Goal: Task Accomplishment & Management: Manage account settings

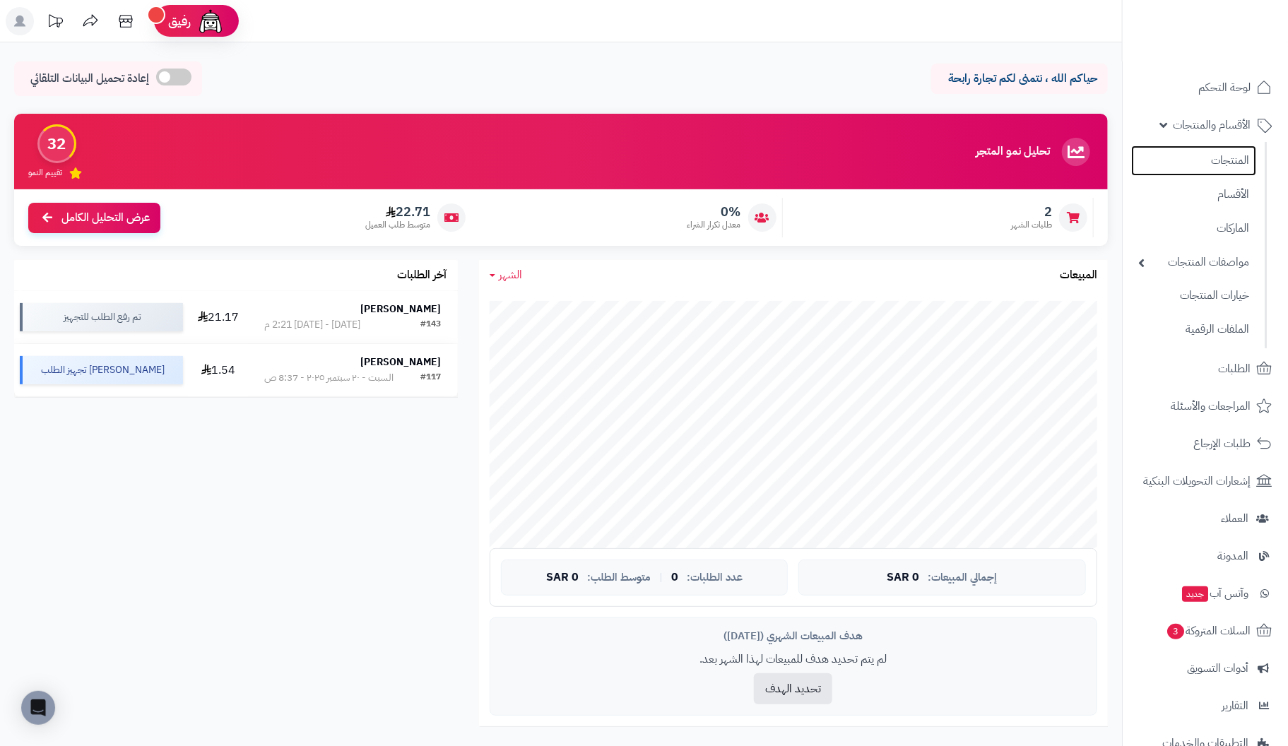
click at [1236, 161] on link "المنتجات" at bounding box center [1194, 161] width 125 height 30
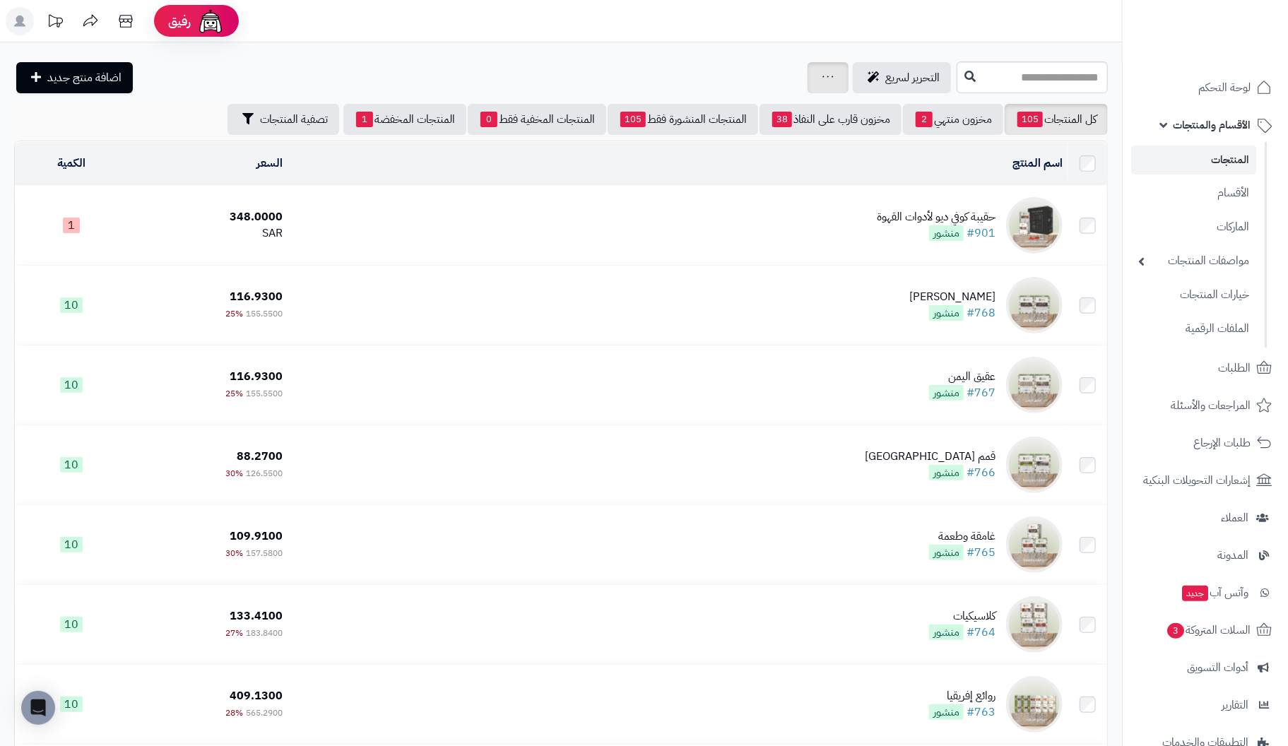
click at [808, 82] on div "جرد مخزون المنتجات جرد مخزون الخيارات فقط تعديل أسعار المنتجات الملصقات تصدير ا…" at bounding box center [828, 77] width 41 height 31
click at [823, 77] on icon at bounding box center [828, 76] width 11 height 9
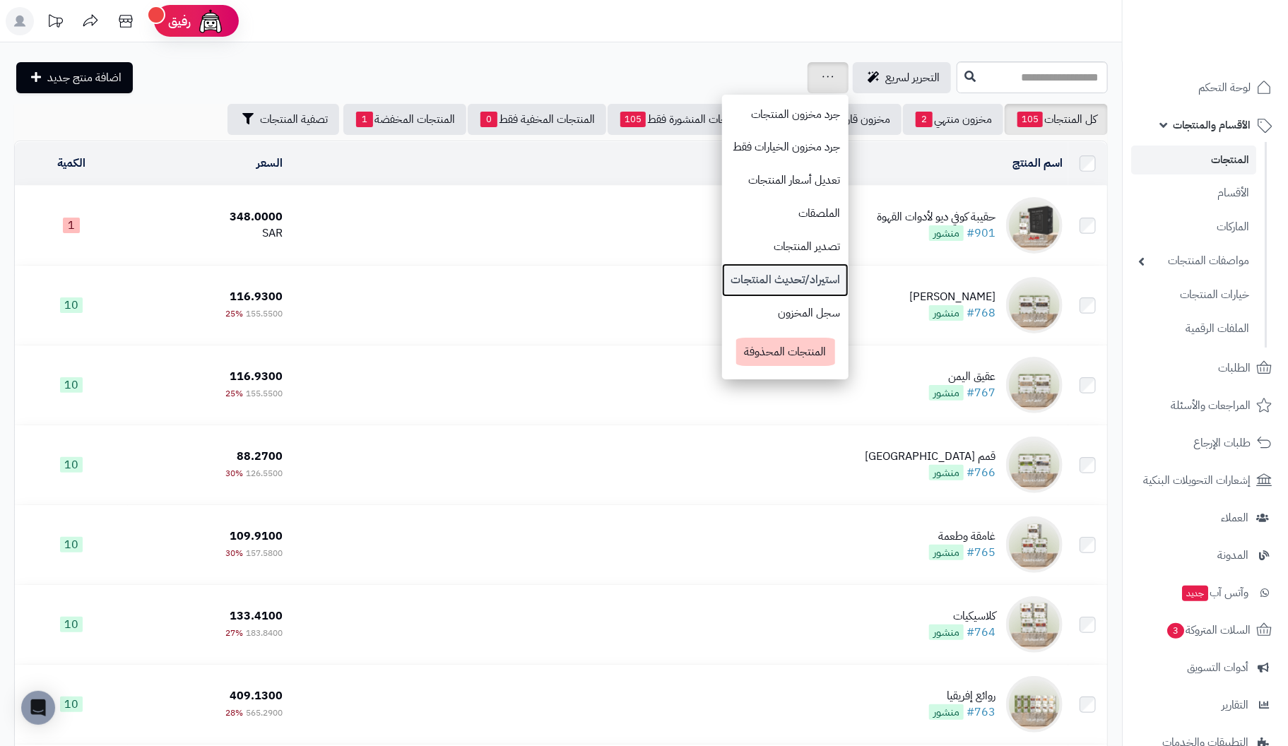
click at [722, 275] on link "استيراد/تحديث المنتجات" at bounding box center [785, 280] width 127 height 33
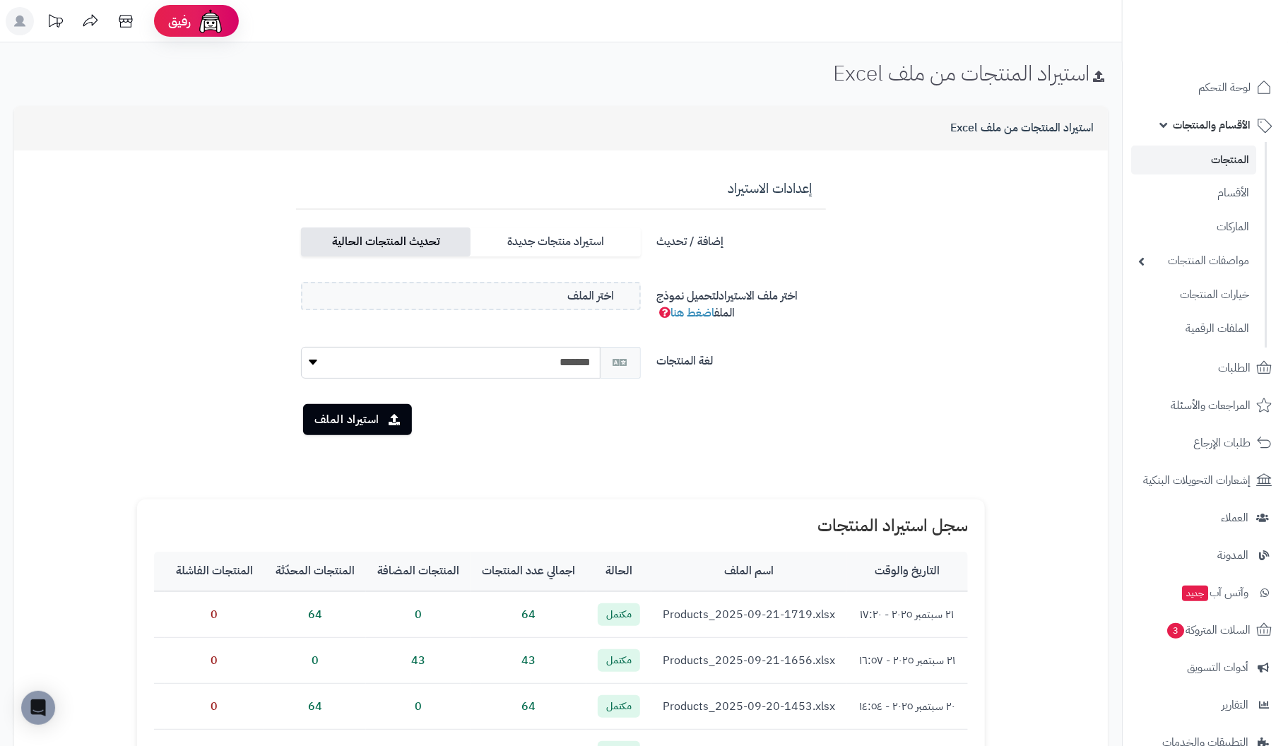
click at [417, 241] on label "تحديث المنتجات الحالية" at bounding box center [386, 242] width 170 height 29
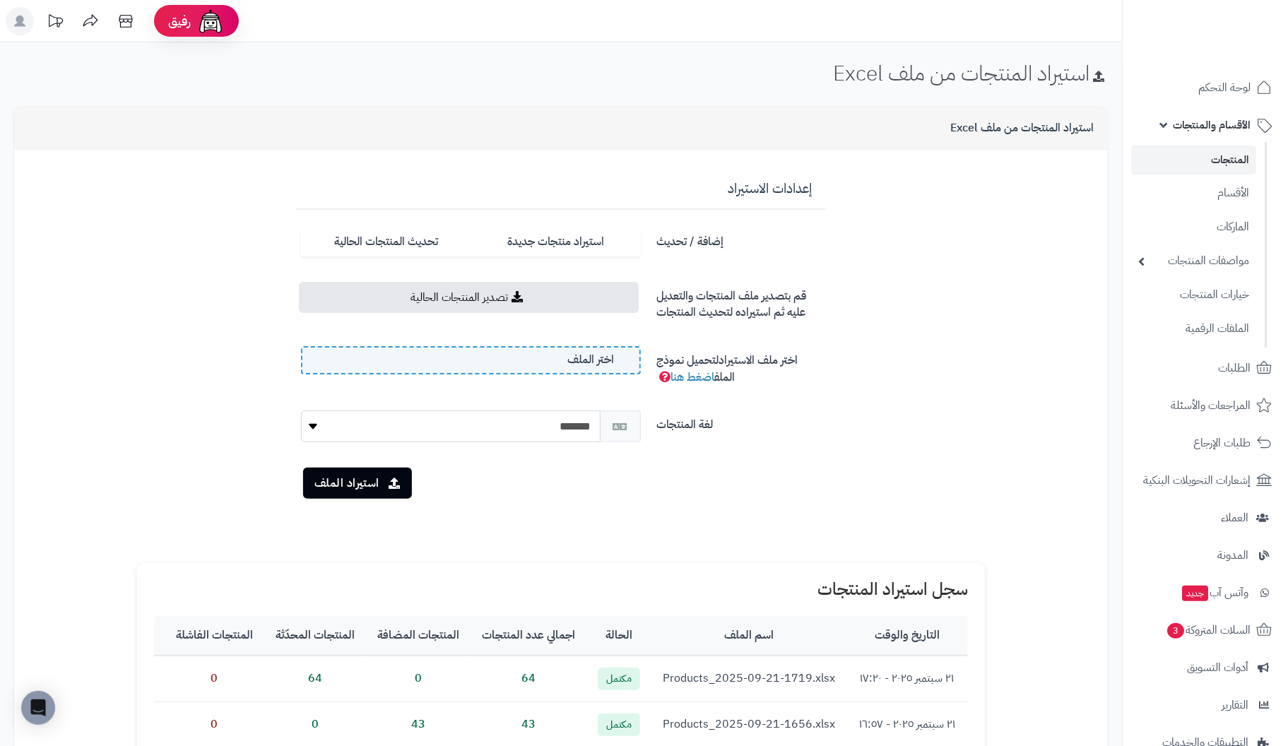
click at [476, 363] on label "اختر الملف" at bounding box center [471, 360] width 340 height 28
click at [0, 0] on input "اختر الملف" at bounding box center [0, 0] width 0 height 0
click at [355, 479] on button "استيراد الملف" at bounding box center [357, 482] width 109 height 31
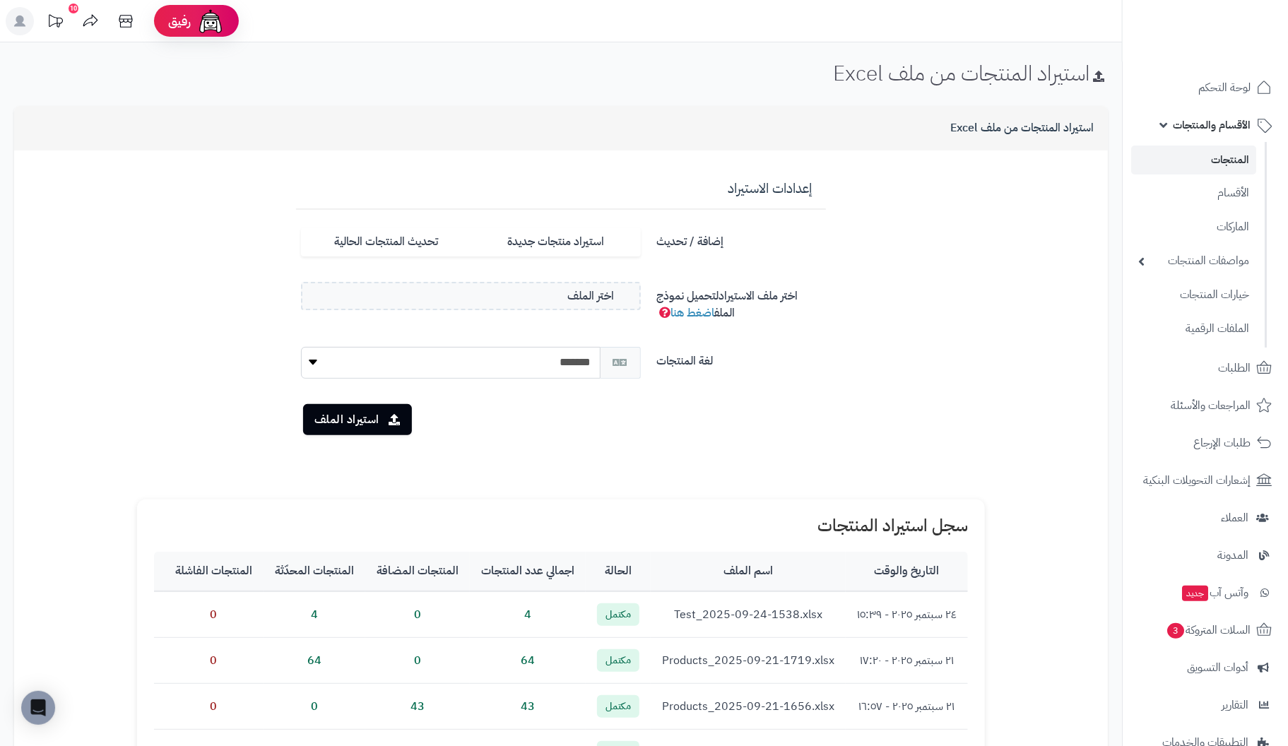
click at [1222, 152] on link "المنتجات" at bounding box center [1194, 160] width 125 height 29
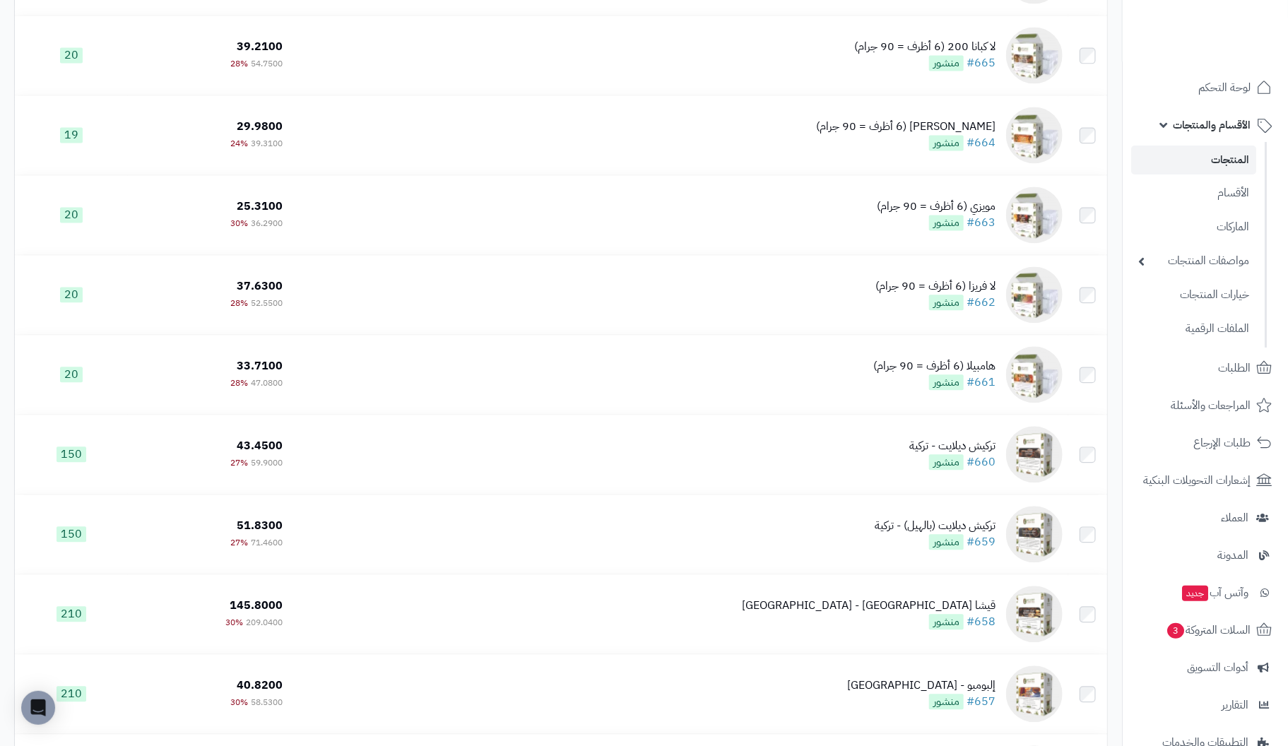
scroll to position [4806, 0]
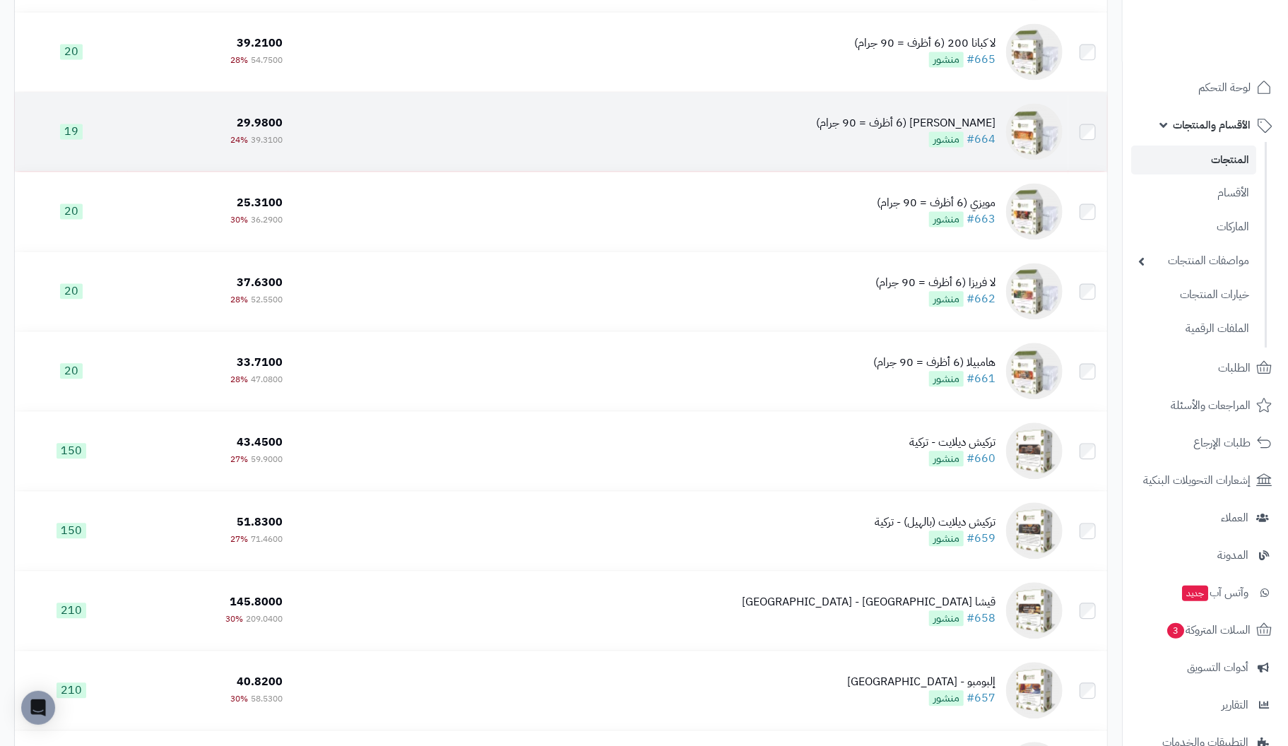
click at [986, 125] on div "[PERSON_NAME] (6 أظرف = 90 جرام)" at bounding box center [906, 123] width 180 height 16
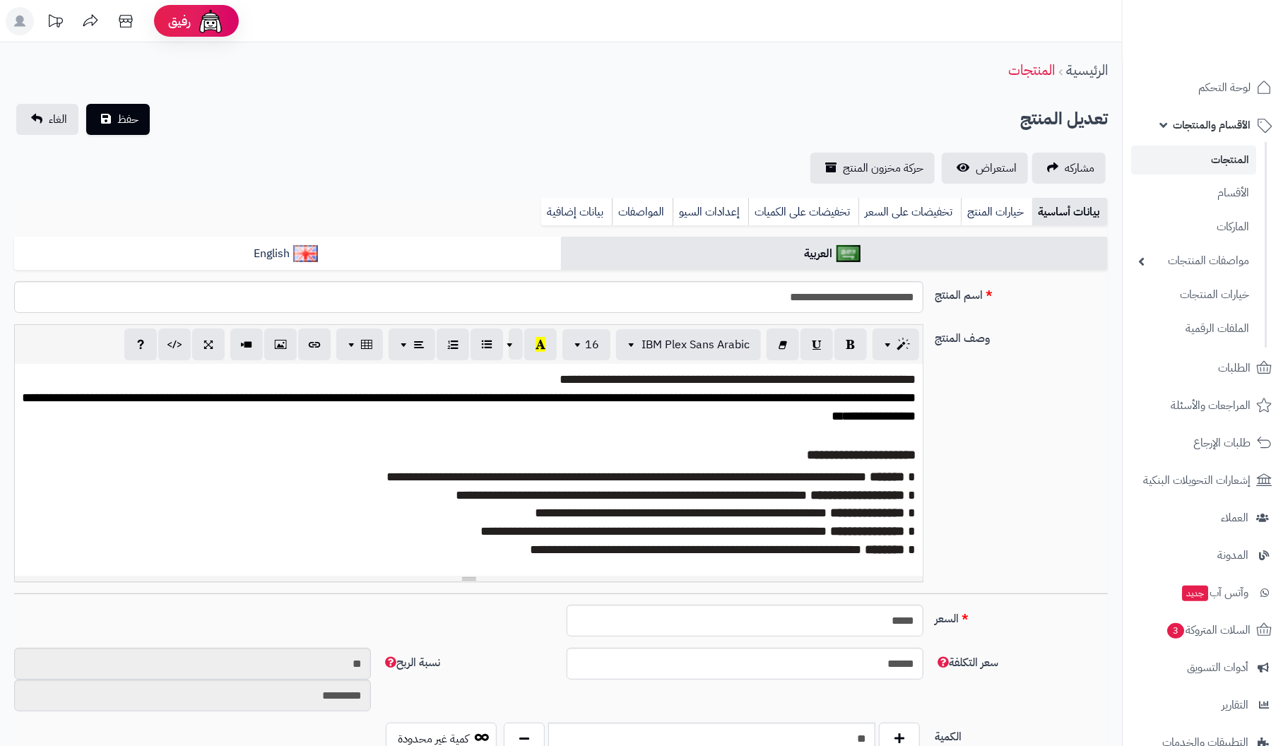
scroll to position [96, 0]
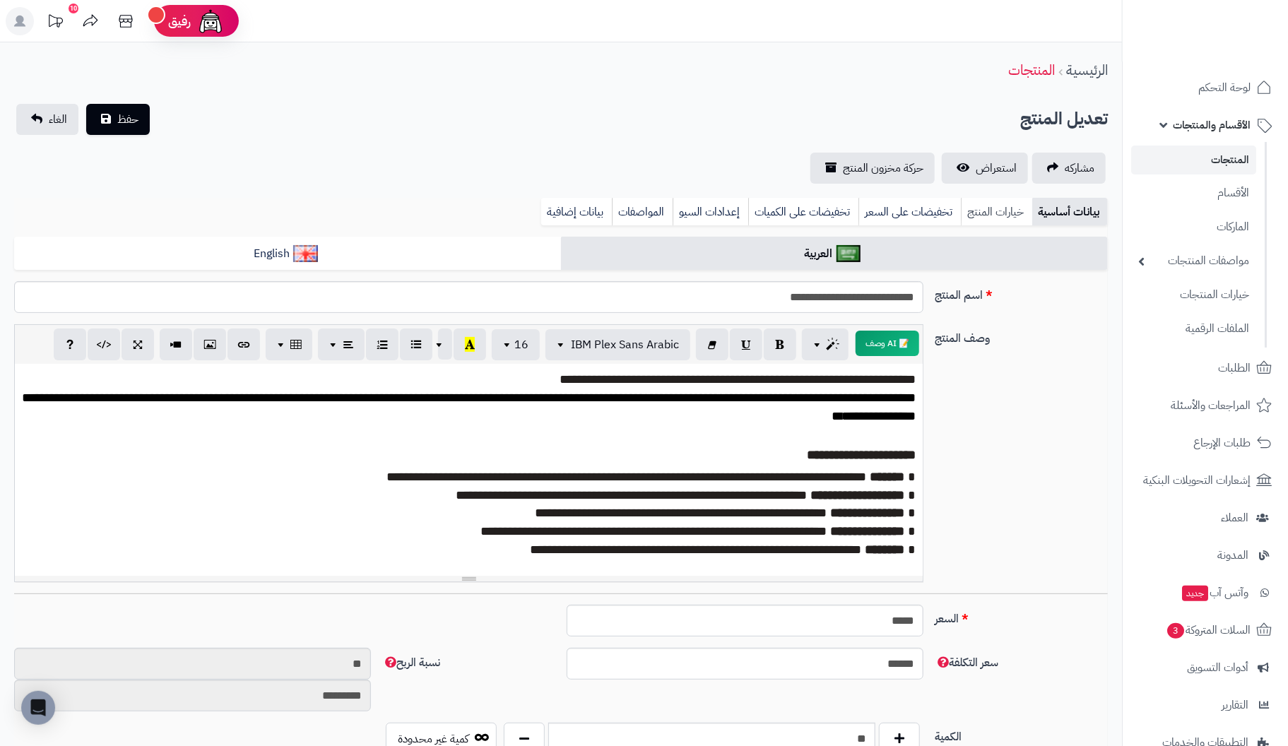
click at [1003, 212] on link "خيارات المنتج" at bounding box center [996, 212] width 71 height 28
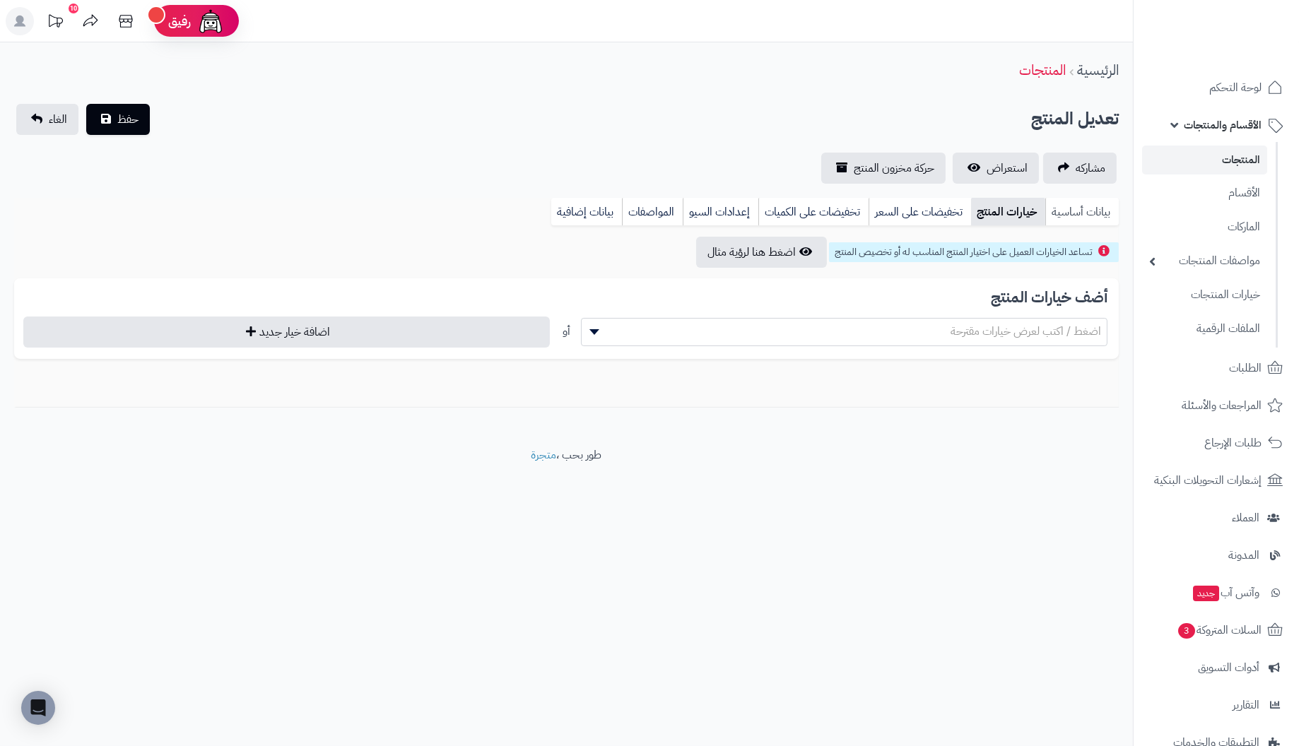
click at [1070, 214] on link "بيانات أساسية" at bounding box center [1082, 212] width 74 height 28
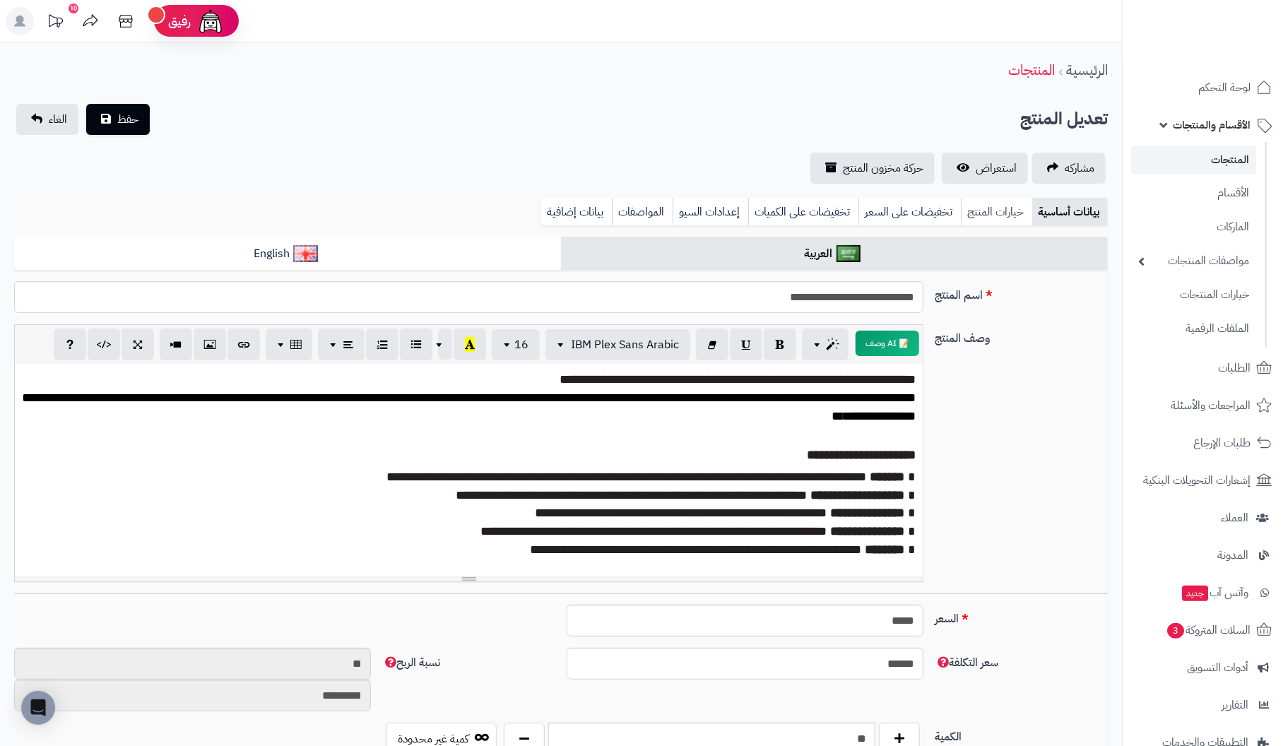
click at [1004, 214] on link "خيارات المنتج" at bounding box center [996, 212] width 71 height 28
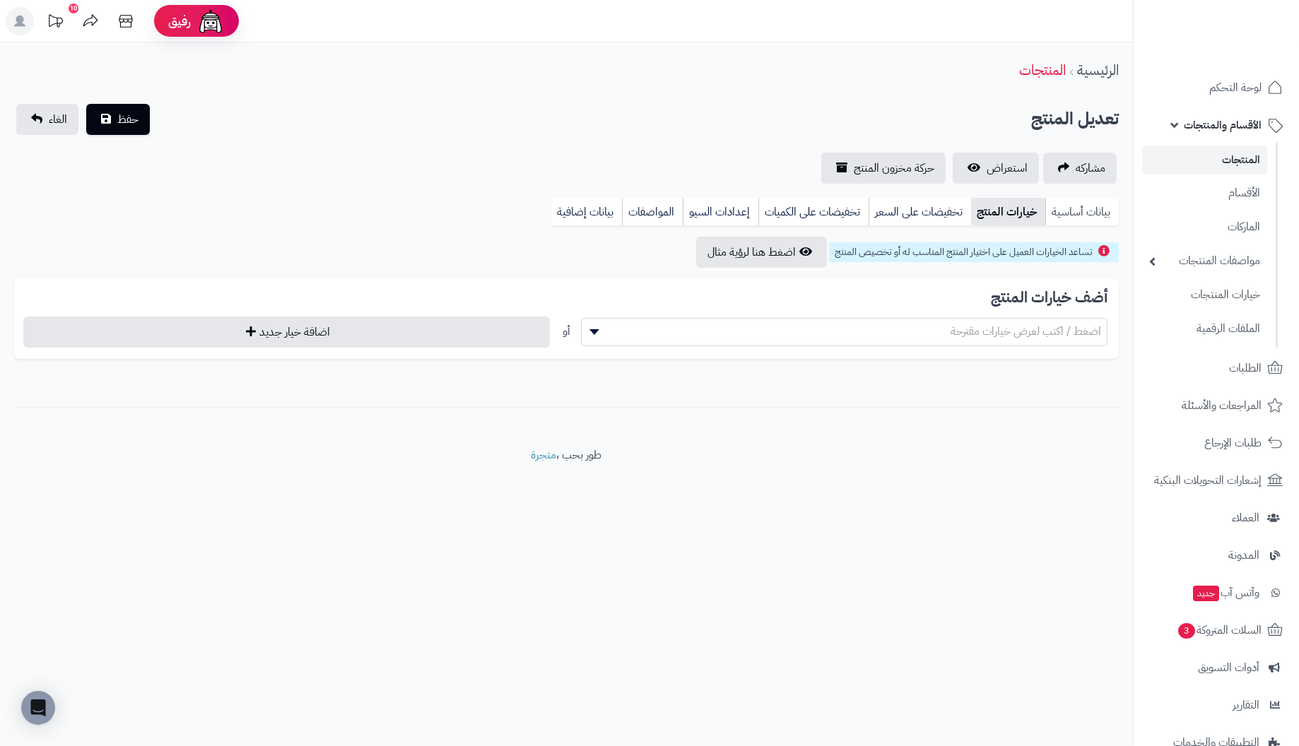
click at [1088, 206] on link "بيانات أساسية" at bounding box center [1082, 212] width 74 height 28
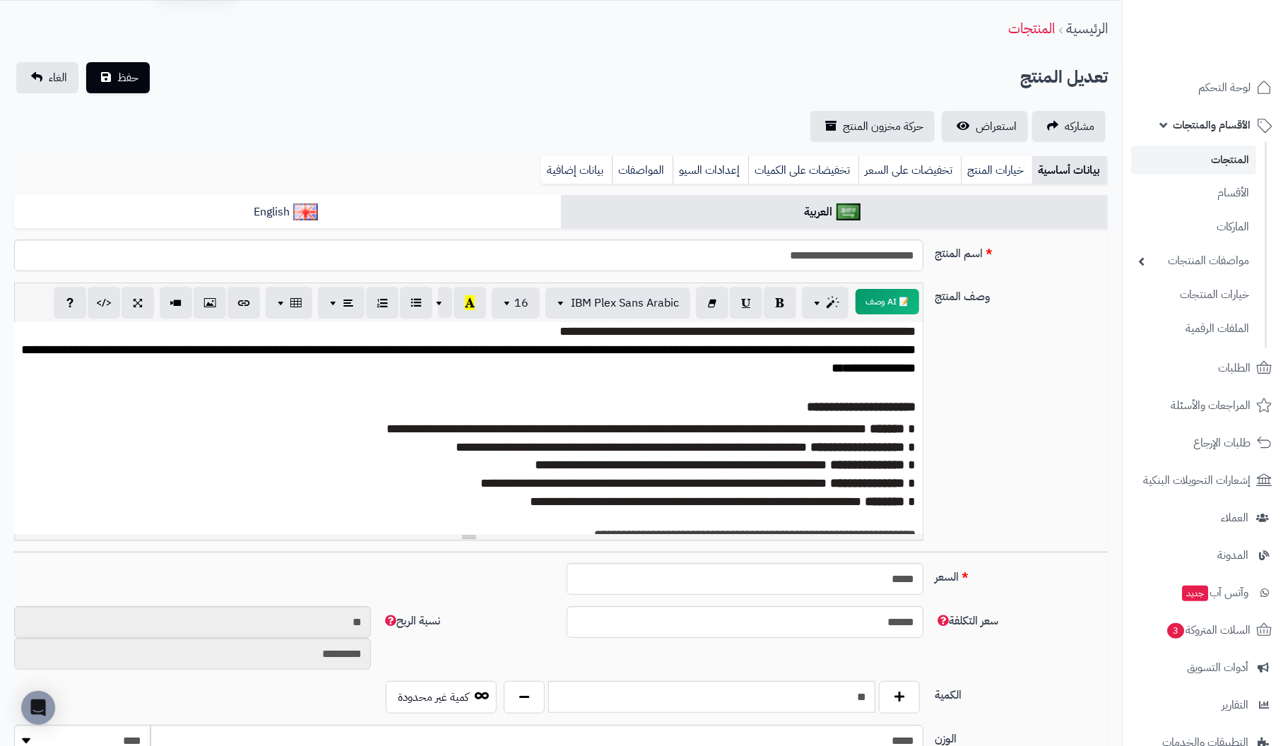
scroll to position [0, 0]
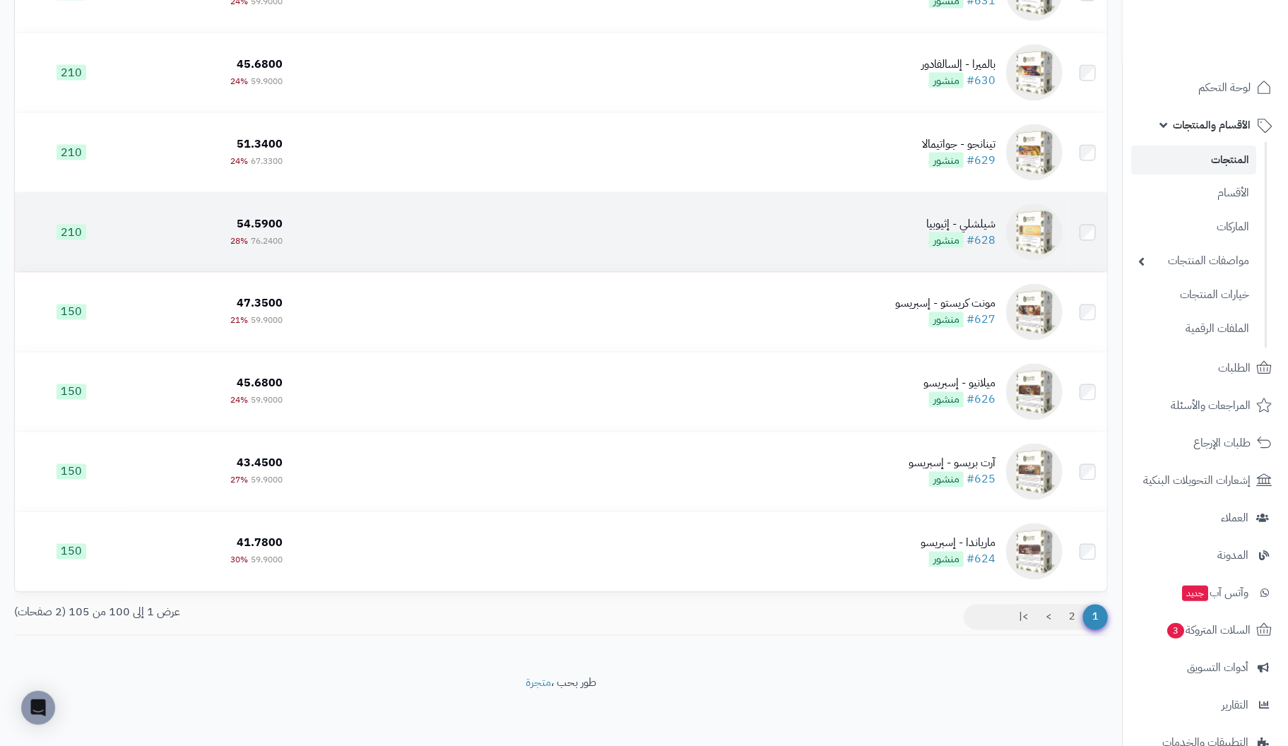
scroll to position [7588, 0]
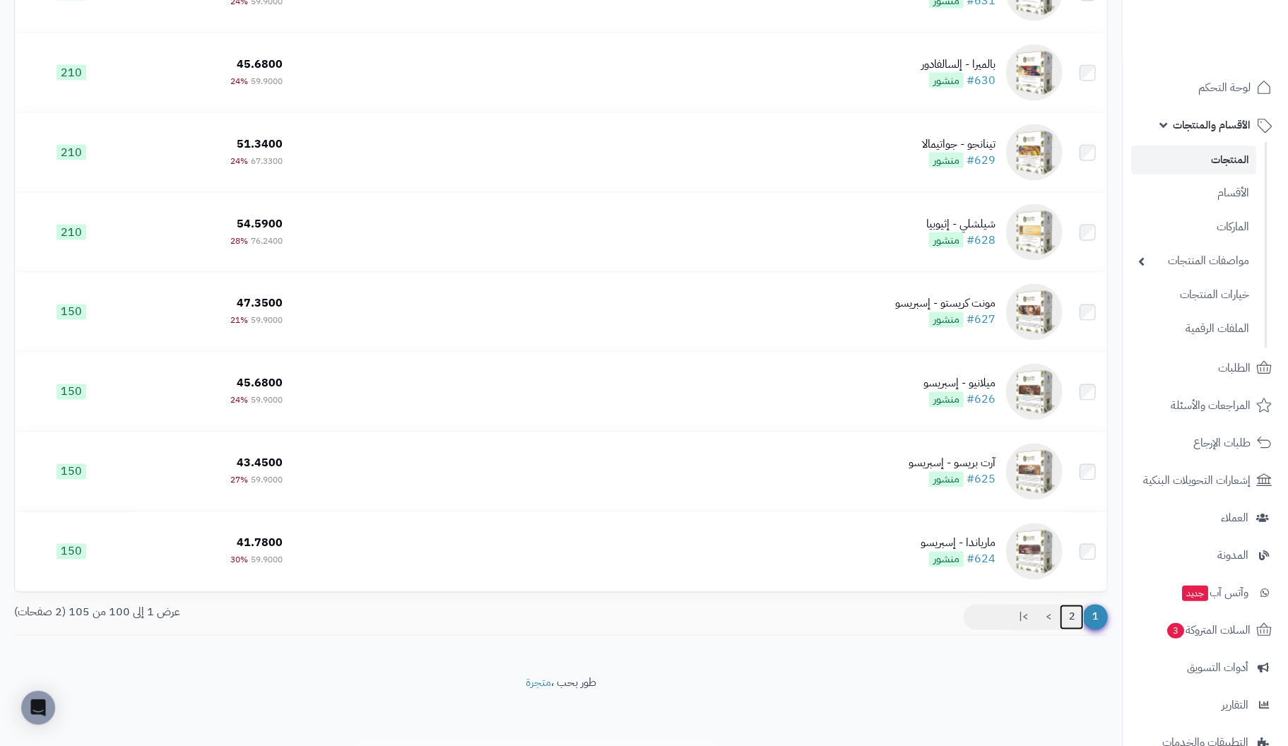
click at [1073, 618] on link "2" at bounding box center [1072, 617] width 24 height 25
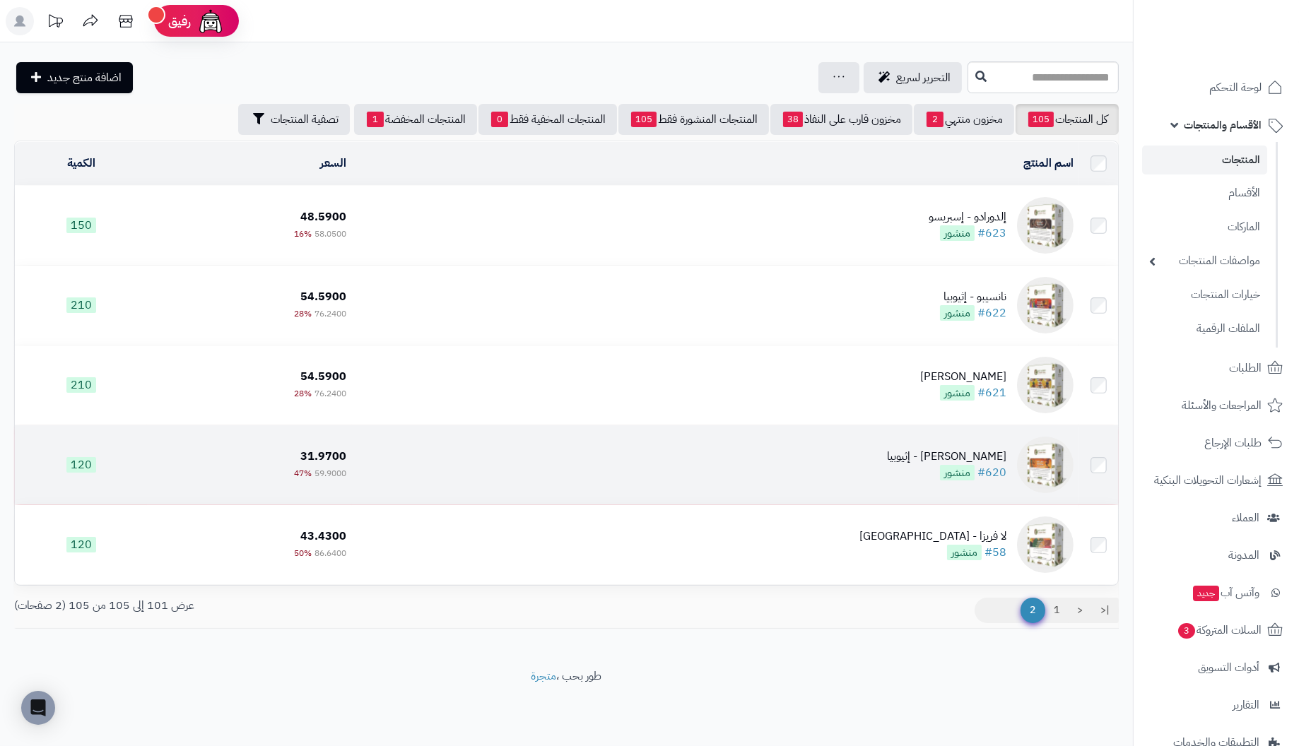
click at [974, 459] on div "[PERSON_NAME] - إثيوبيا" at bounding box center [946, 457] width 119 height 16
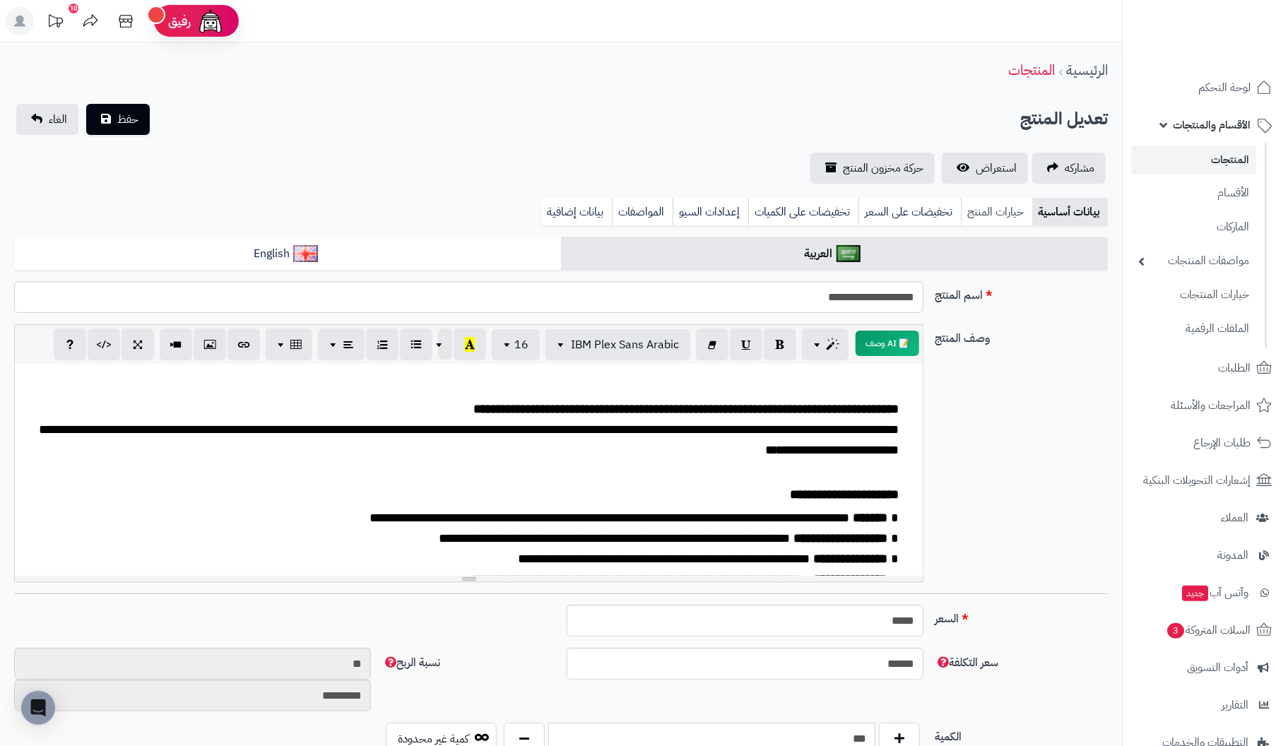
click at [997, 209] on link "خيارات المنتج" at bounding box center [996, 212] width 71 height 28
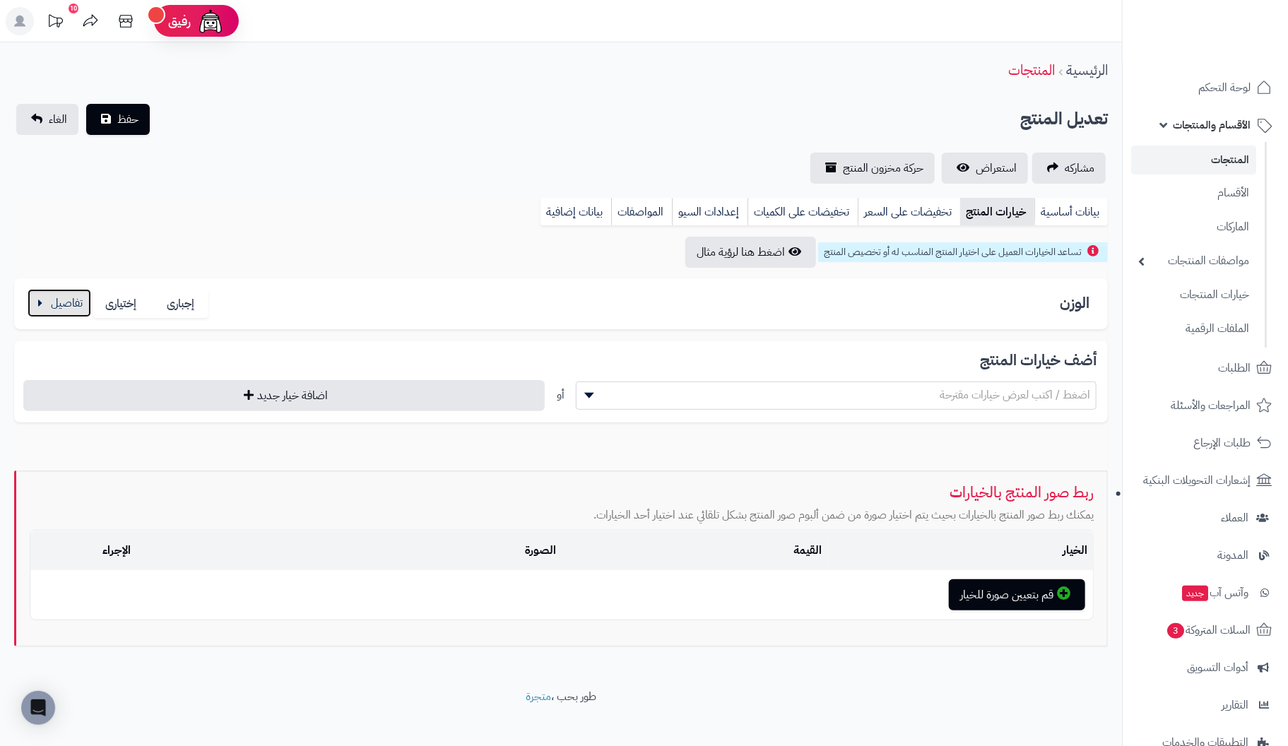
click at [57, 298] on button "button" at bounding box center [60, 303] width 64 height 28
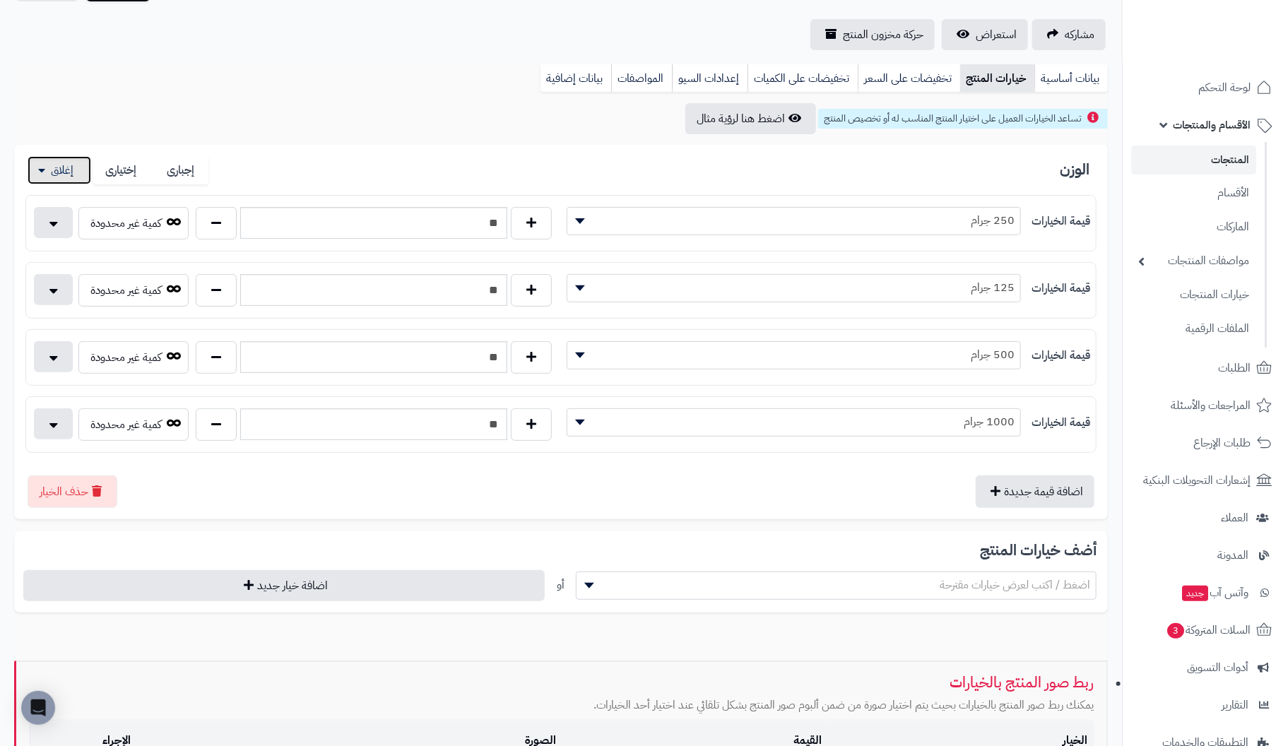
scroll to position [141, 0]
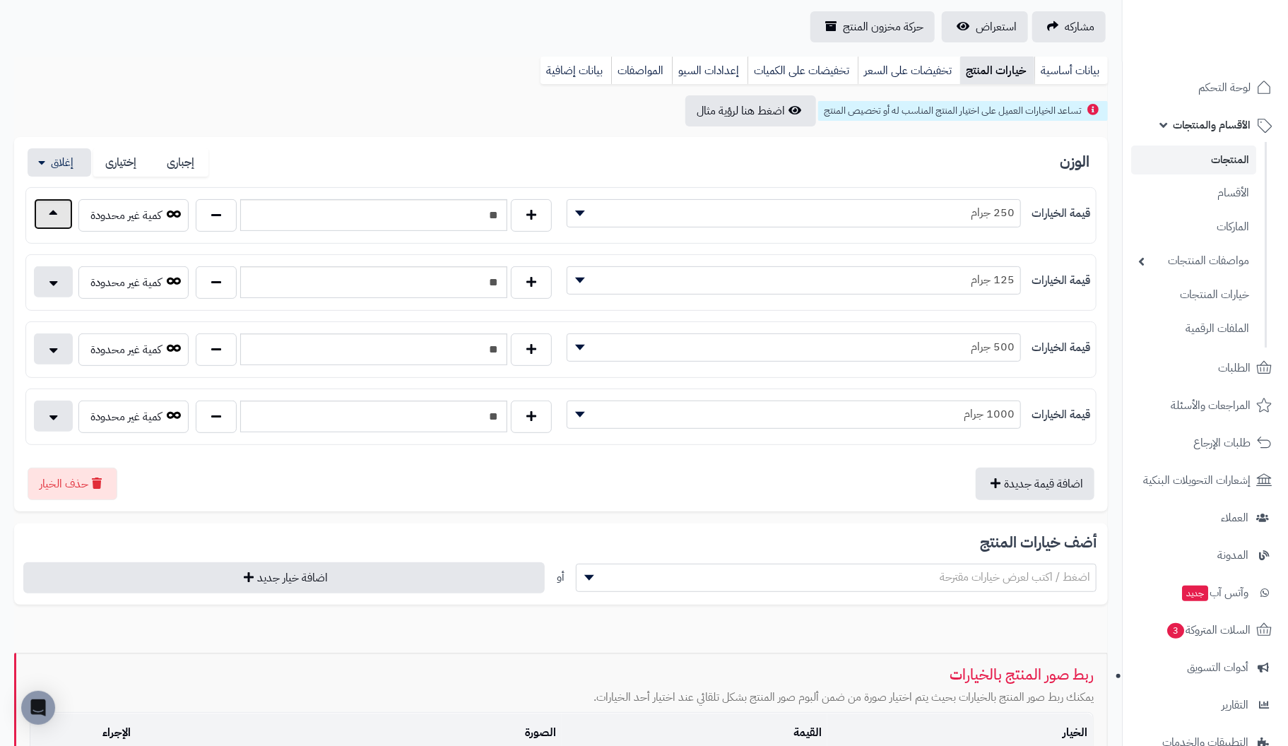
click at [67, 218] on button "button" at bounding box center [53, 214] width 39 height 31
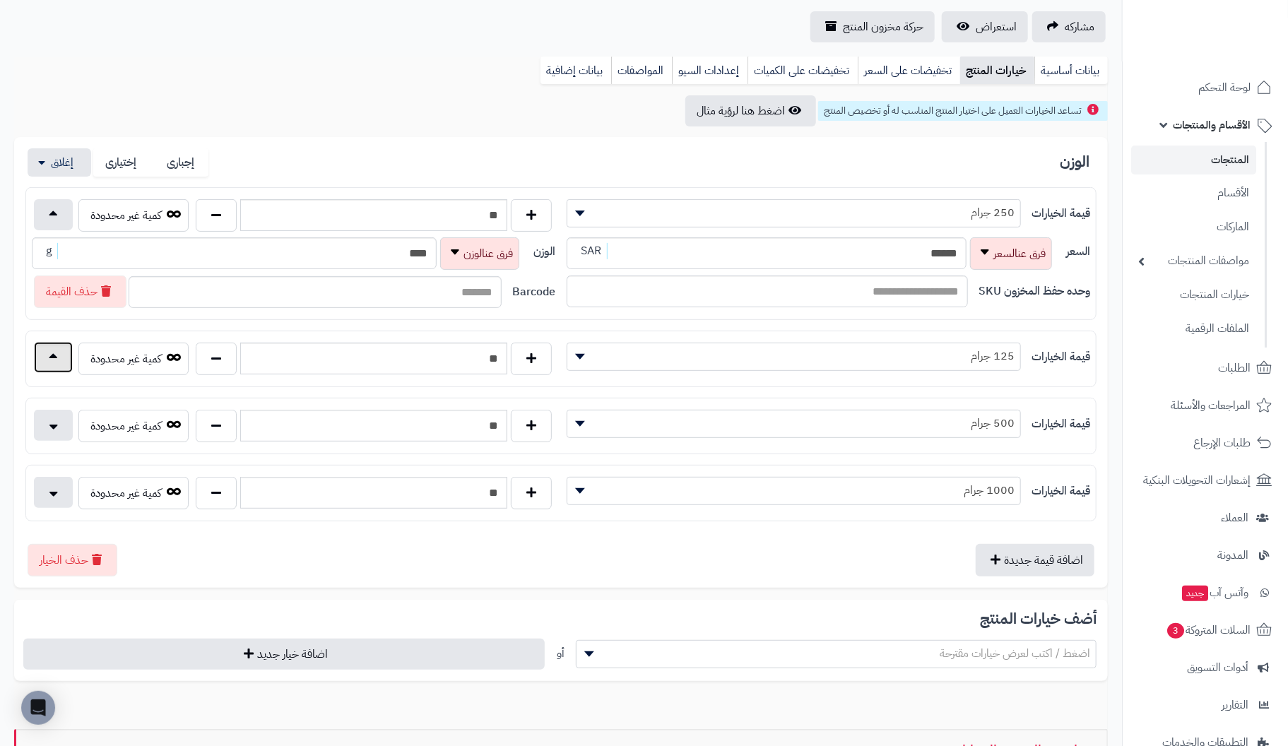
click at [57, 353] on button "button" at bounding box center [53, 357] width 39 height 31
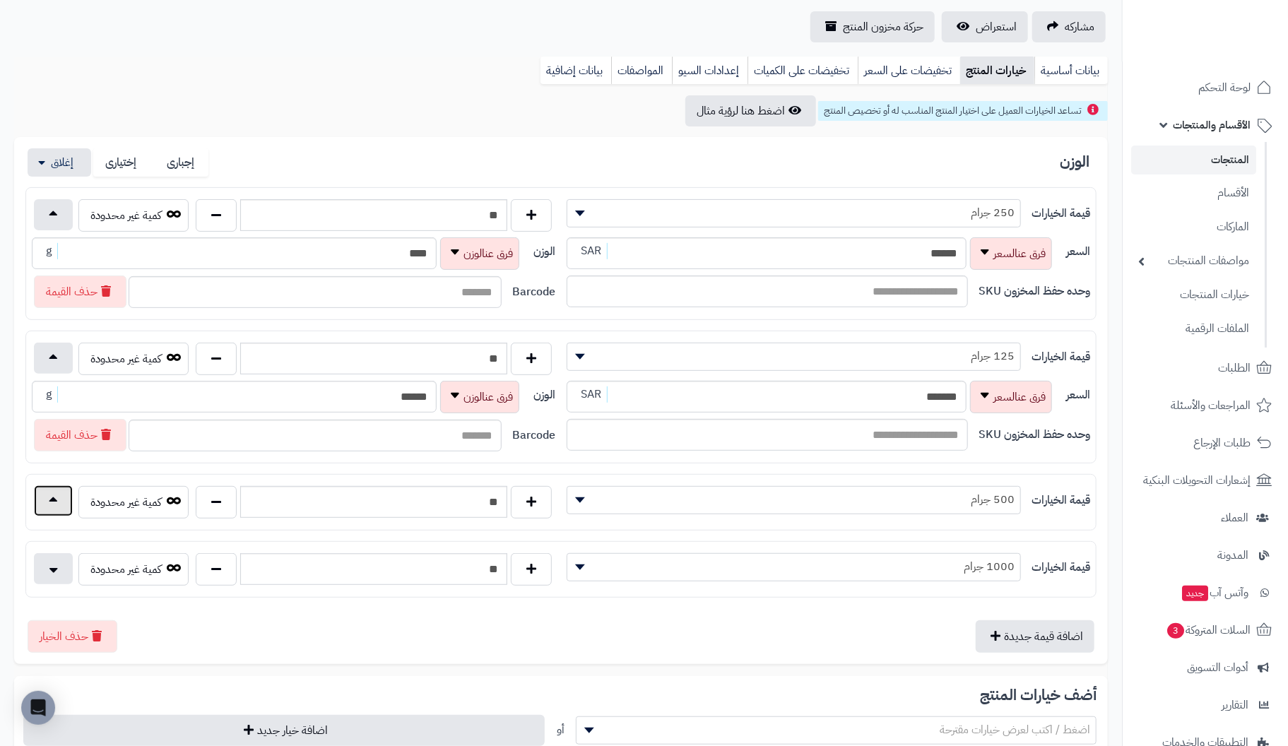
click at [58, 495] on button "button" at bounding box center [53, 501] width 39 height 31
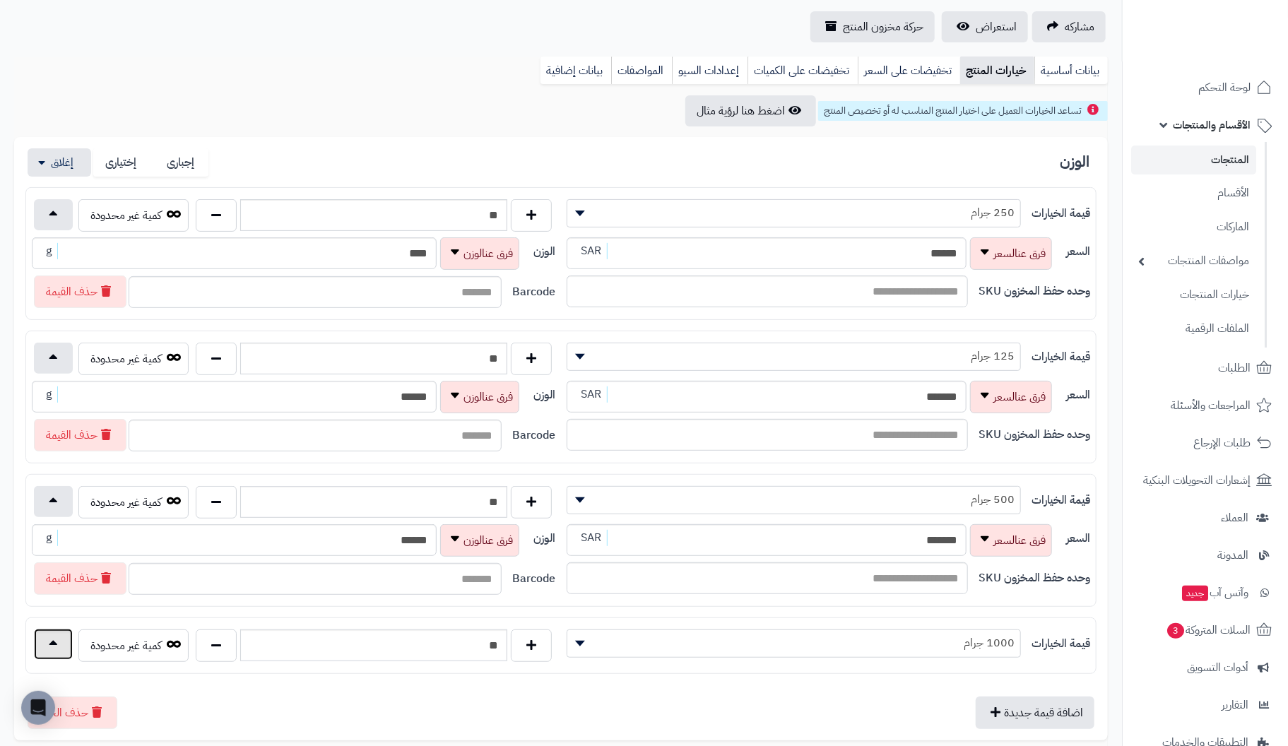
click at [54, 642] on button "button" at bounding box center [53, 644] width 39 height 31
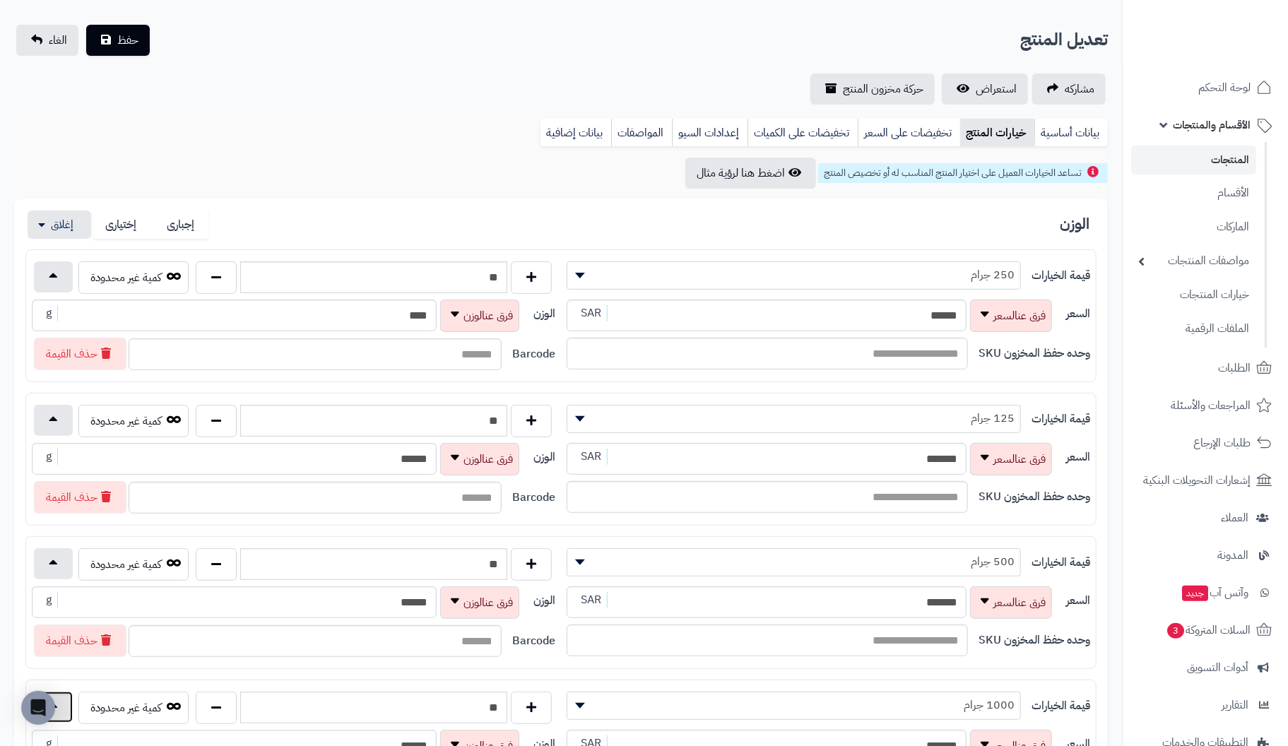
scroll to position [0, 0]
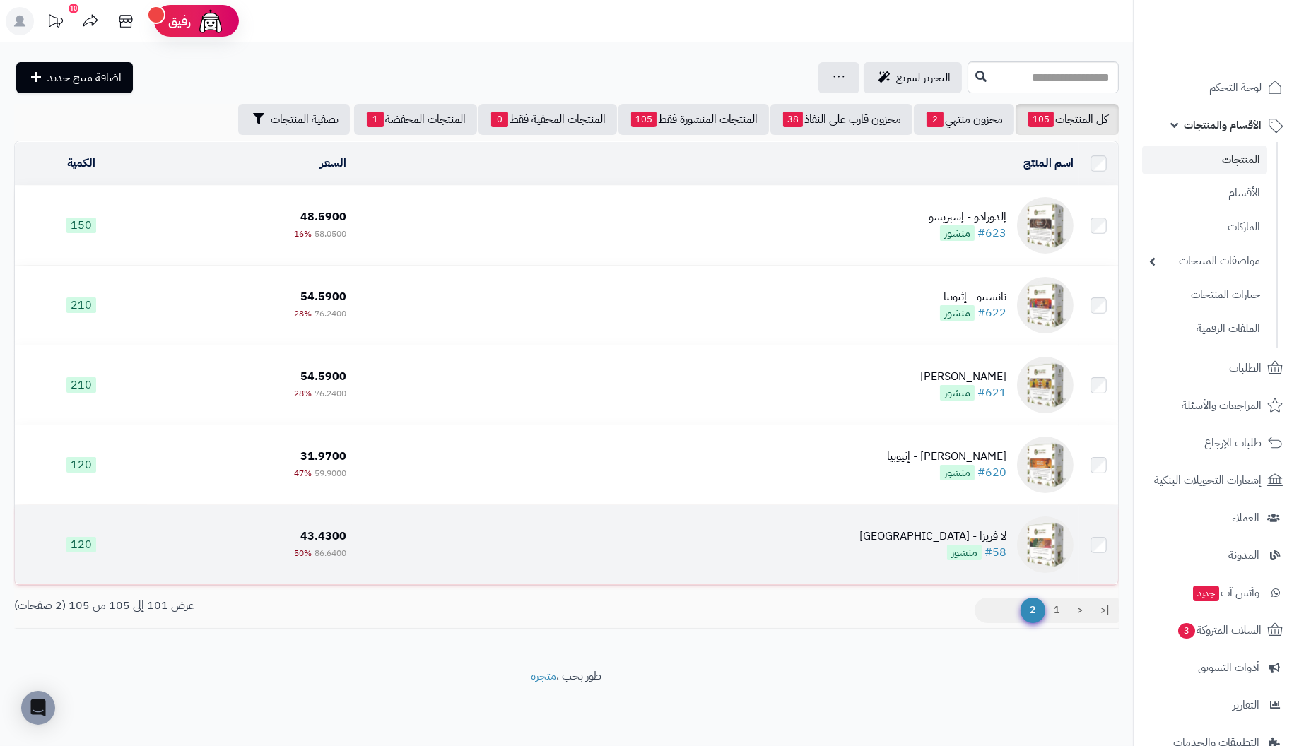
click at [1001, 540] on div "لا فريزا - [GEOGRAPHIC_DATA]" at bounding box center [932, 537] width 147 height 16
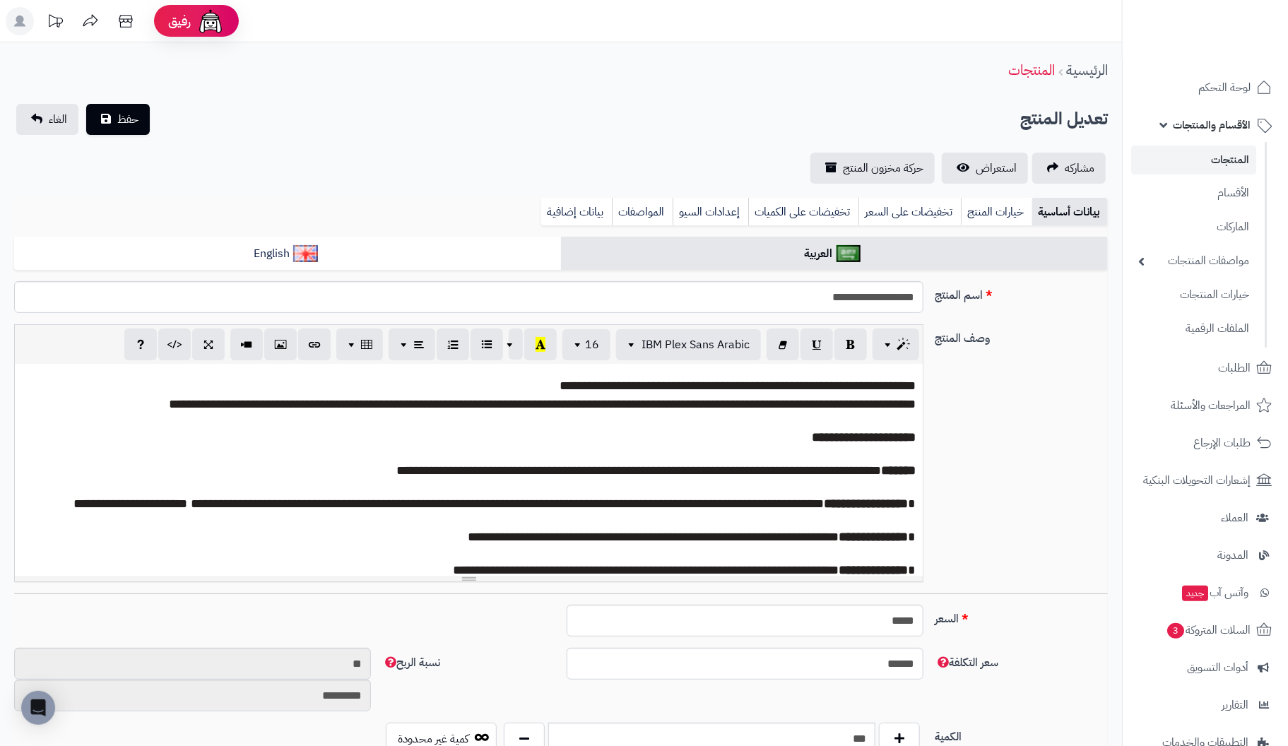
scroll to position [218, 0]
click at [986, 205] on link "خيارات المنتج" at bounding box center [996, 212] width 71 height 28
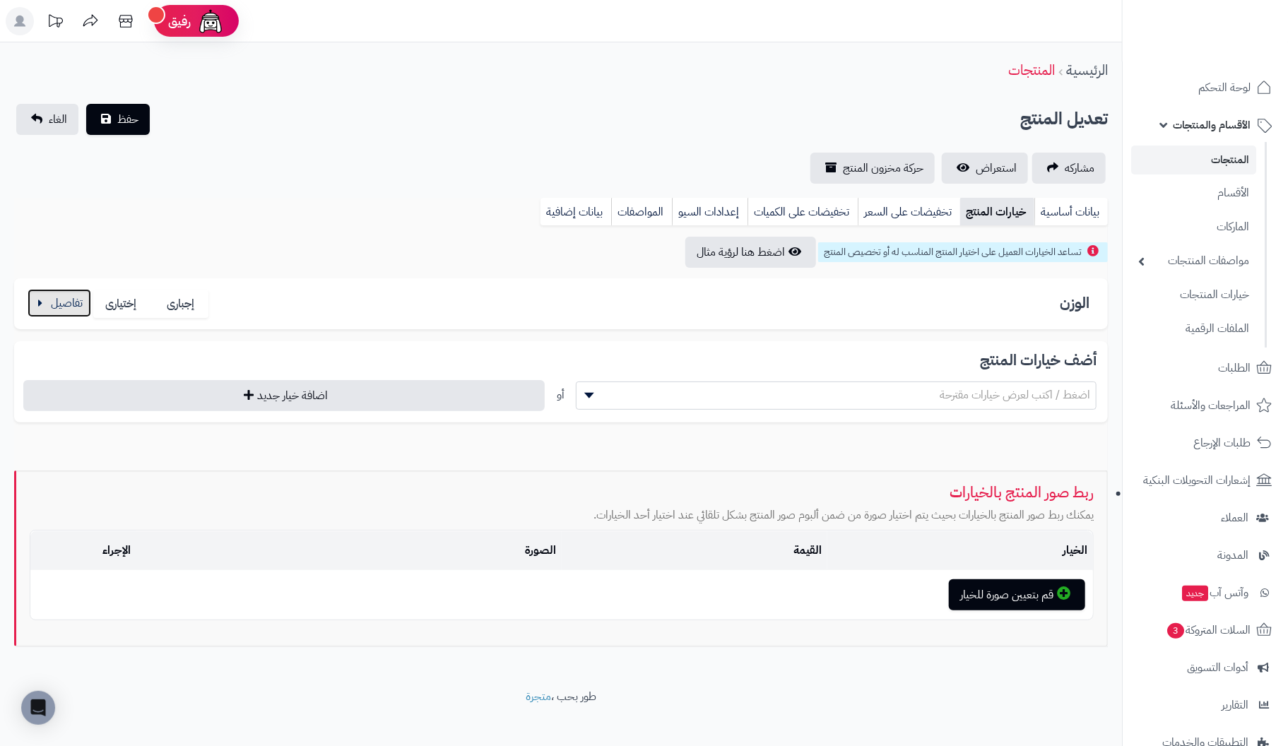
click at [55, 310] on button "button" at bounding box center [60, 303] width 64 height 28
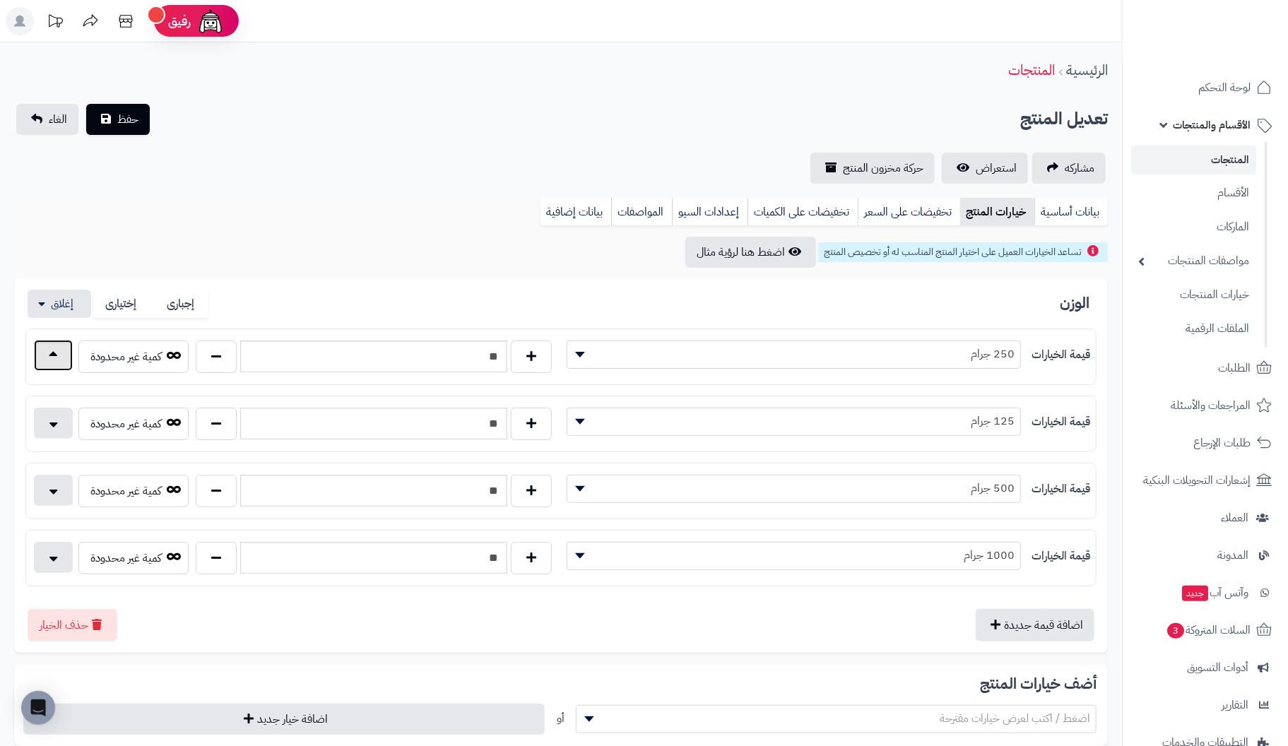
click at [63, 350] on button "button" at bounding box center [53, 355] width 39 height 31
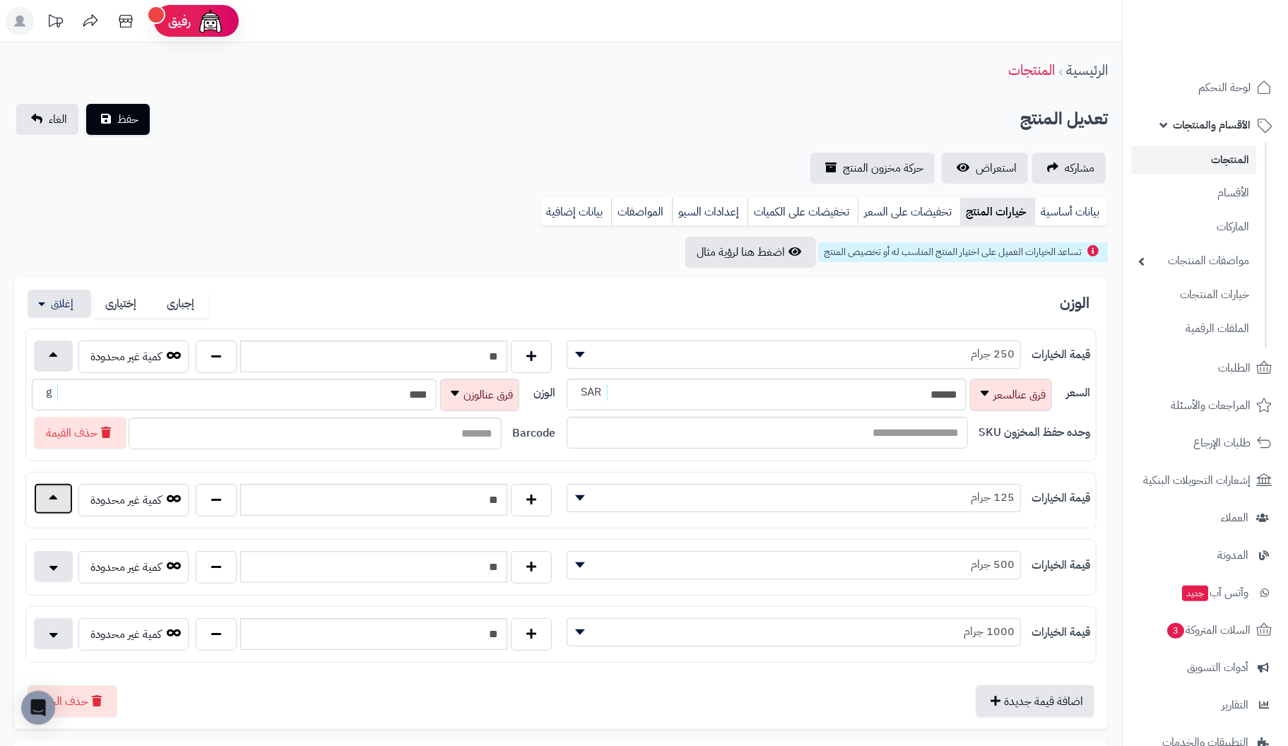
click at [42, 498] on button "button" at bounding box center [53, 498] width 39 height 31
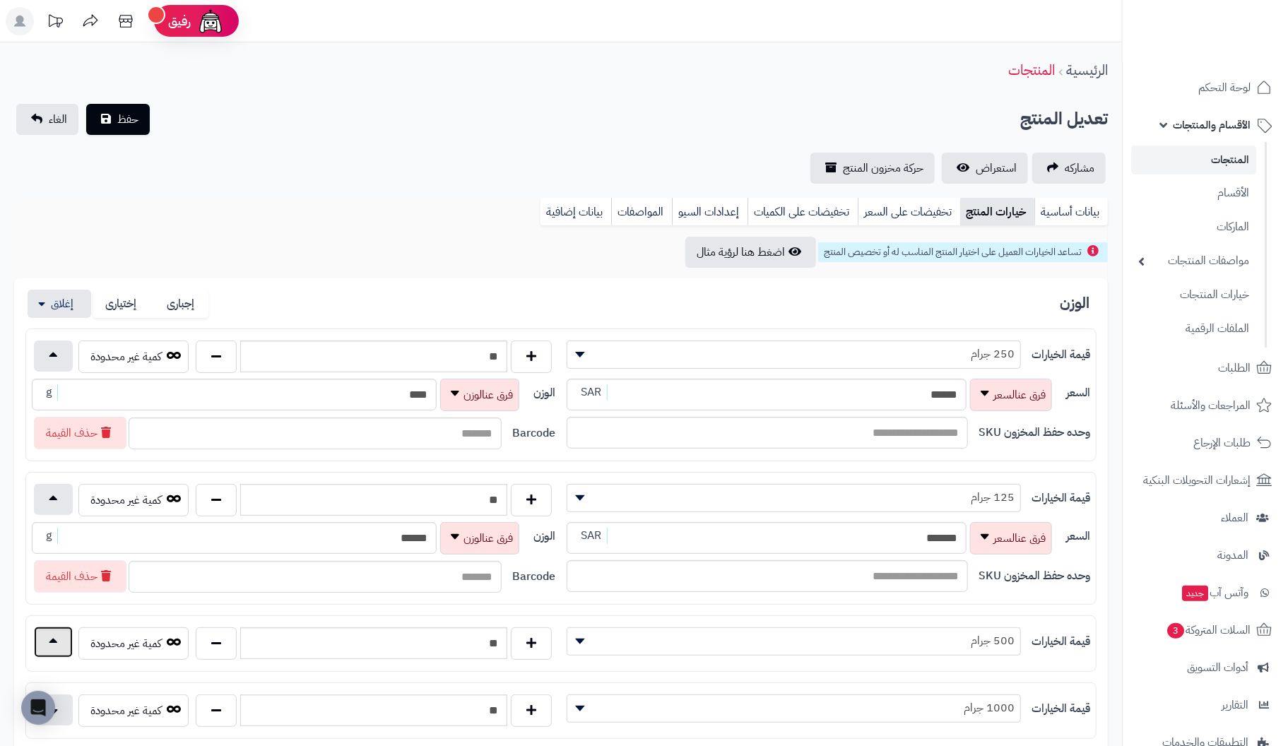
click at [49, 634] on button "button" at bounding box center [53, 642] width 39 height 31
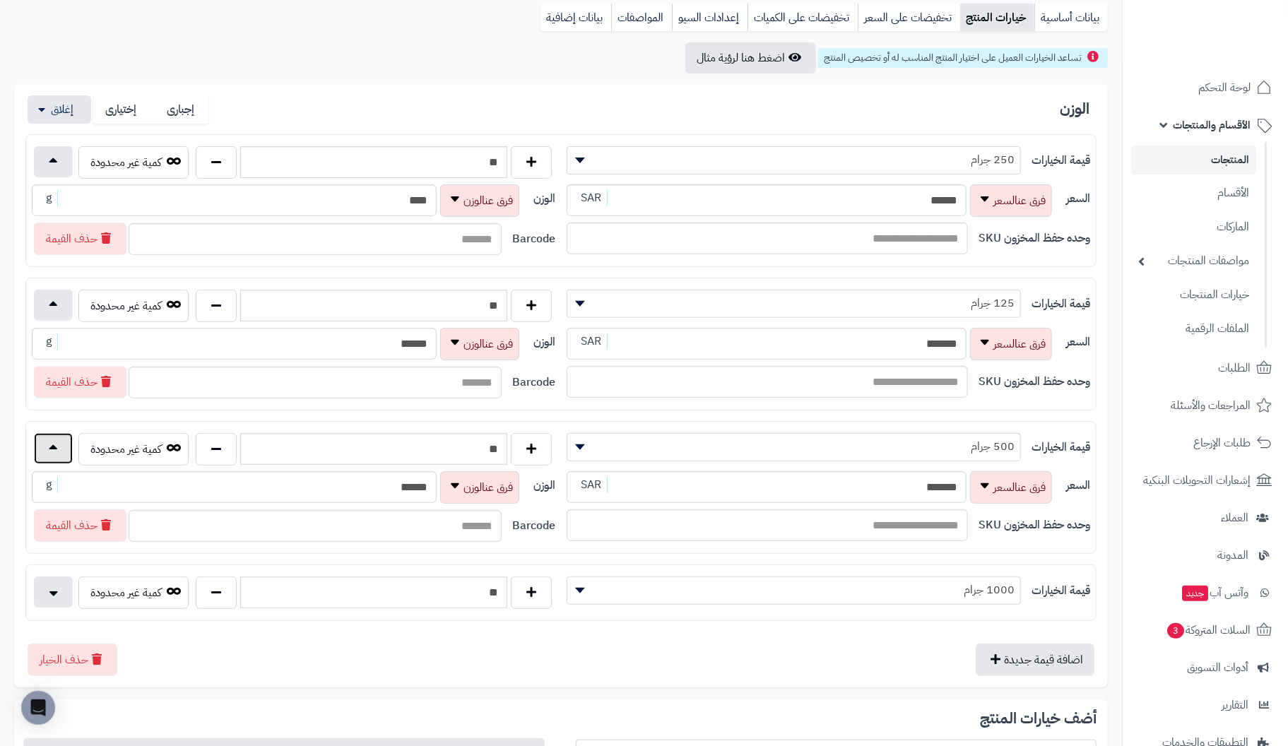
scroll to position [211, 0]
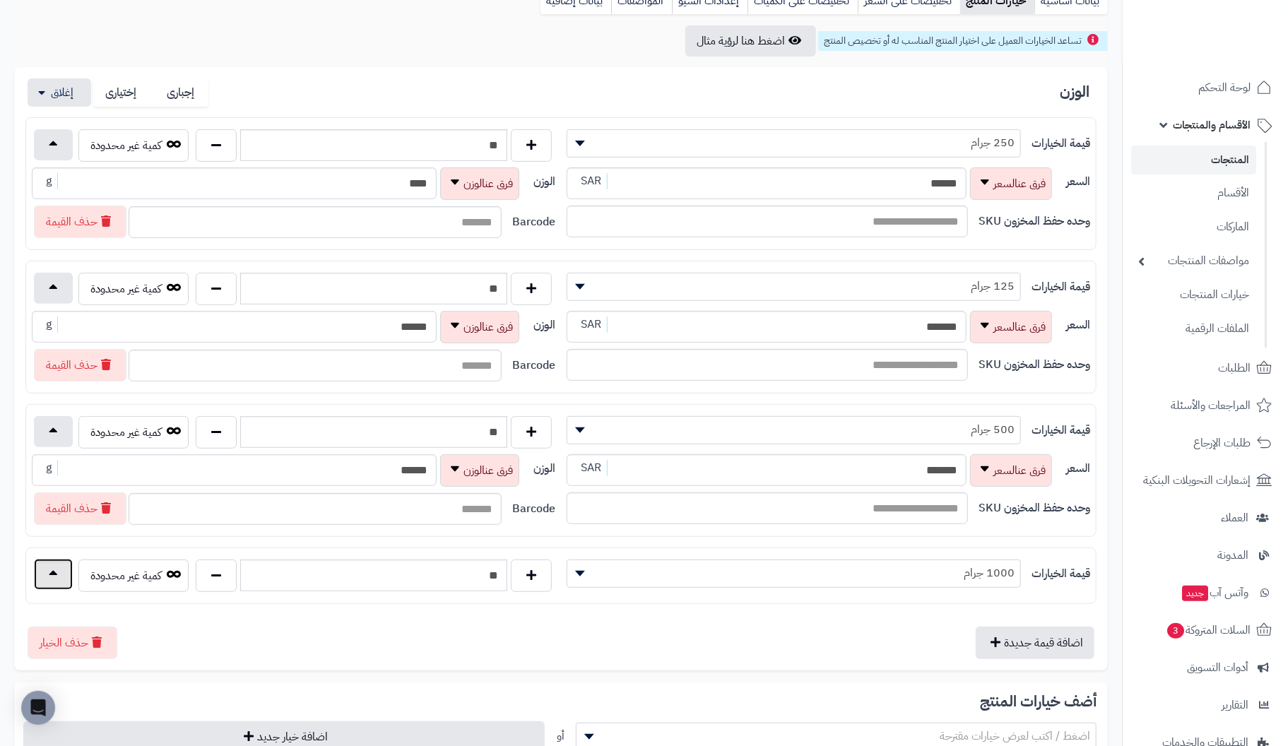
click at [59, 570] on button "button" at bounding box center [53, 574] width 39 height 31
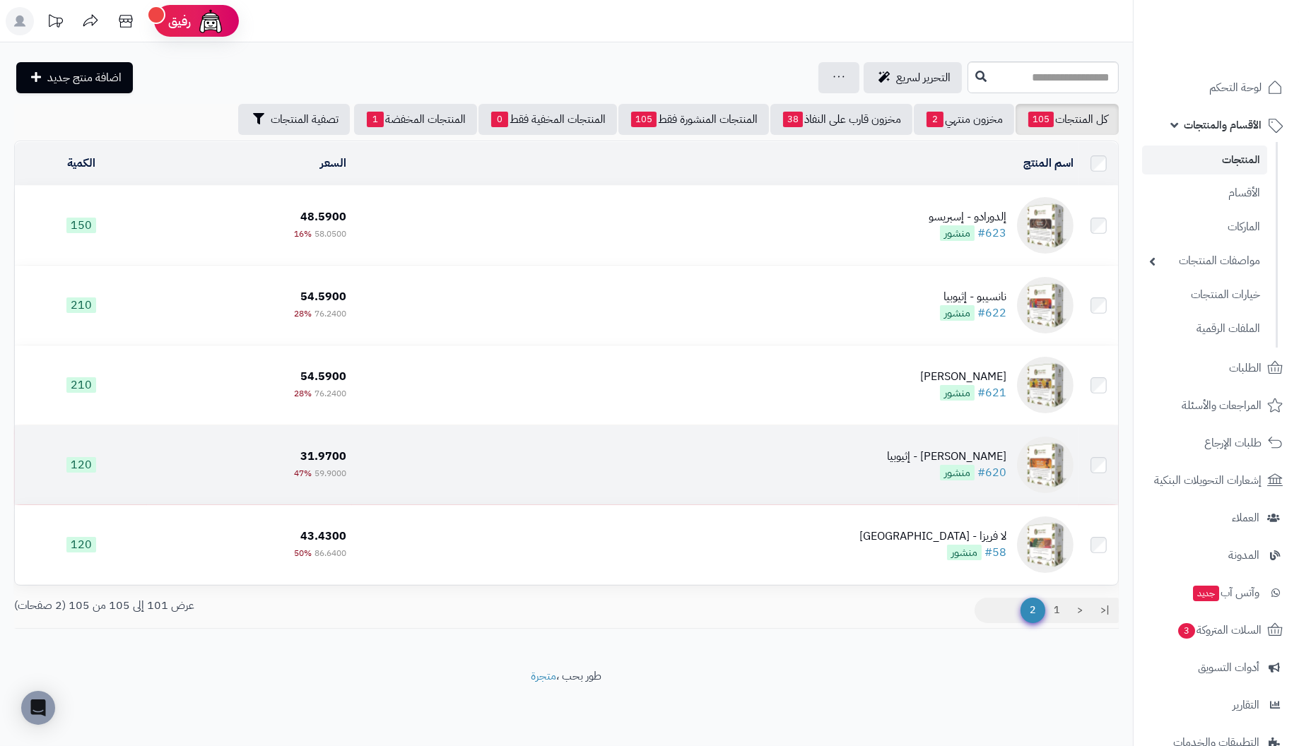
click at [1003, 459] on div "[PERSON_NAME] - إثيوبيا" at bounding box center [946, 457] width 119 height 16
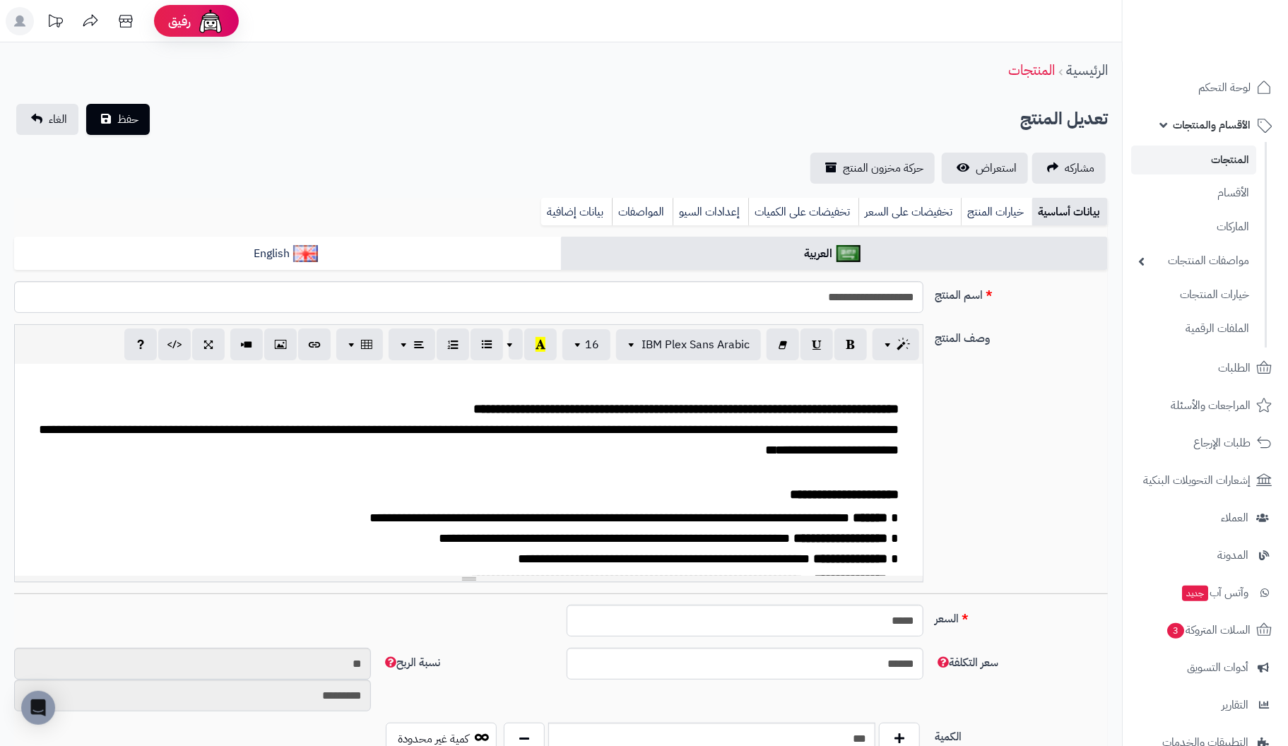
scroll to position [218, 0]
click at [989, 206] on link "خيارات المنتج" at bounding box center [996, 212] width 71 height 28
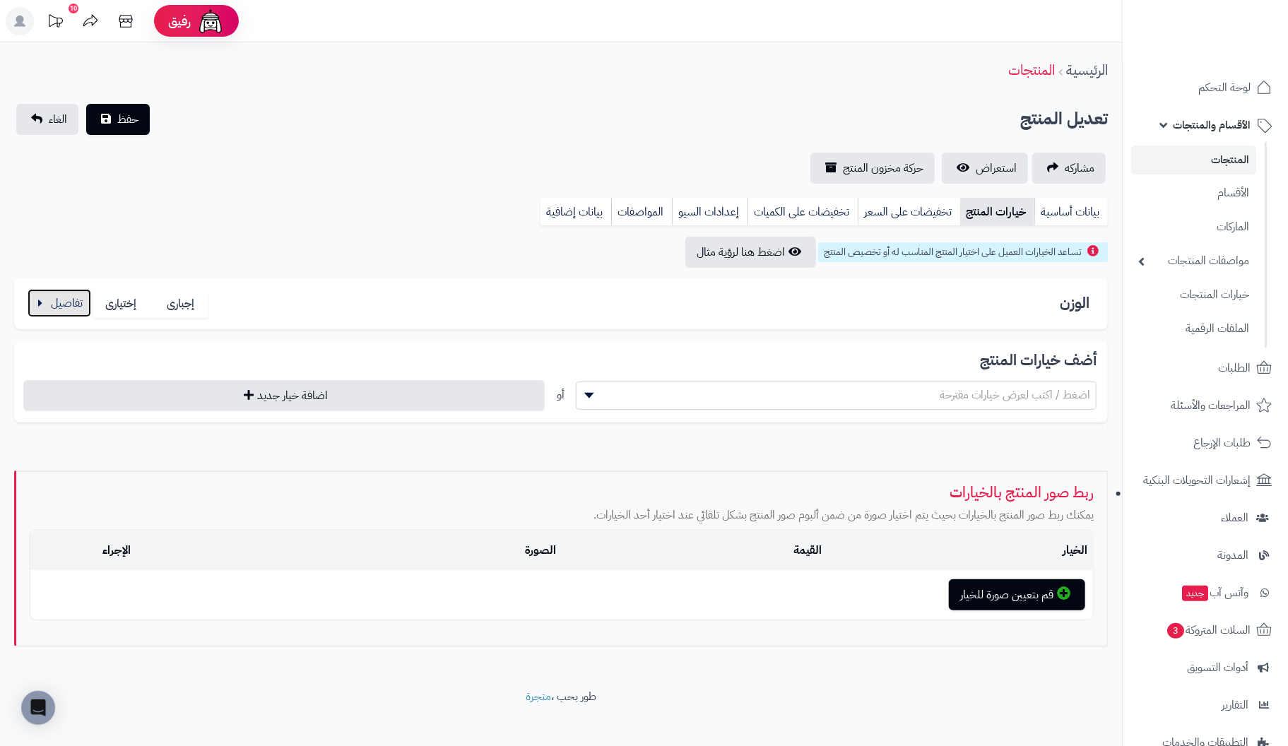
click at [64, 302] on button "button" at bounding box center [60, 303] width 64 height 28
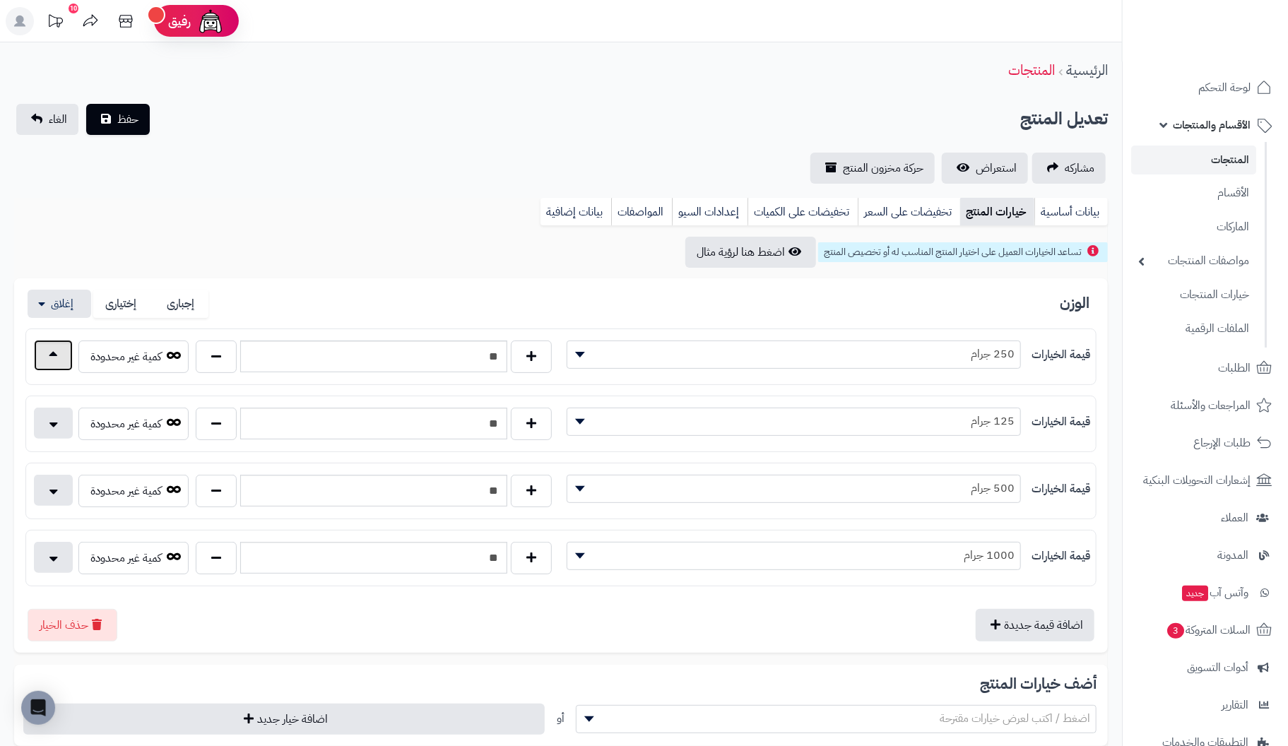
click at [52, 355] on button "button" at bounding box center [53, 355] width 39 height 31
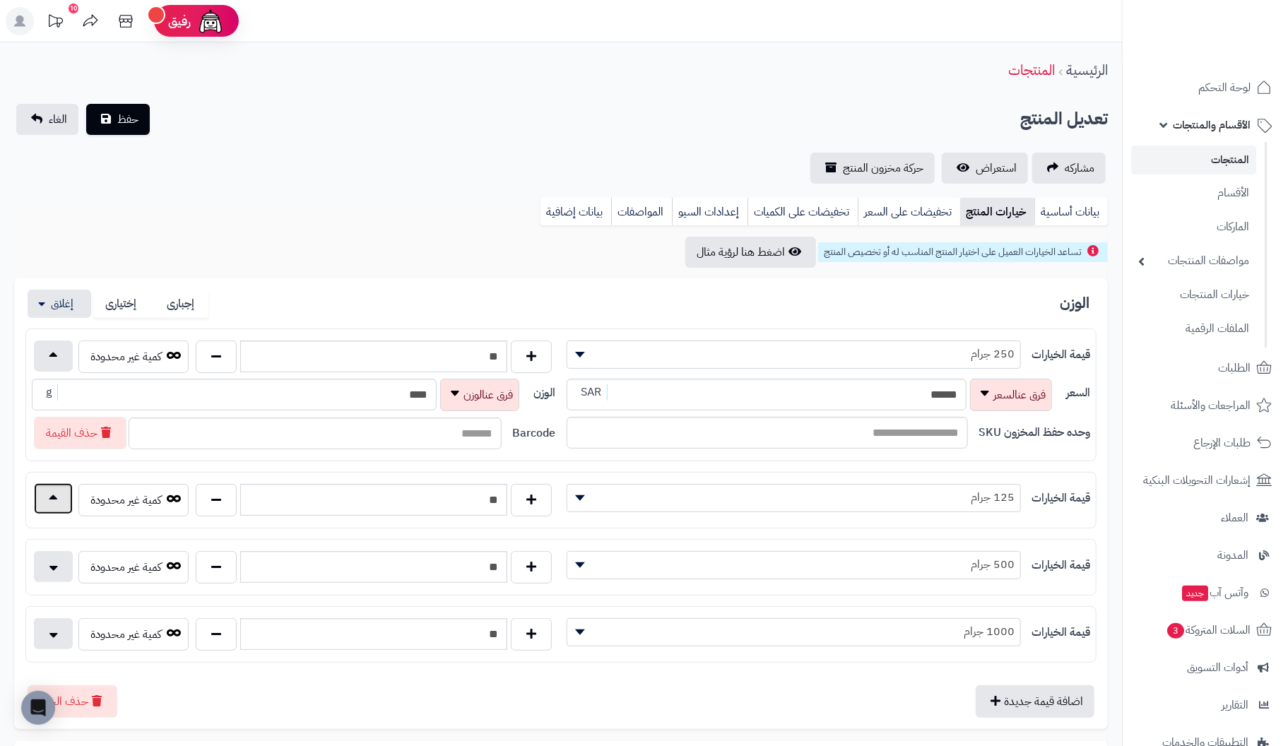
click at [57, 486] on button "button" at bounding box center [53, 498] width 39 height 31
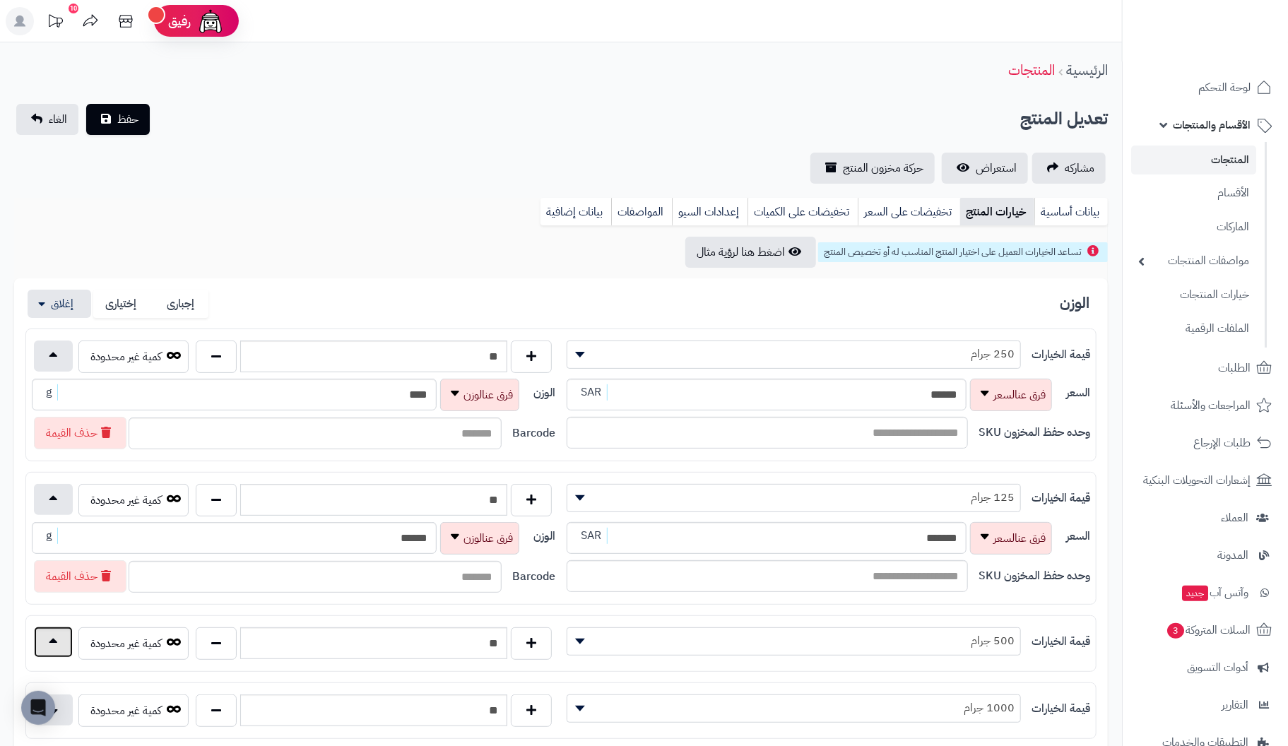
click at [67, 634] on button "button" at bounding box center [53, 642] width 39 height 31
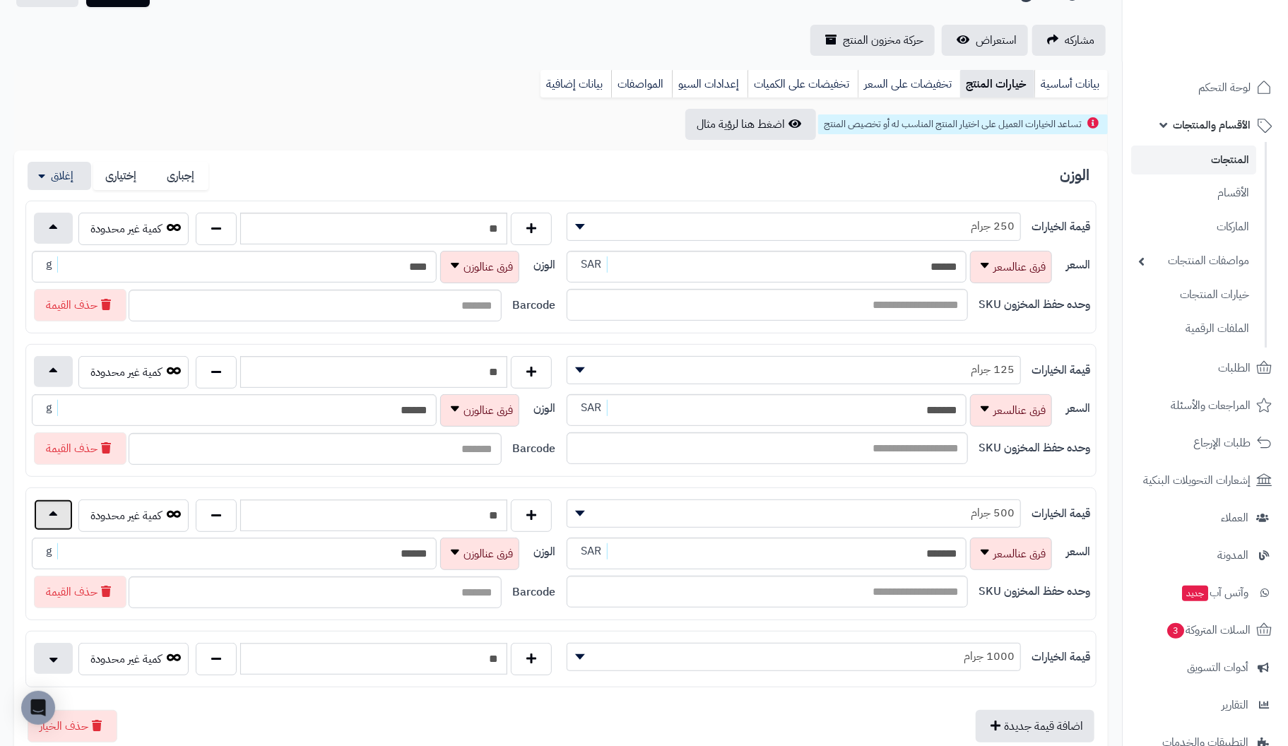
scroll to position [141, 0]
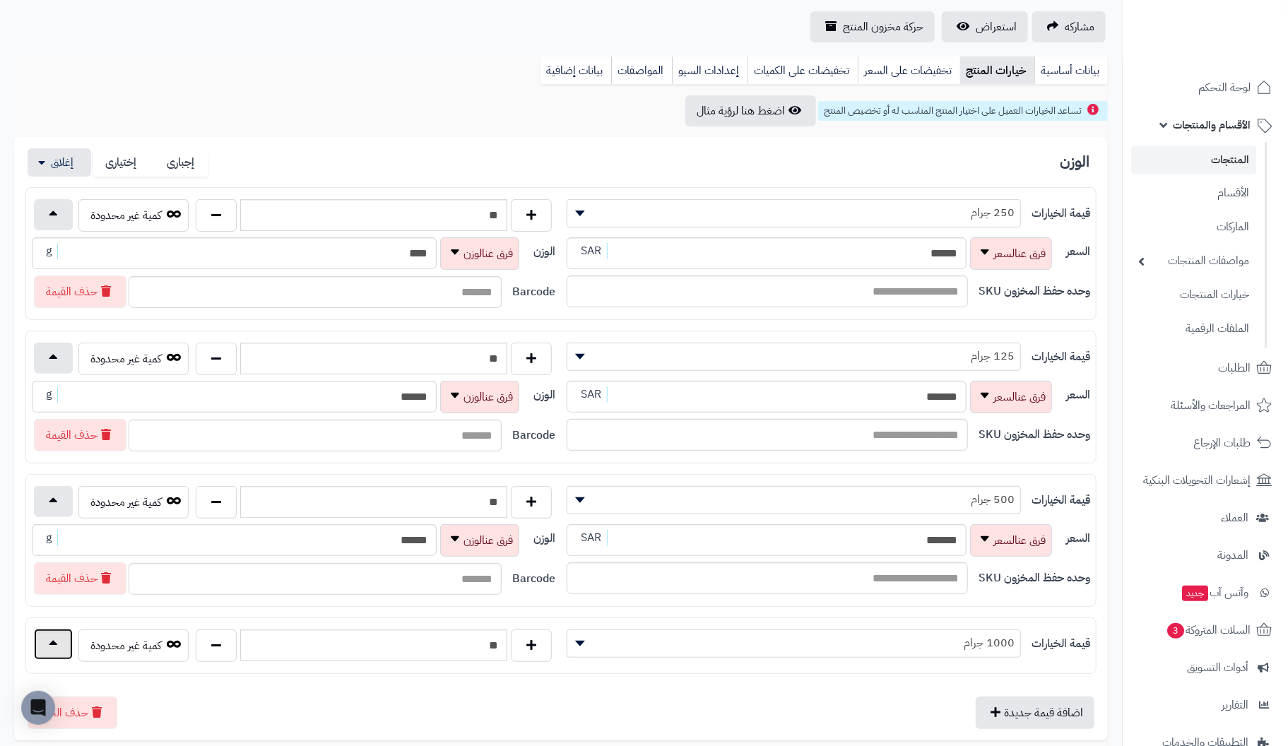
click at [57, 642] on button "button" at bounding box center [53, 644] width 39 height 31
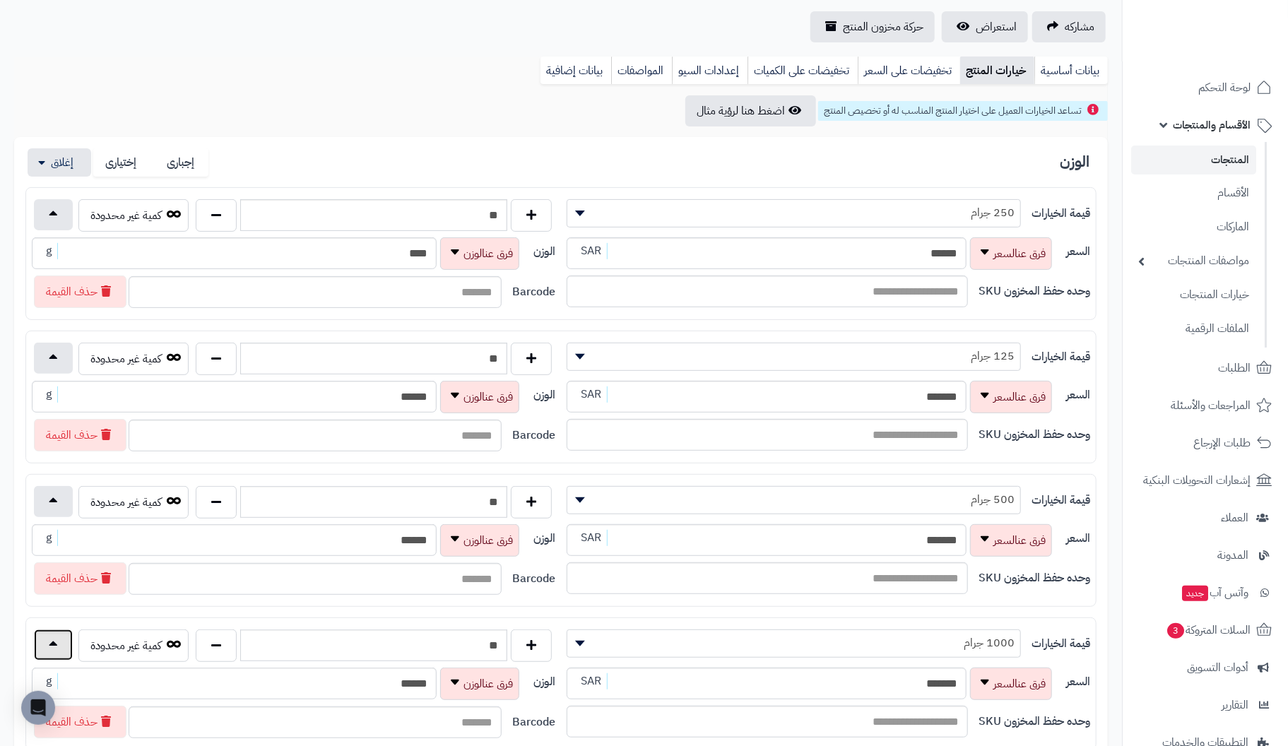
scroll to position [0, 0]
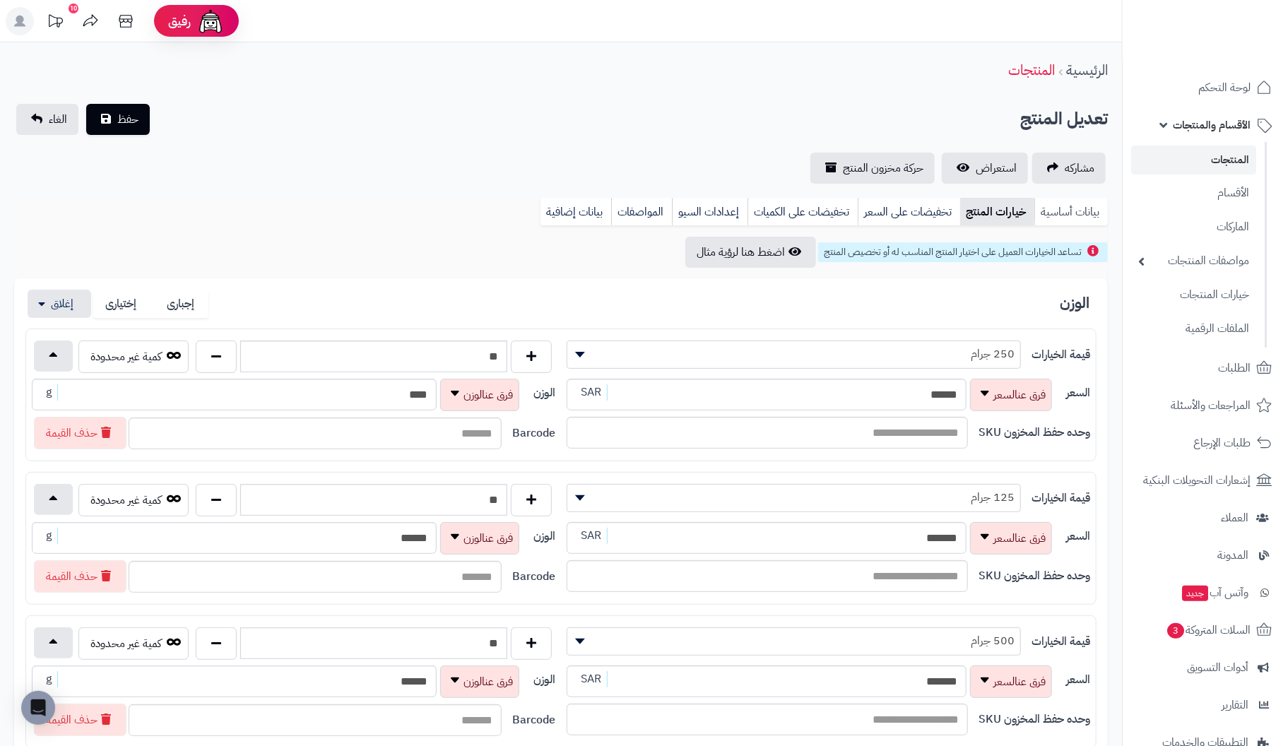
click at [1068, 201] on link "بيانات أساسية" at bounding box center [1072, 212] width 74 height 28
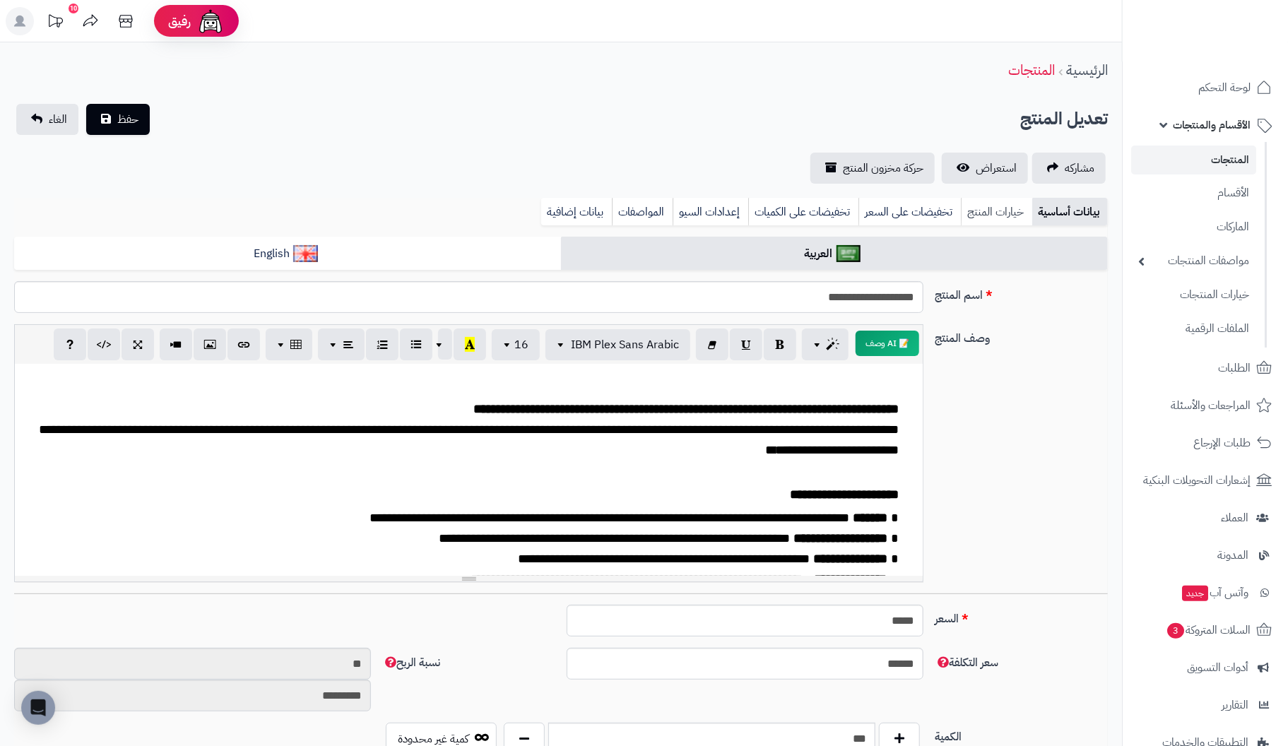
click at [988, 212] on link "خيارات المنتج" at bounding box center [996, 212] width 71 height 28
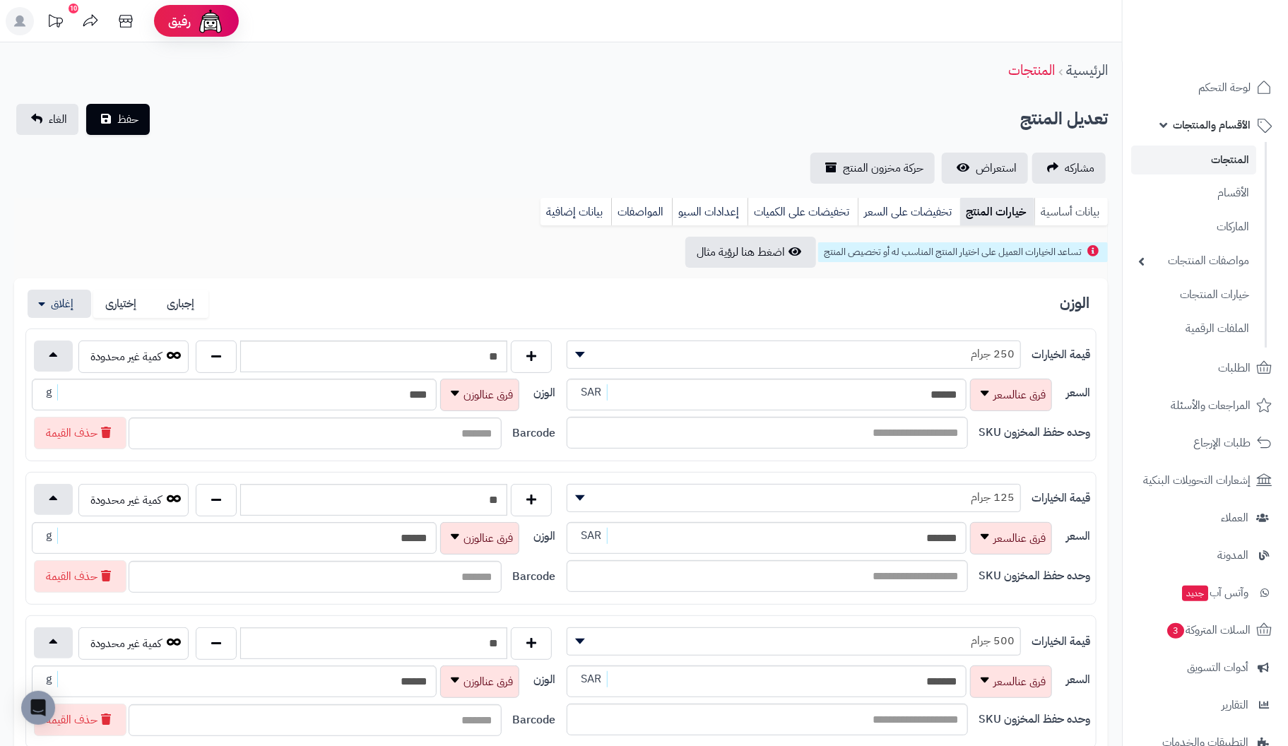
click at [1066, 208] on link "بيانات أساسية" at bounding box center [1072, 212] width 74 height 28
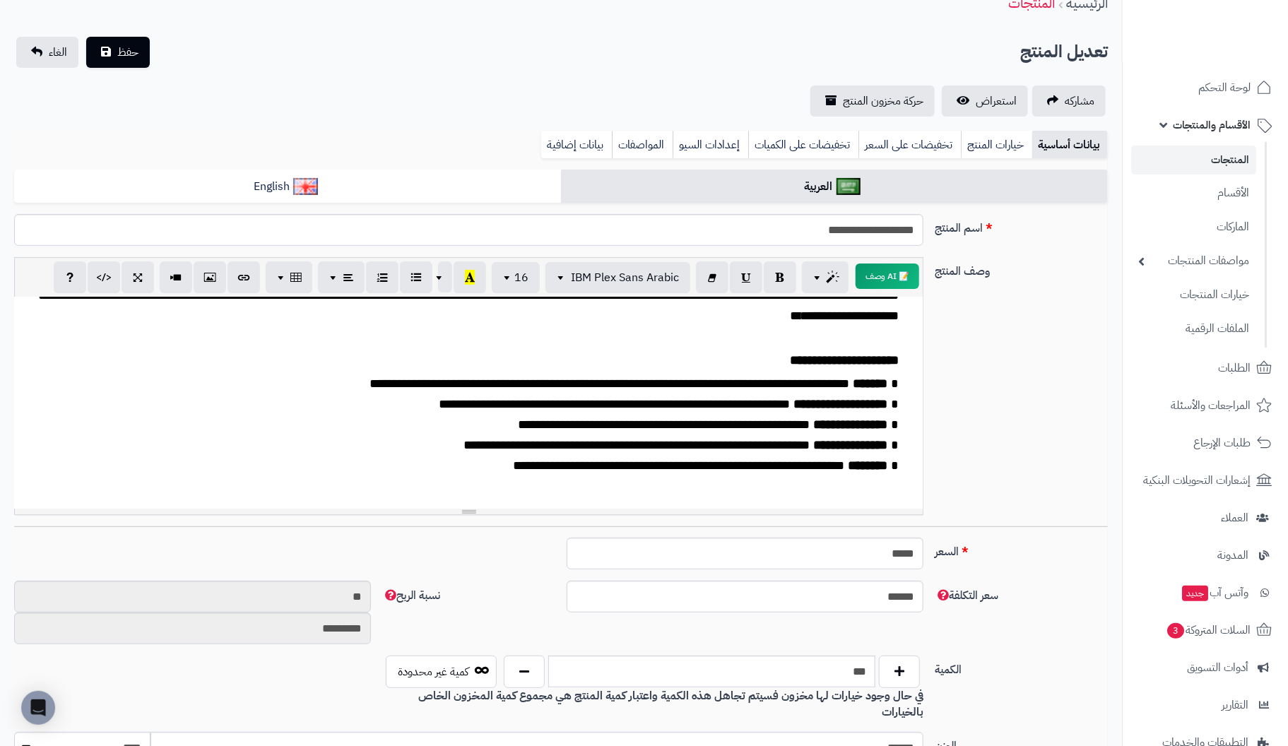
scroll to position [71, 0]
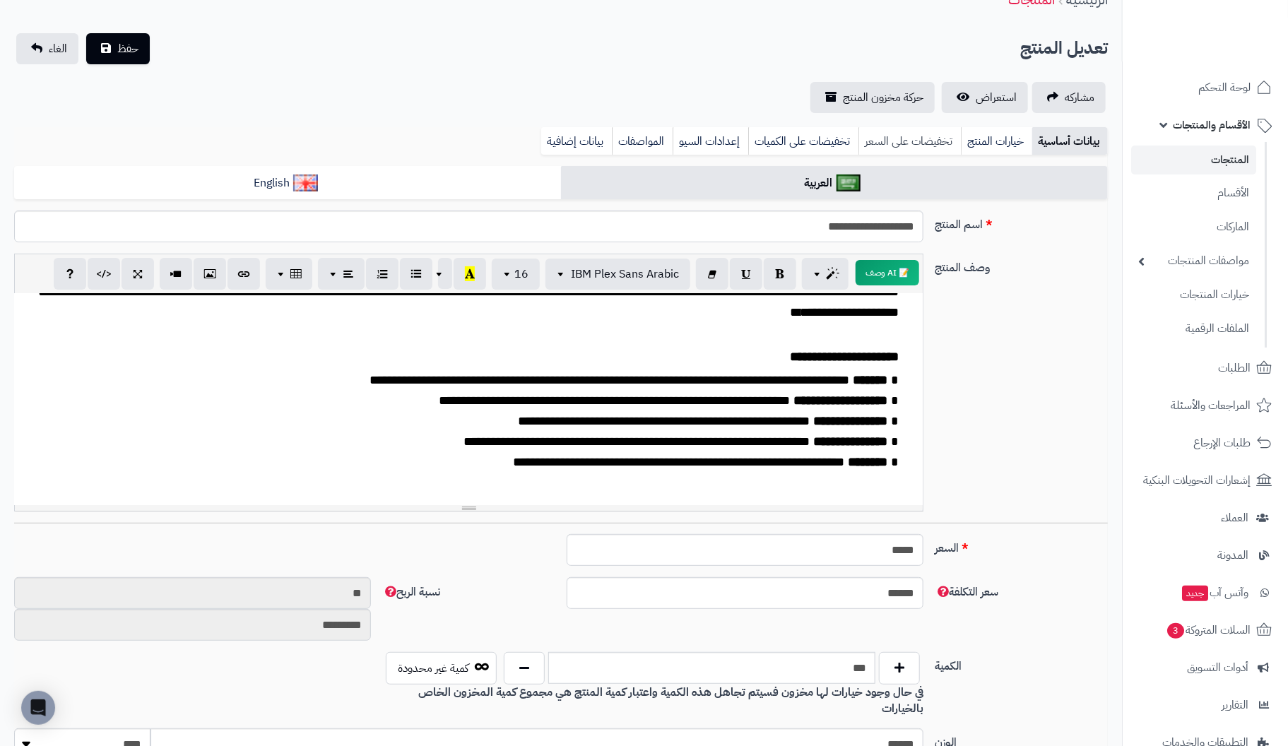
click at [912, 136] on link "تخفيضات على السعر" at bounding box center [910, 141] width 102 height 28
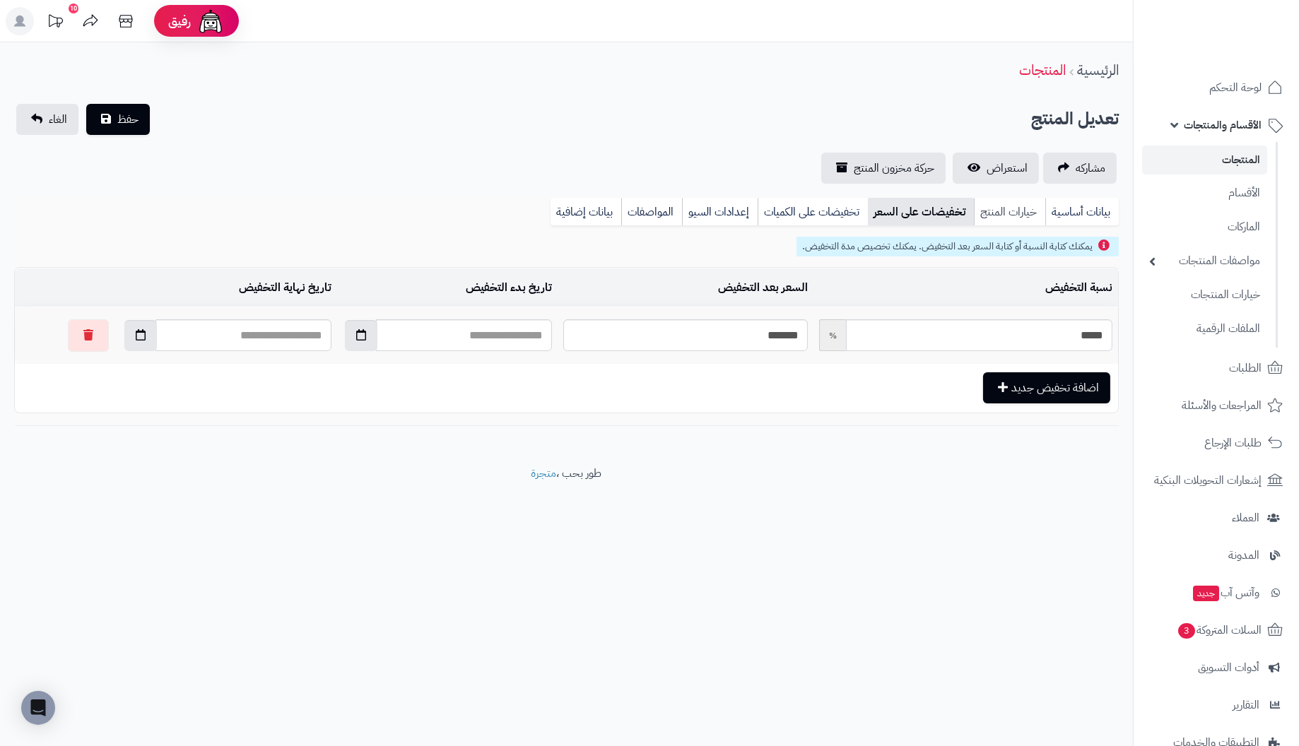
click at [1018, 204] on link "خيارات المنتج" at bounding box center [1009, 212] width 71 height 28
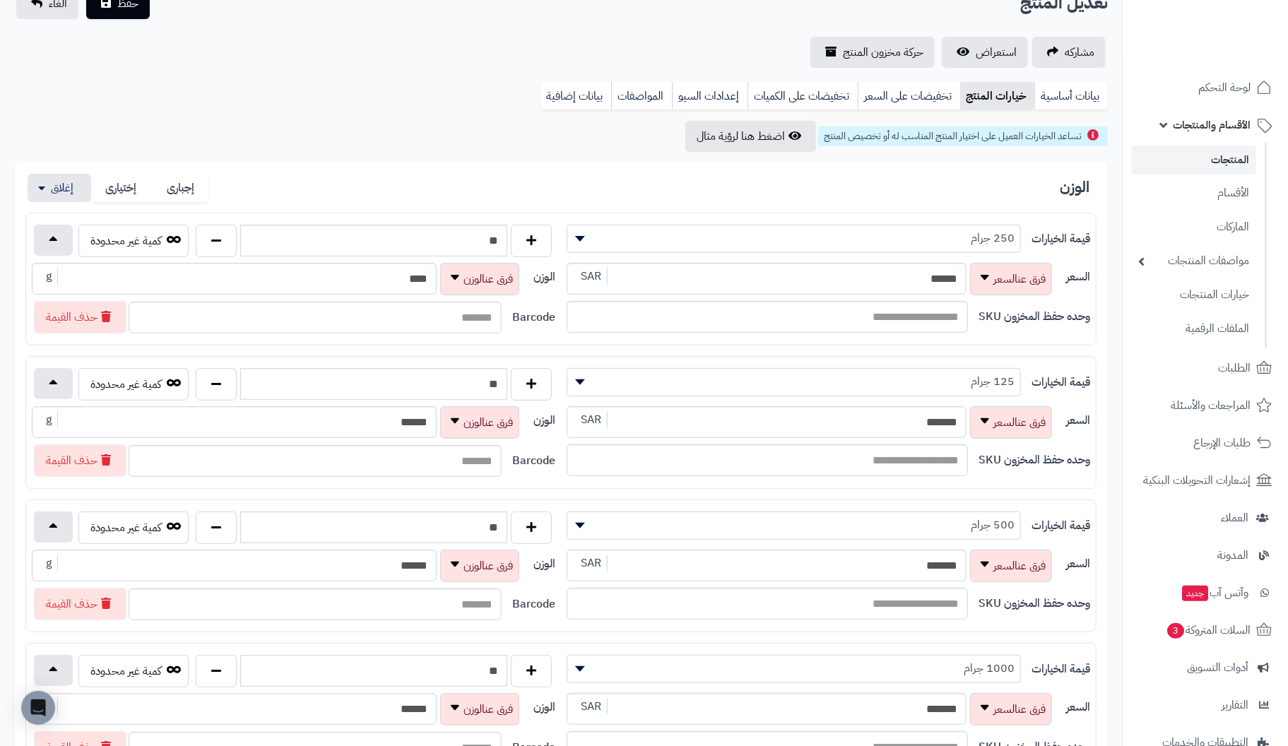
scroll to position [141, 0]
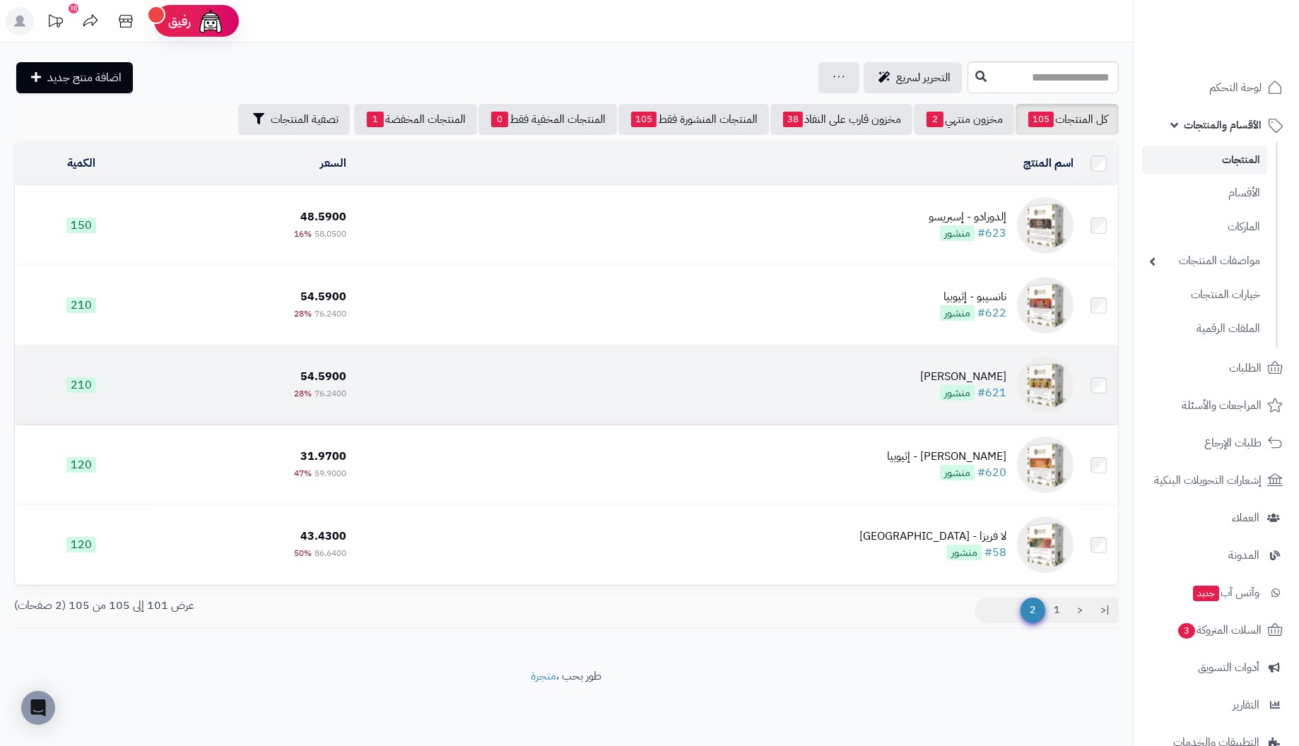
click at [1001, 380] on div "ماكيتا - يوغندا" at bounding box center [963, 377] width 86 height 16
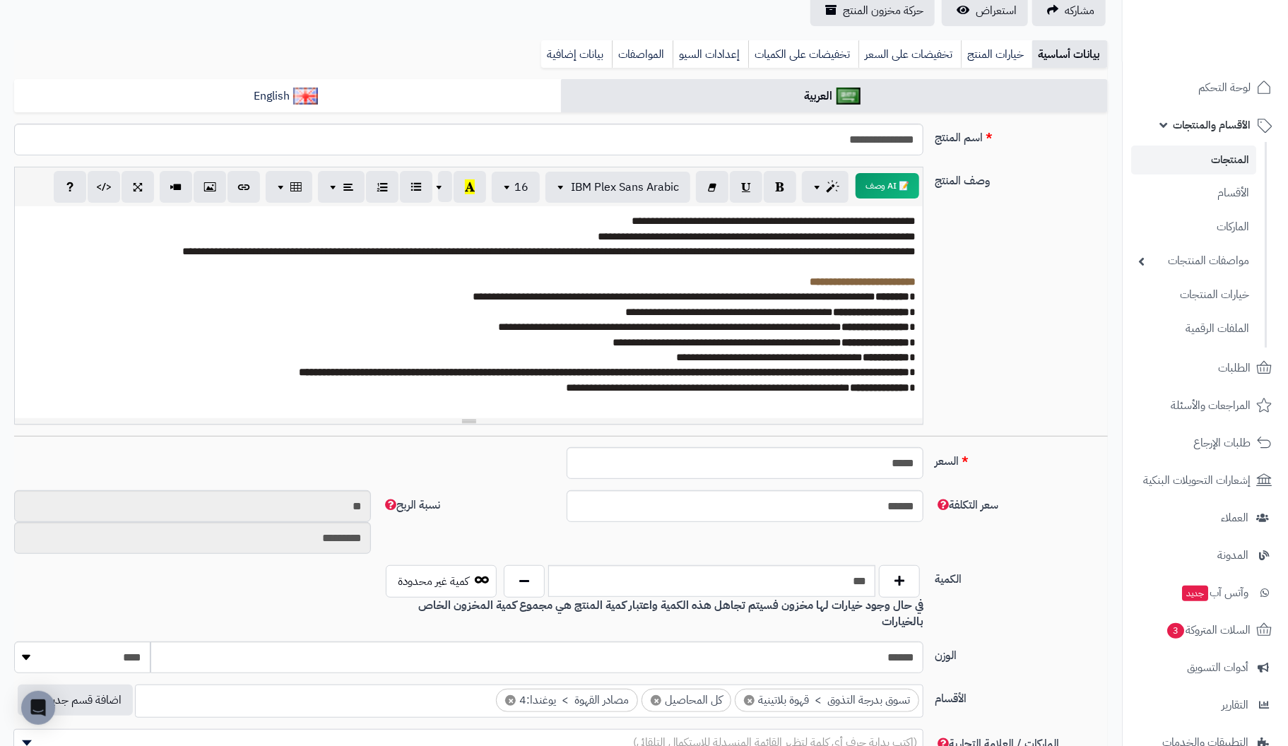
scroll to position [71, 0]
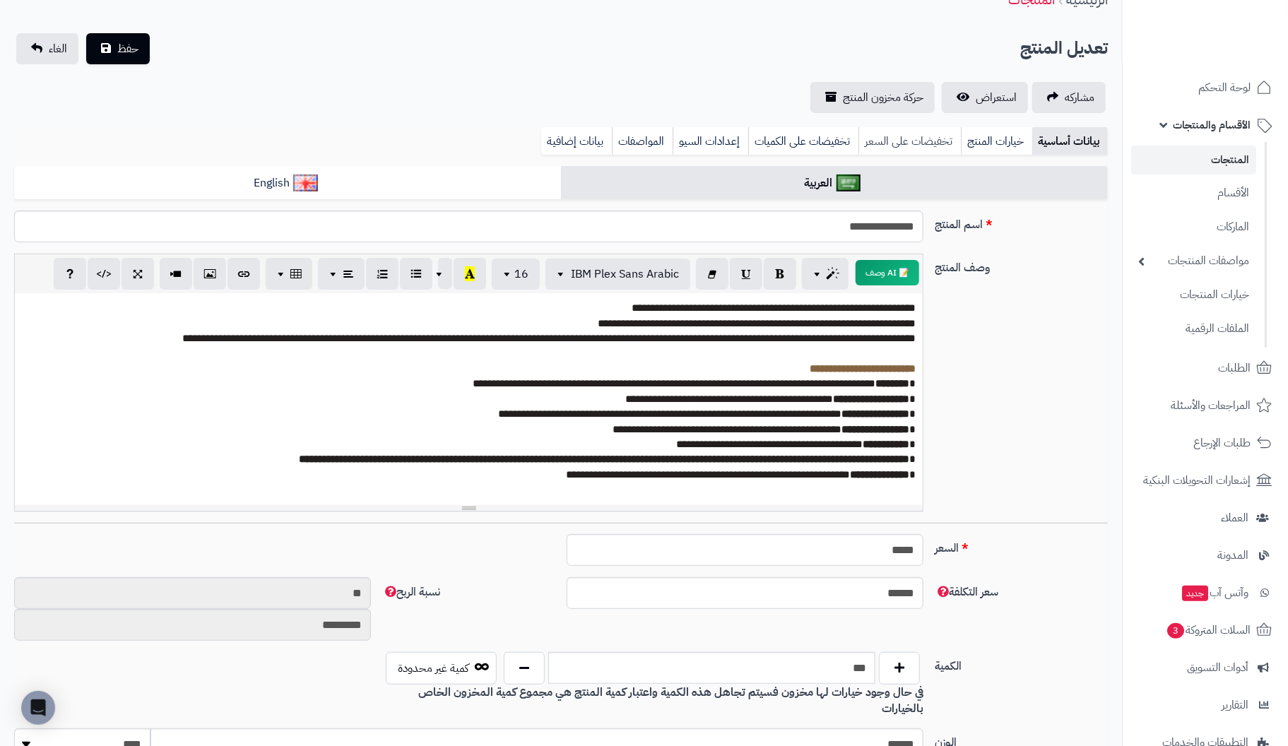
click at [925, 144] on link "تخفيضات على السعر" at bounding box center [910, 141] width 102 height 28
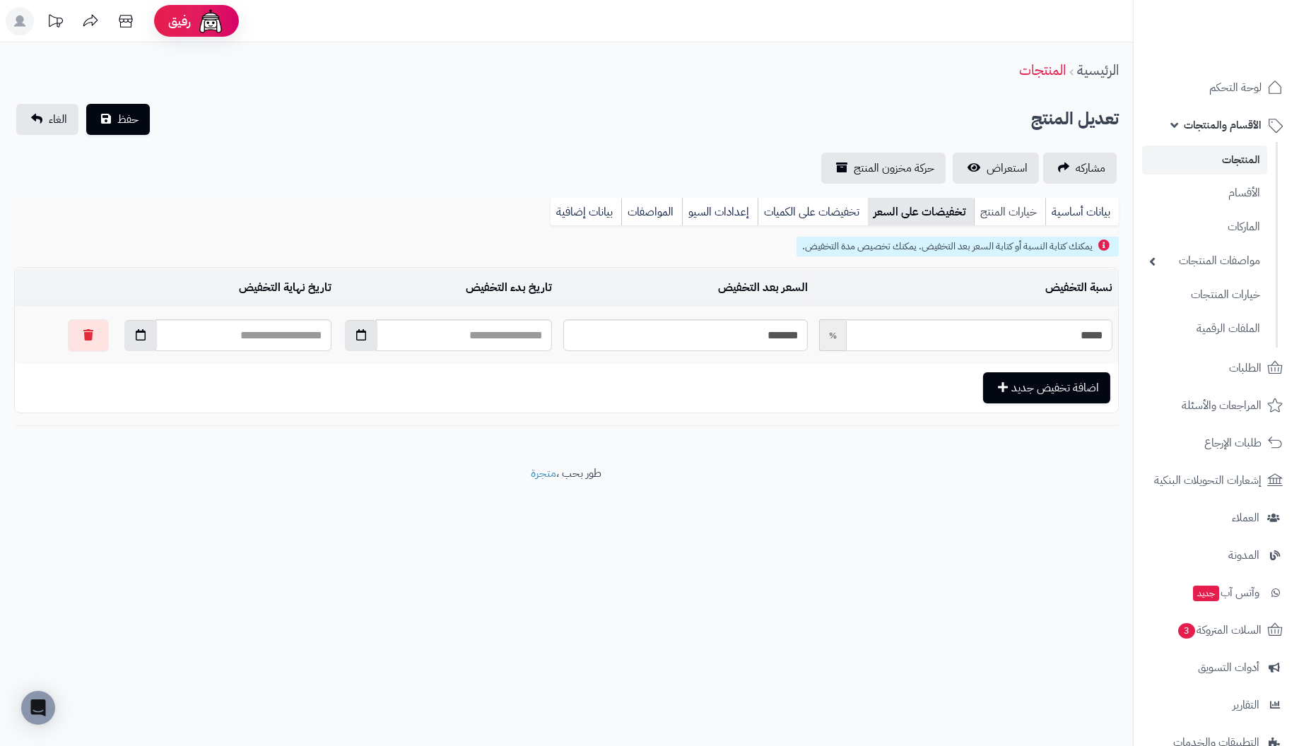
click at [994, 213] on link "خيارات المنتج" at bounding box center [1009, 212] width 71 height 28
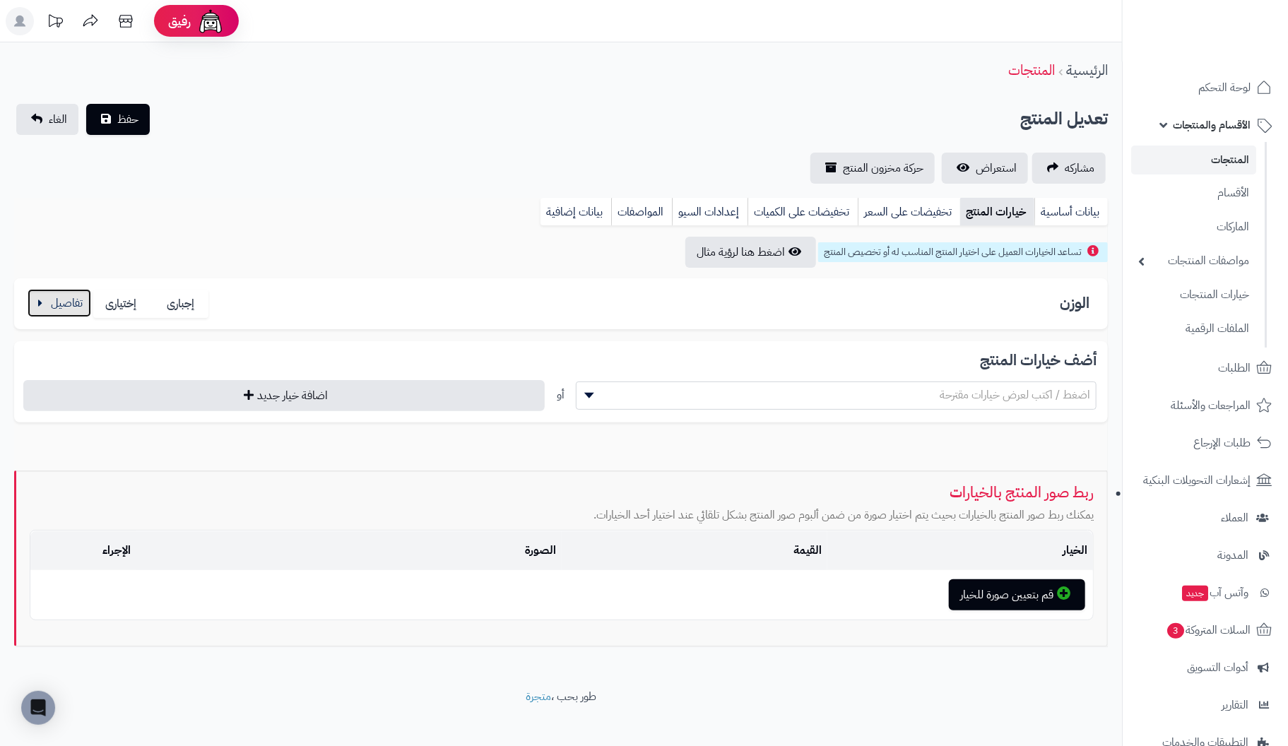
click at [54, 305] on button "button" at bounding box center [60, 303] width 64 height 28
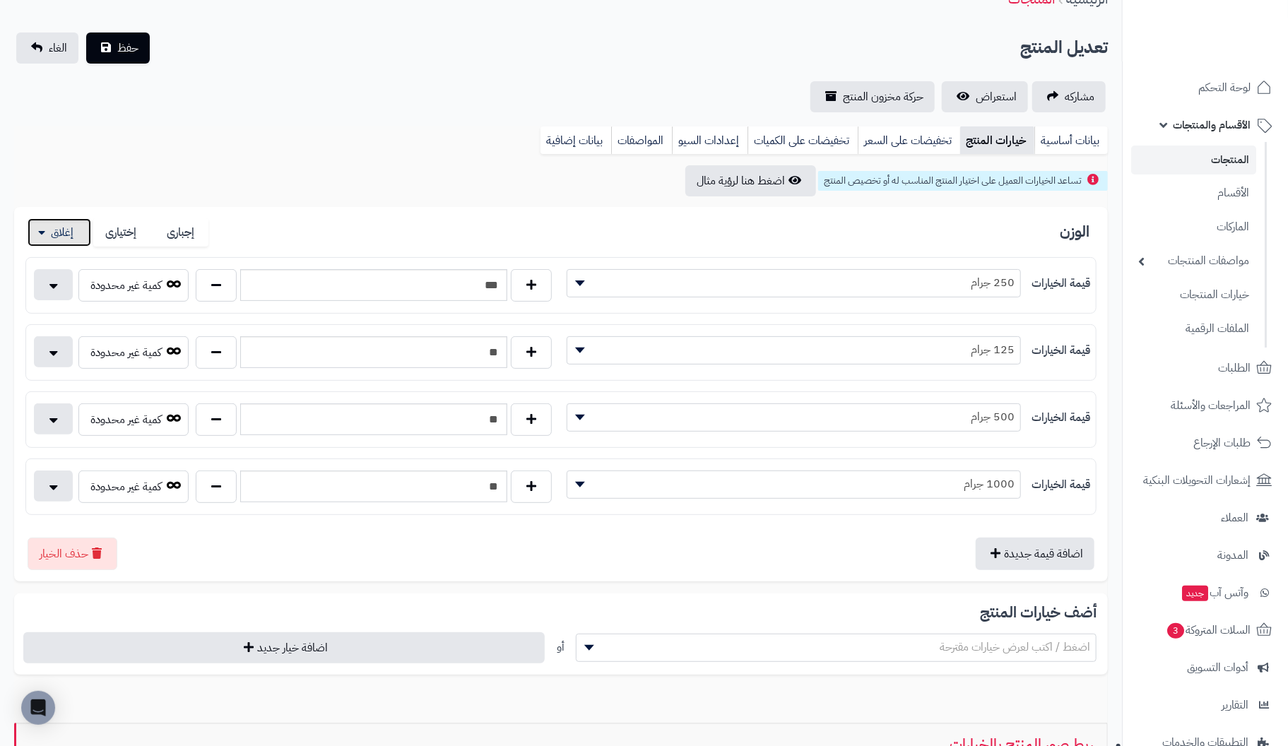
scroll to position [71, 0]
click at [939, 143] on link "تخفيضات على السعر" at bounding box center [909, 141] width 102 height 28
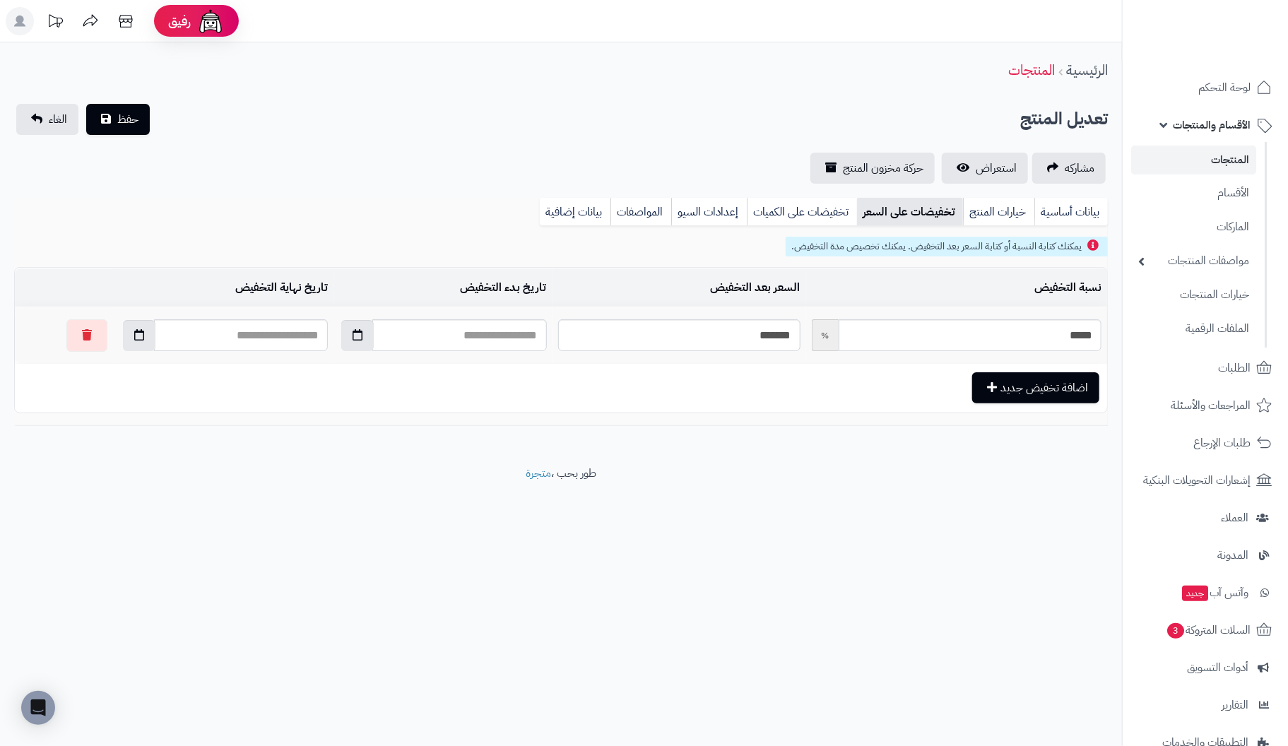
scroll to position [0, 0]
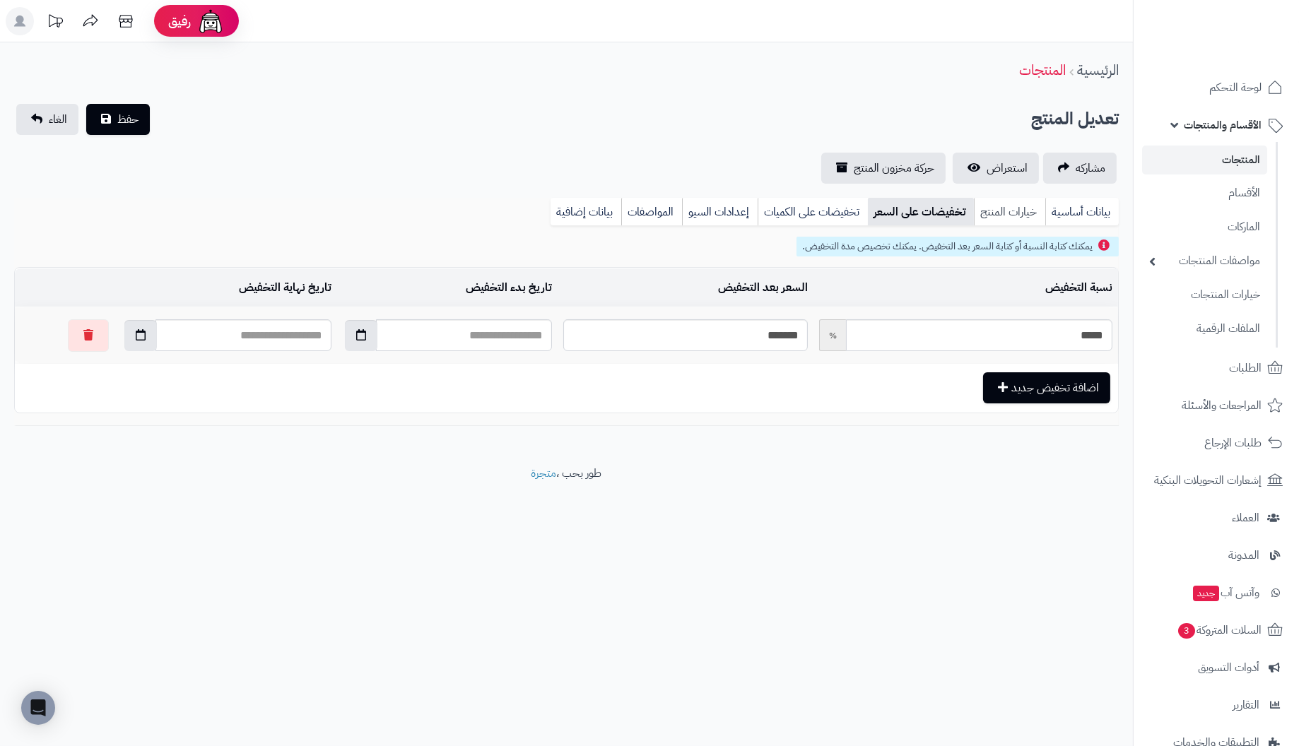
click at [1016, 213] on link "خيارات المنتج" at bounding box center [1009, 212] width 71 height 28
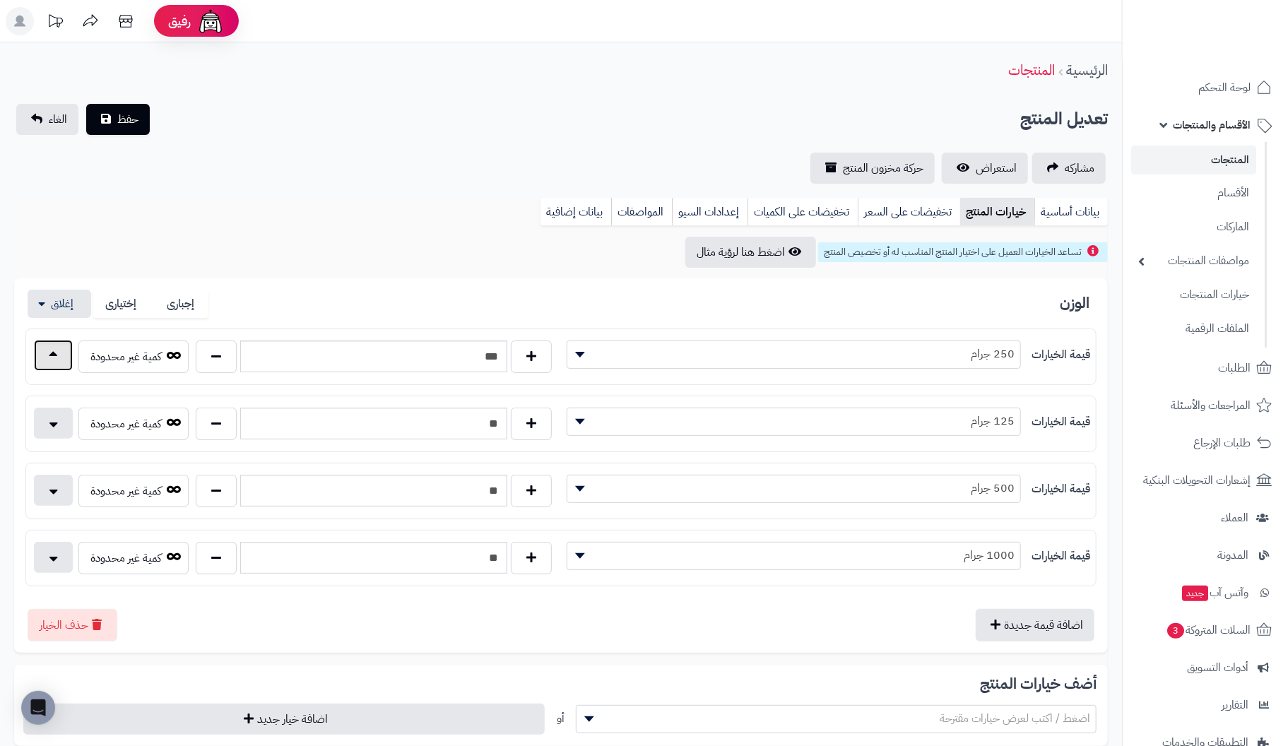
click at [57, 355] on button "button" at bounding box center [53, 355] width 39 height 31
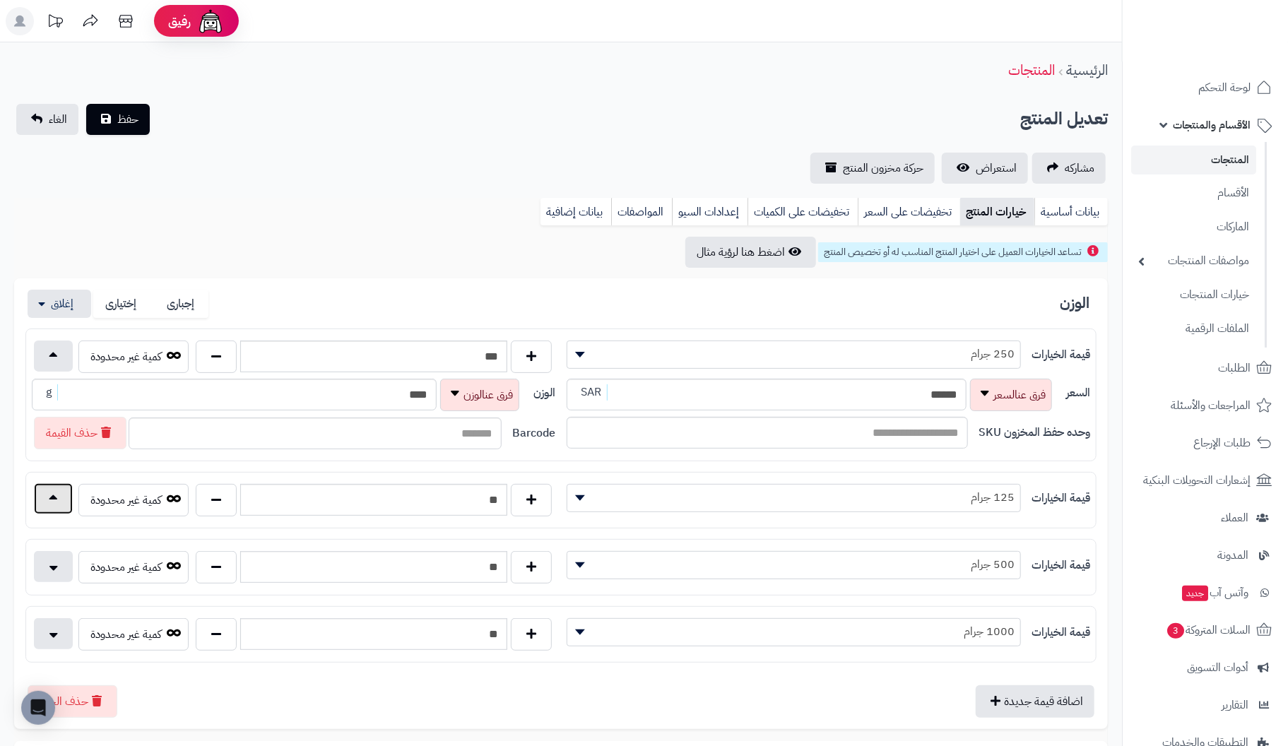
click at [53, 488] on button "button" at bounding box center [53, 498] width 39 height 31
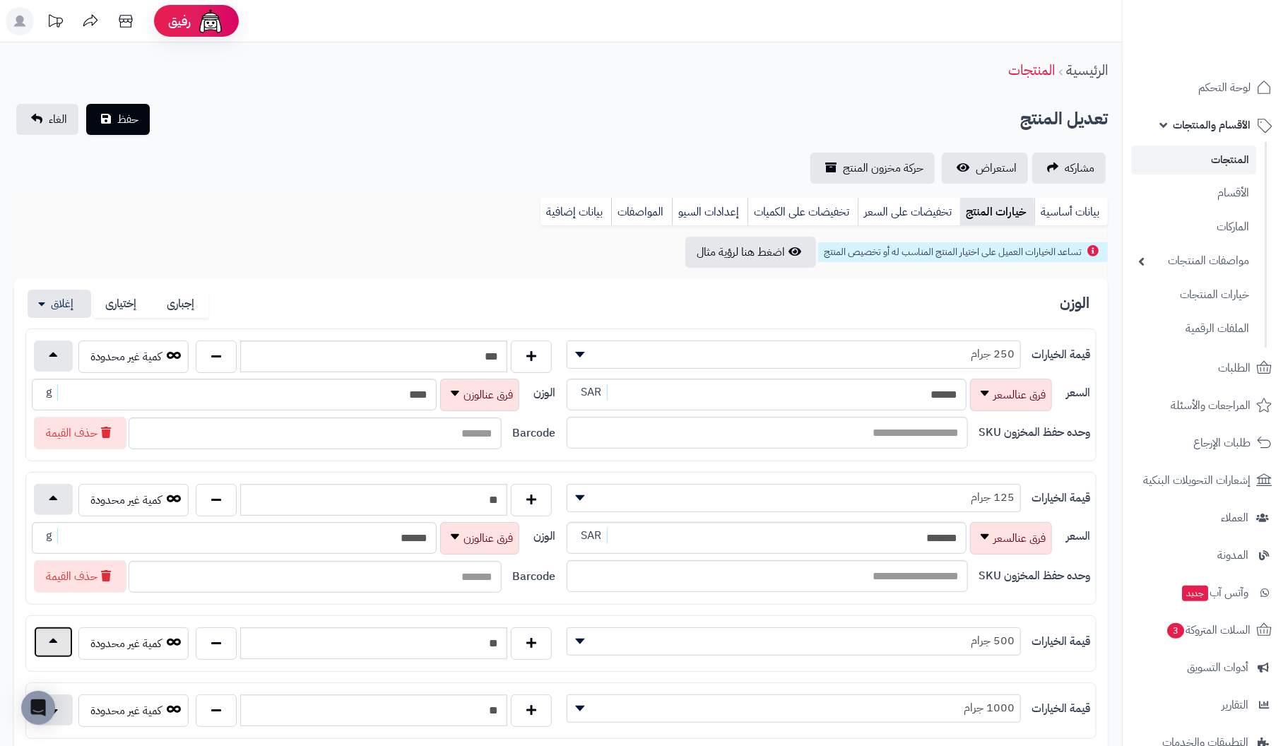
click at [45, 635] on button "button" at bounding box center [53, 642] width 39 height 31
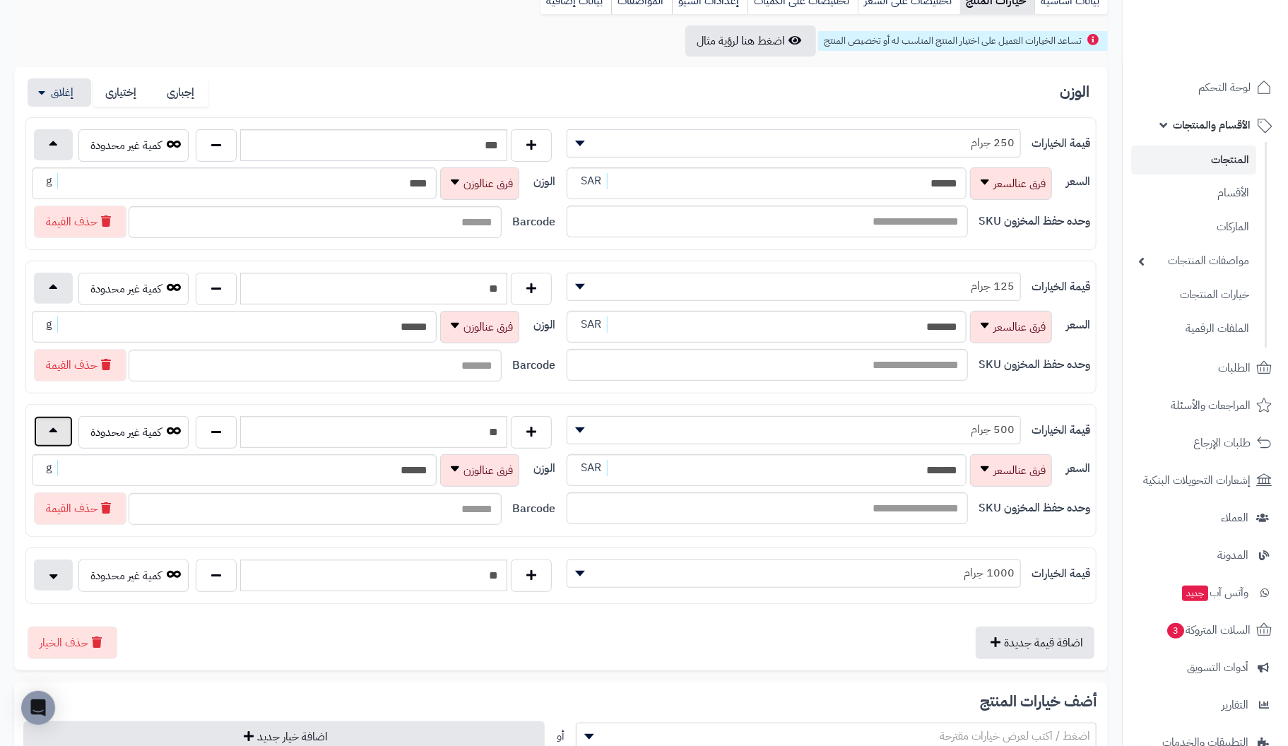
scroll to position [211, 0]
click at [46, 568] on button "button" at bounding box center [53, 574] width 39 height 31
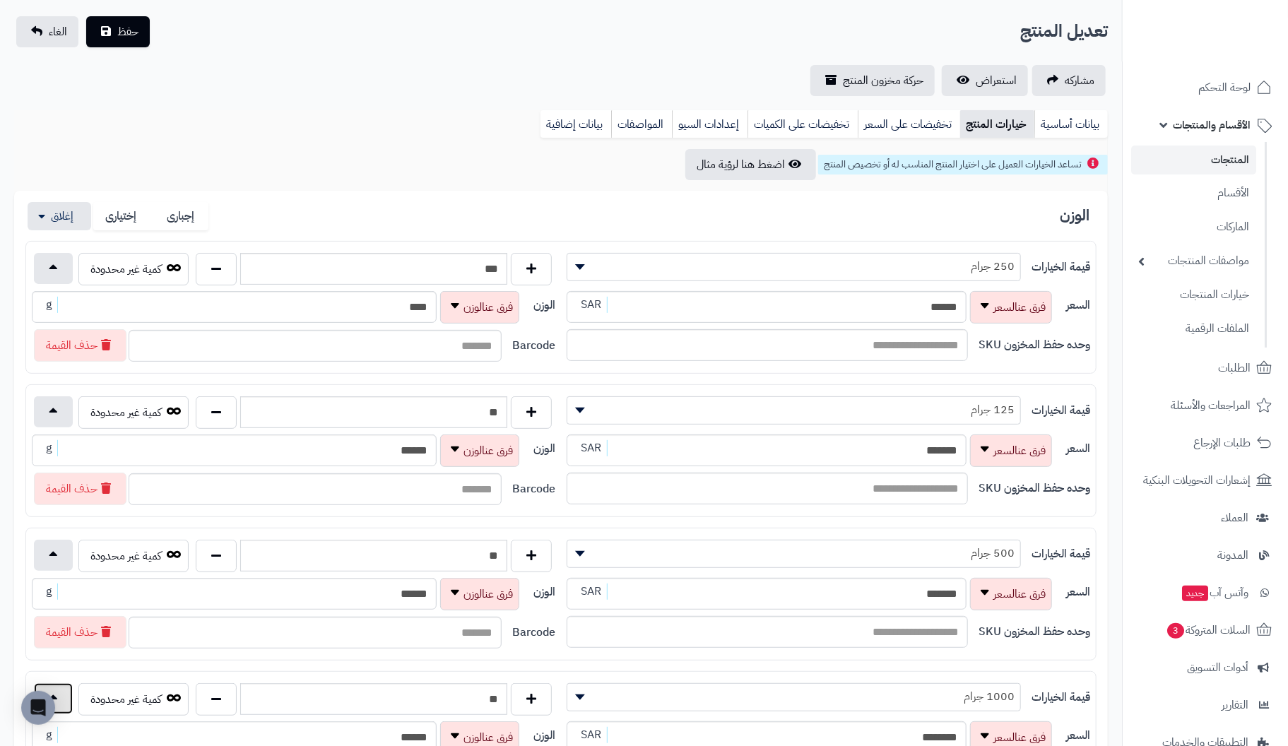
scroll to position [0, 0]
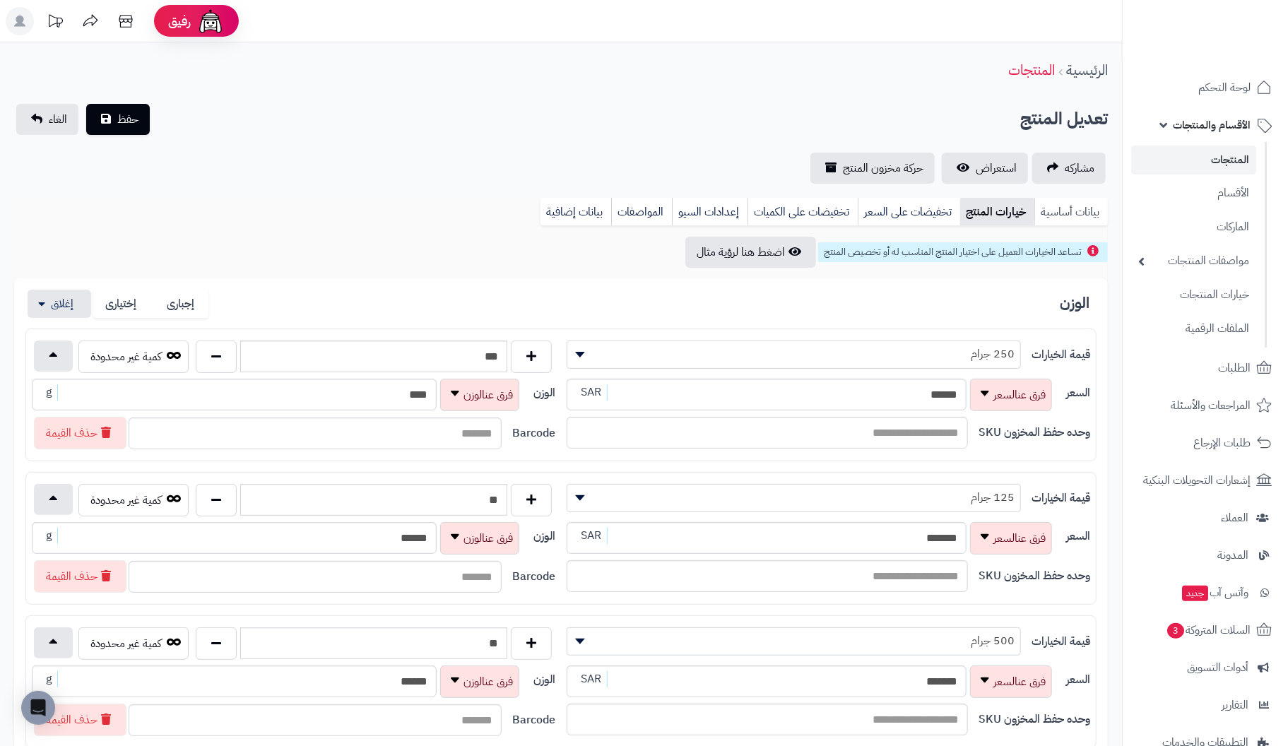
click at [1086, 207] on link "بيانات أساسية" at bounding box center [1072, 212] width 74 height 28
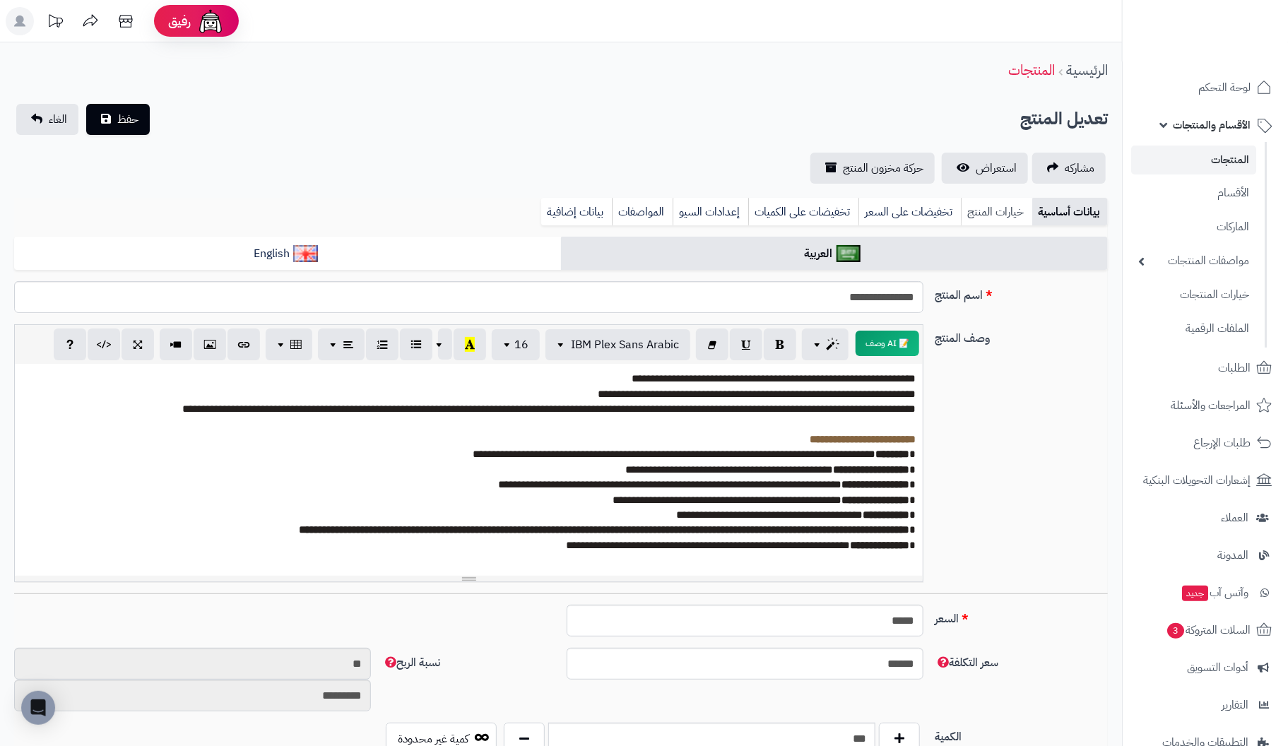
click at [1007, 213] on link "خيارات المنتج" at bounding box center [996, 212] width 71 height 28
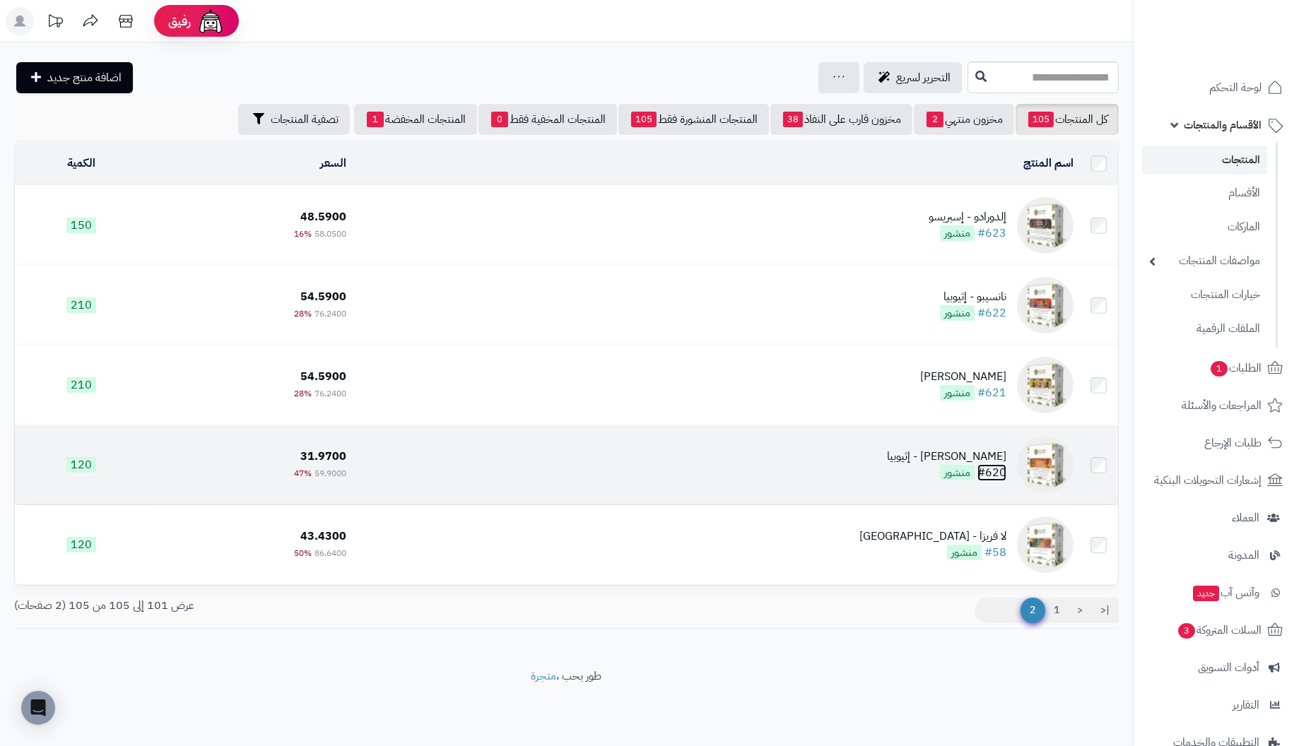
click at [988, 464] on link "#620" at bounding box center [991, 472] width 29 height 17
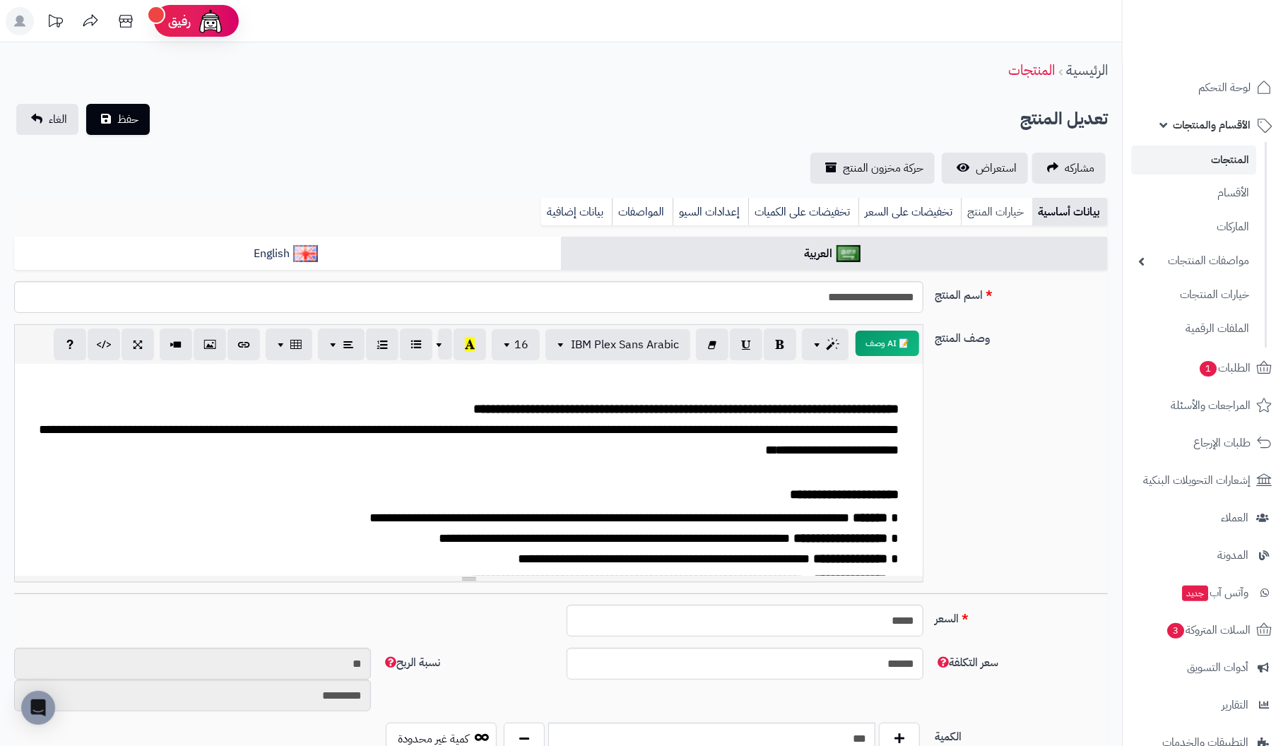
click at [1005, 211] on link "خيارات المنتج" at bounding box center [996, 212] width 71 height 28
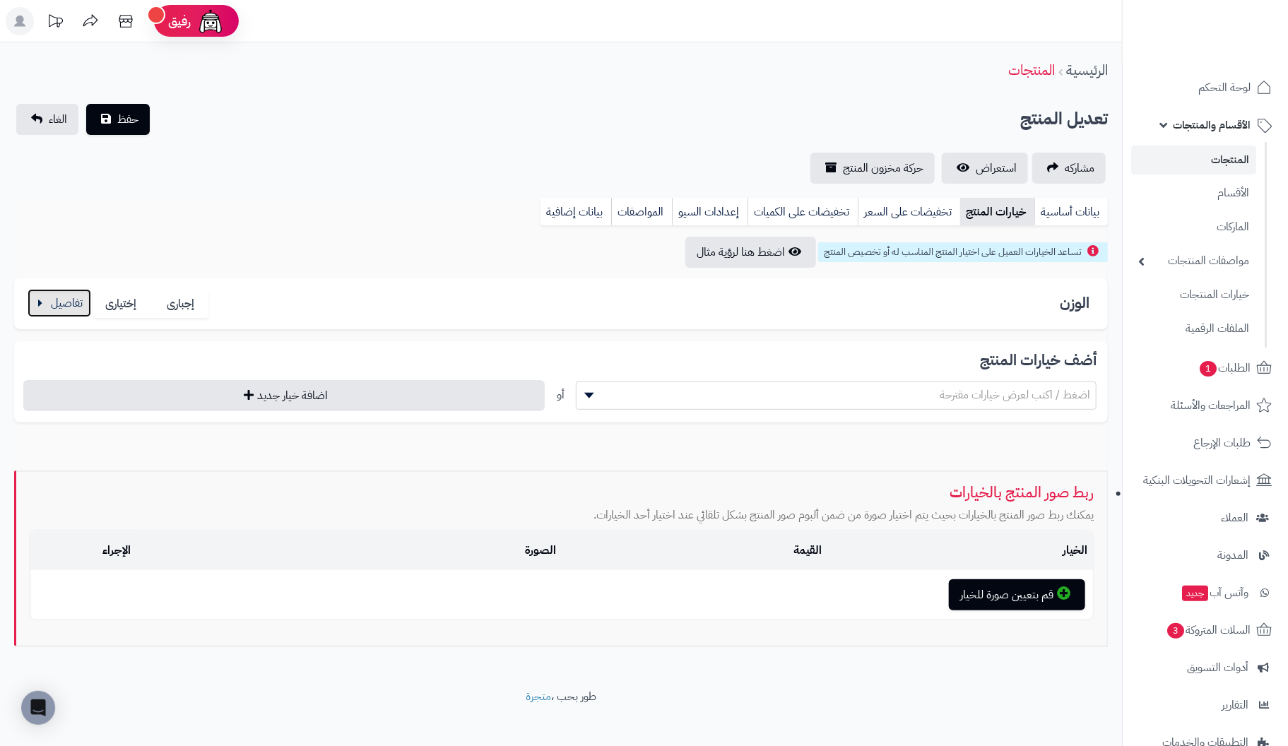
click at [72, 307] on button "button" at bounding box center [60, 303] width 64 height 28
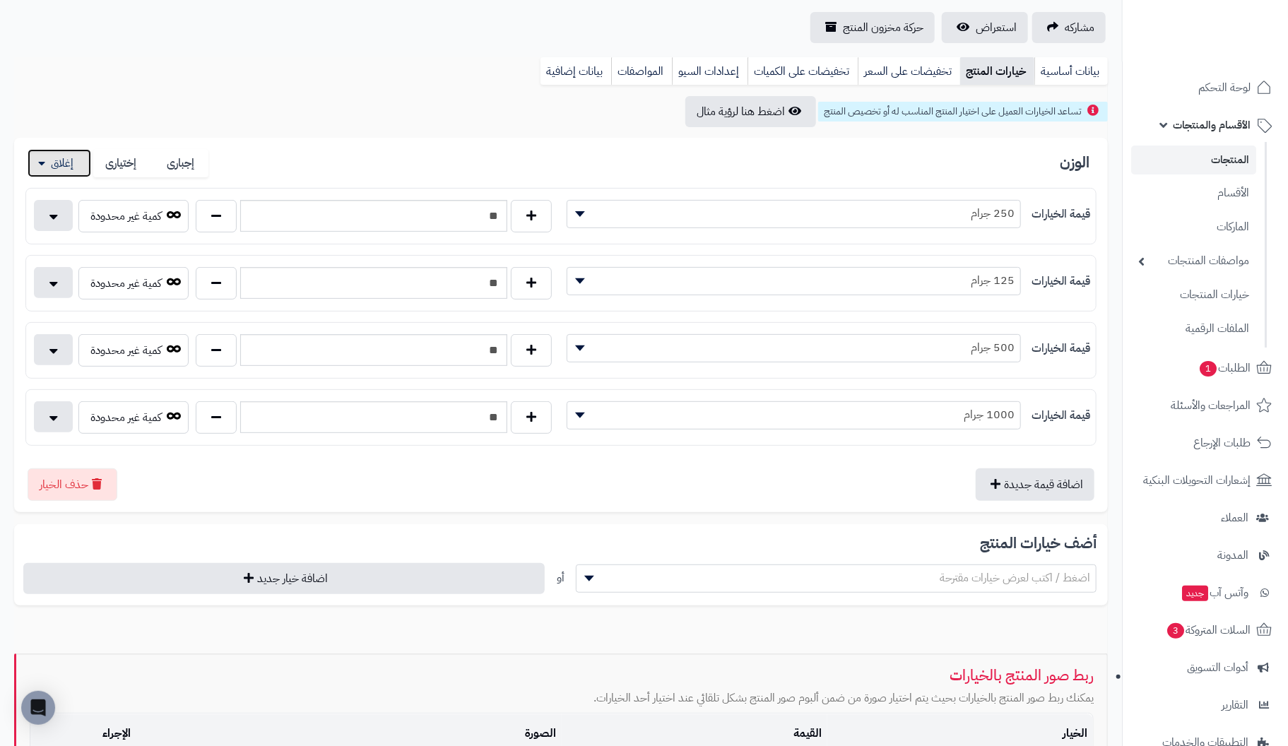
scroll to position [141, 0]
click at [42, 213] on button "button" at bounding box center [53, 214] width 39 height 31
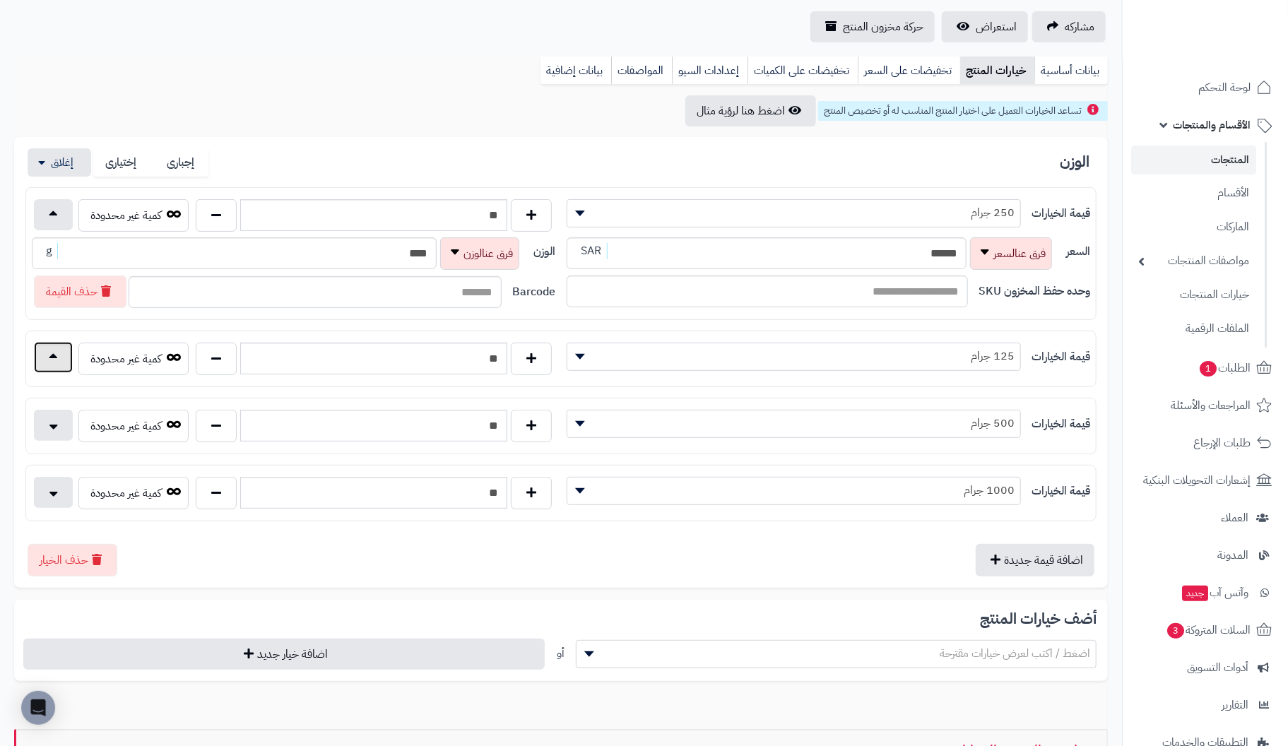
click at [47, 355] on button "button" at bounding box center [53, 357] width 39 height 31
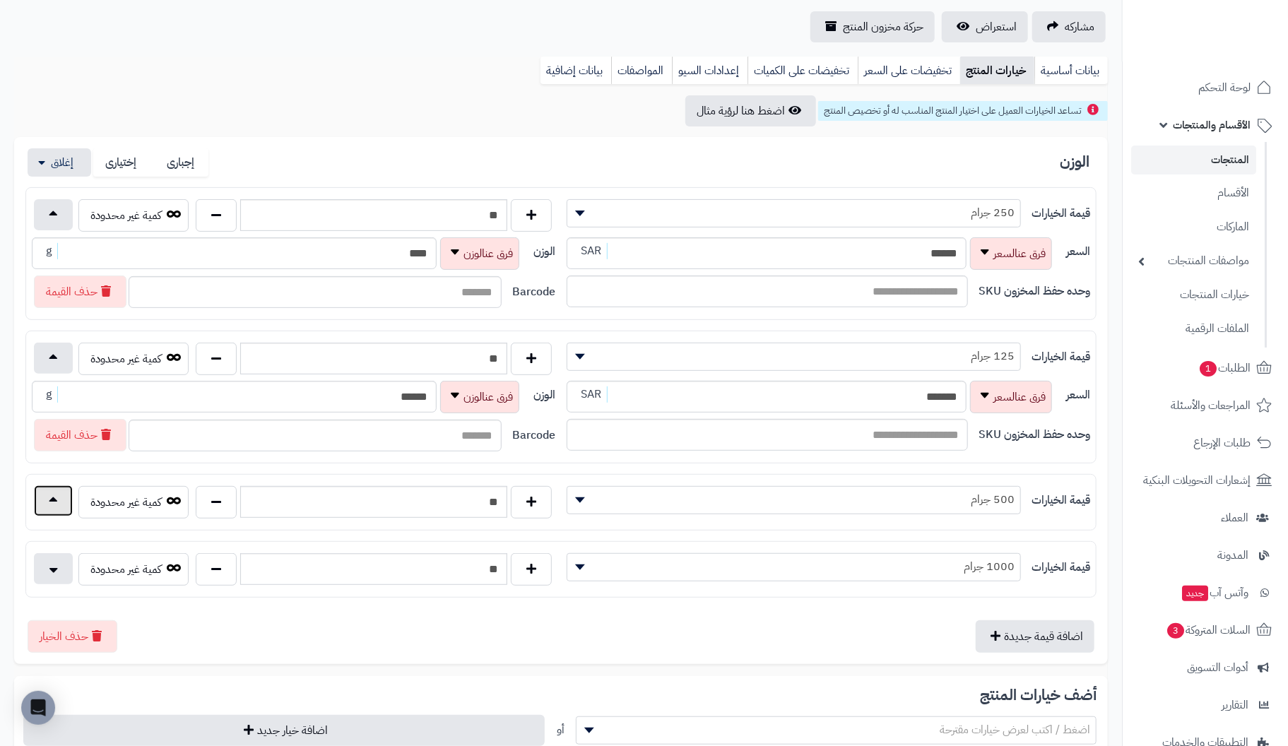
click at [40, 499] on button "button" at bounding box center [53, 501] width 39 height 31
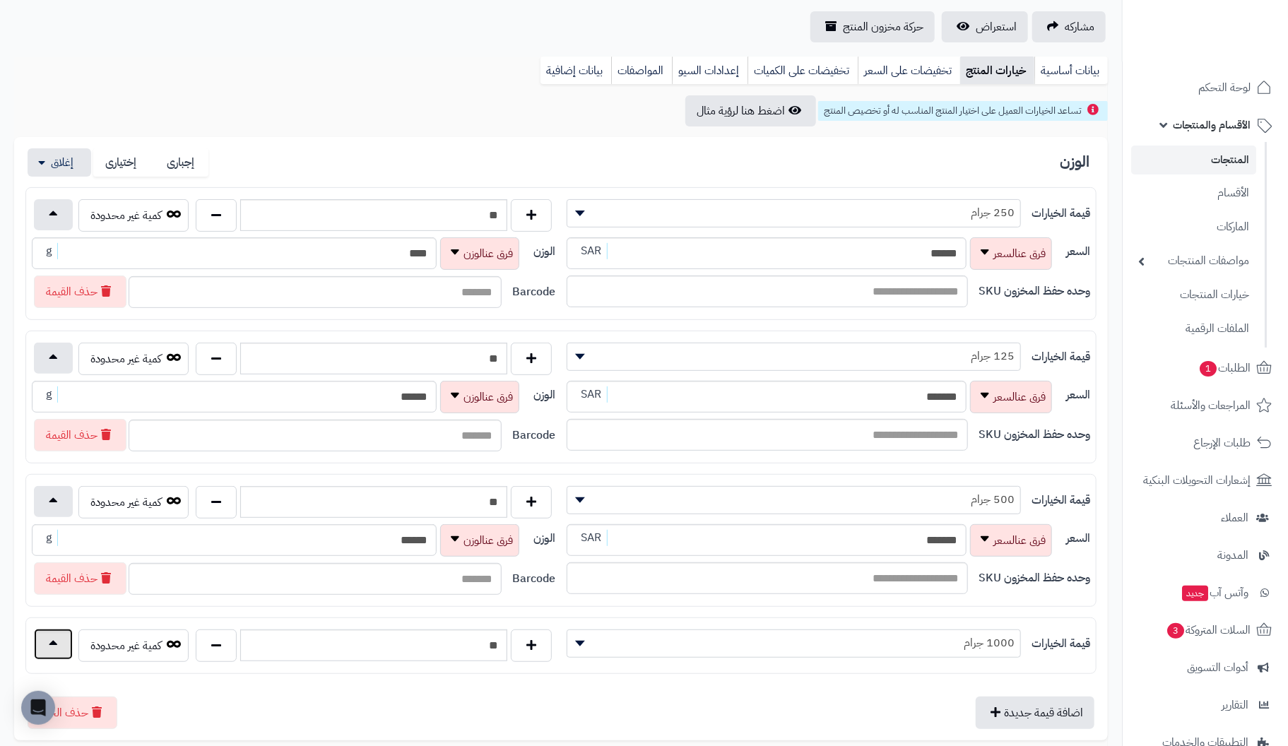
click at [42, 637] on button "button" at bounding box center [53, 644] width 39 height 31
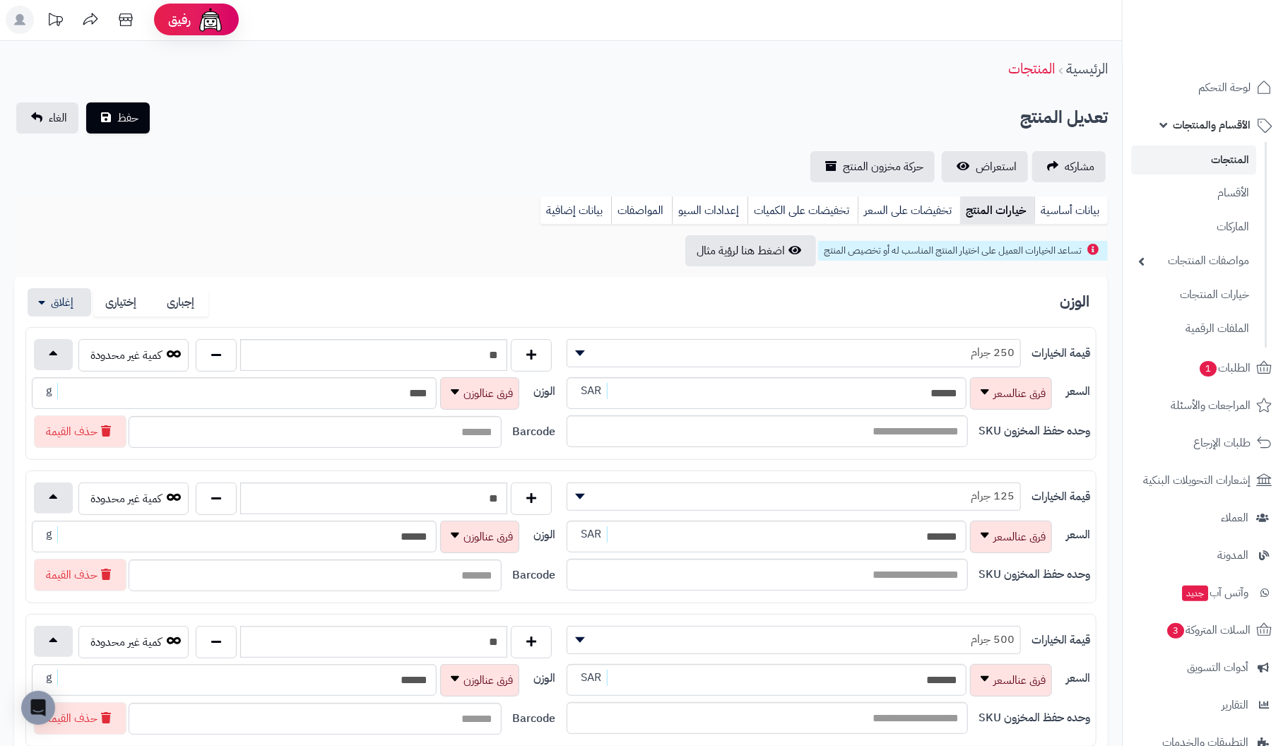
scroll to position [0, 0]
click at [1069, 211] on link "بيانات أساسية" at bounding box center [1072, 212] width 74 height 28
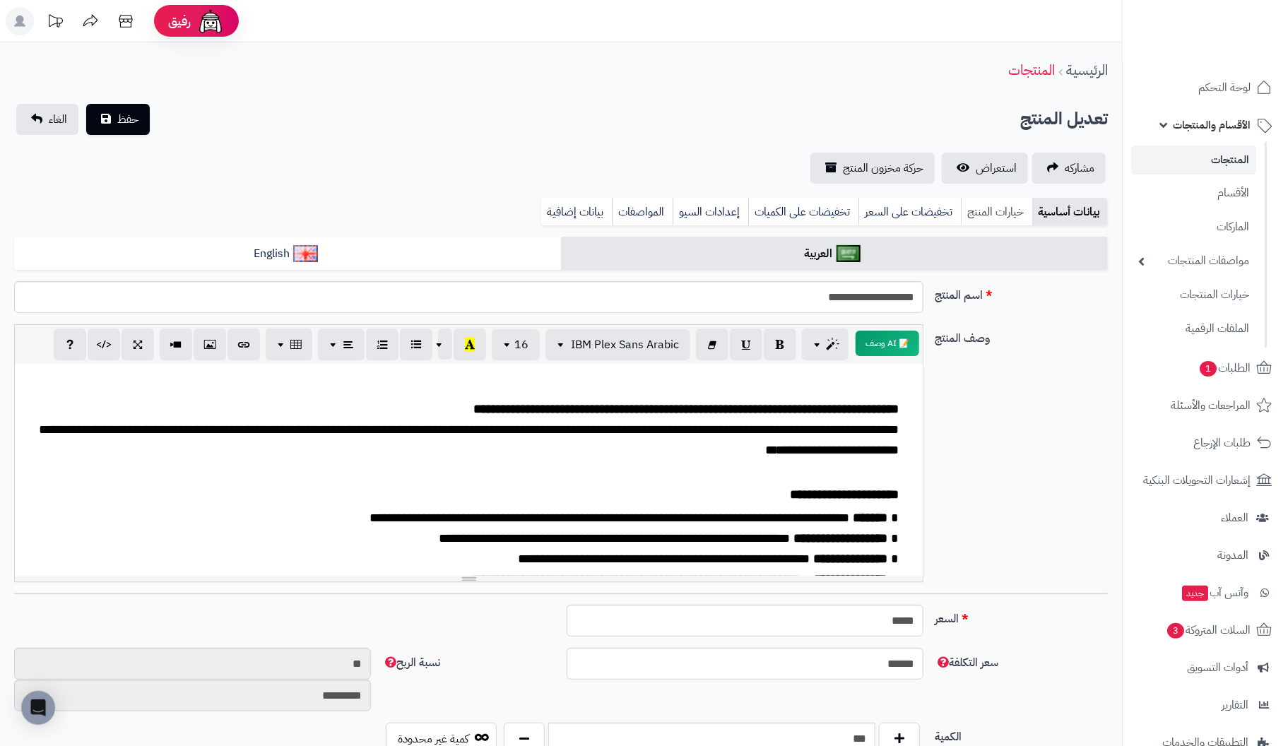
click at [989, 208] on link "خيارات المنتج" at bounding box center [996, 212] width 71 height 28
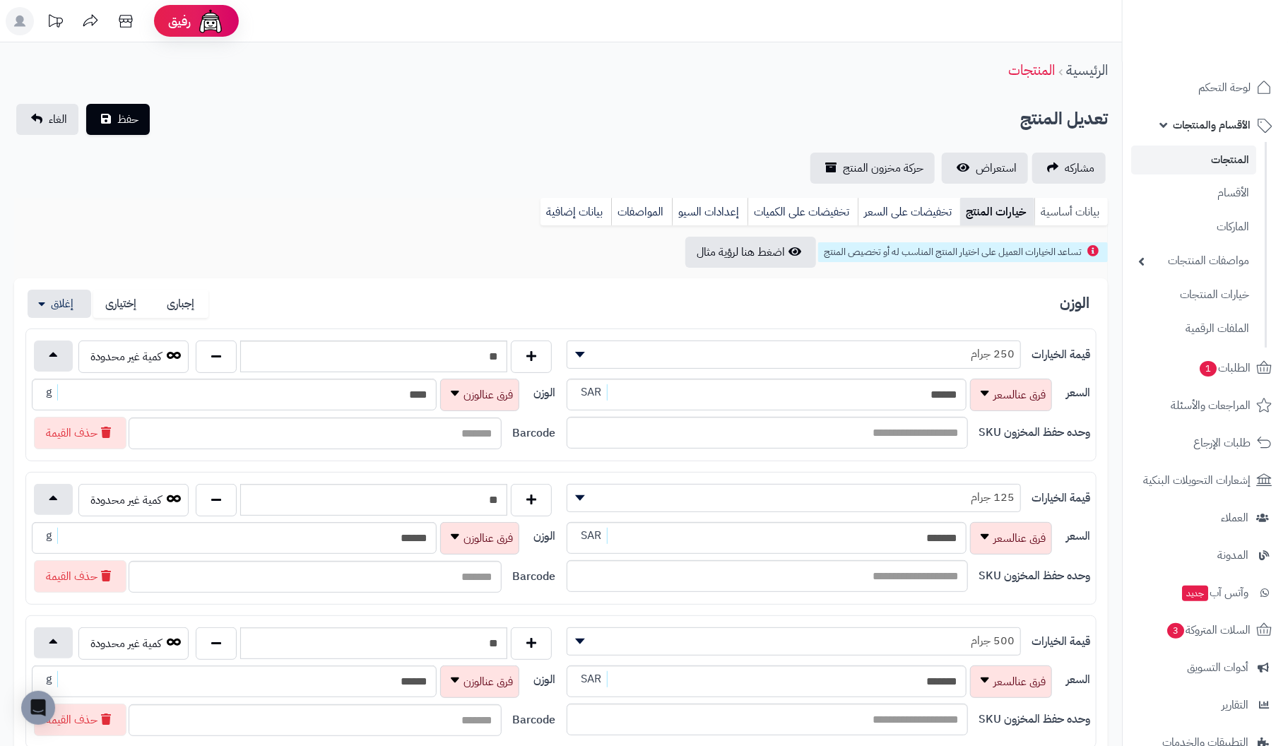
click at [1069, 211] on link "بيانات أساسية" at bounding box center [1072, 212] width 74 height 28
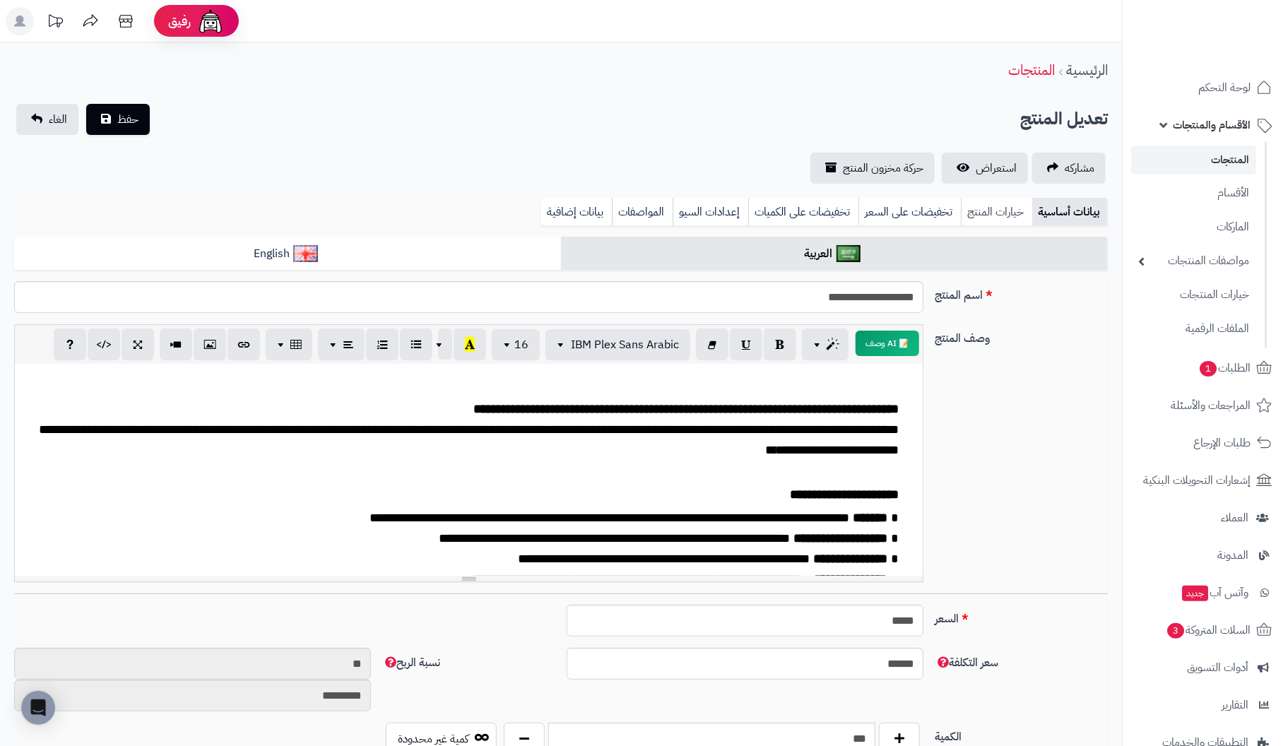
click at [996, 208] on link "خيارات المنتج" at bounding box center [996, 212] width 71 height 28
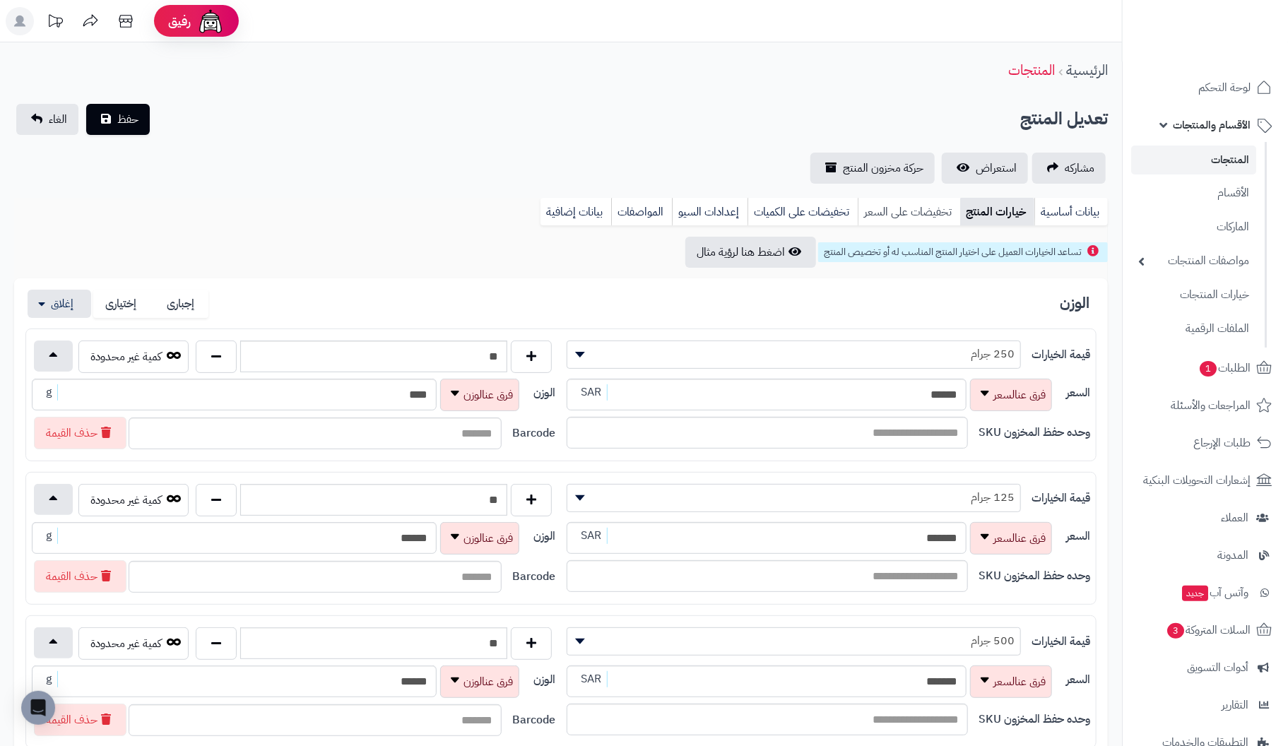
click at [913, 213] on link "تخفيضات على السعر" at bounding box center [909, 212] width 102 height 28
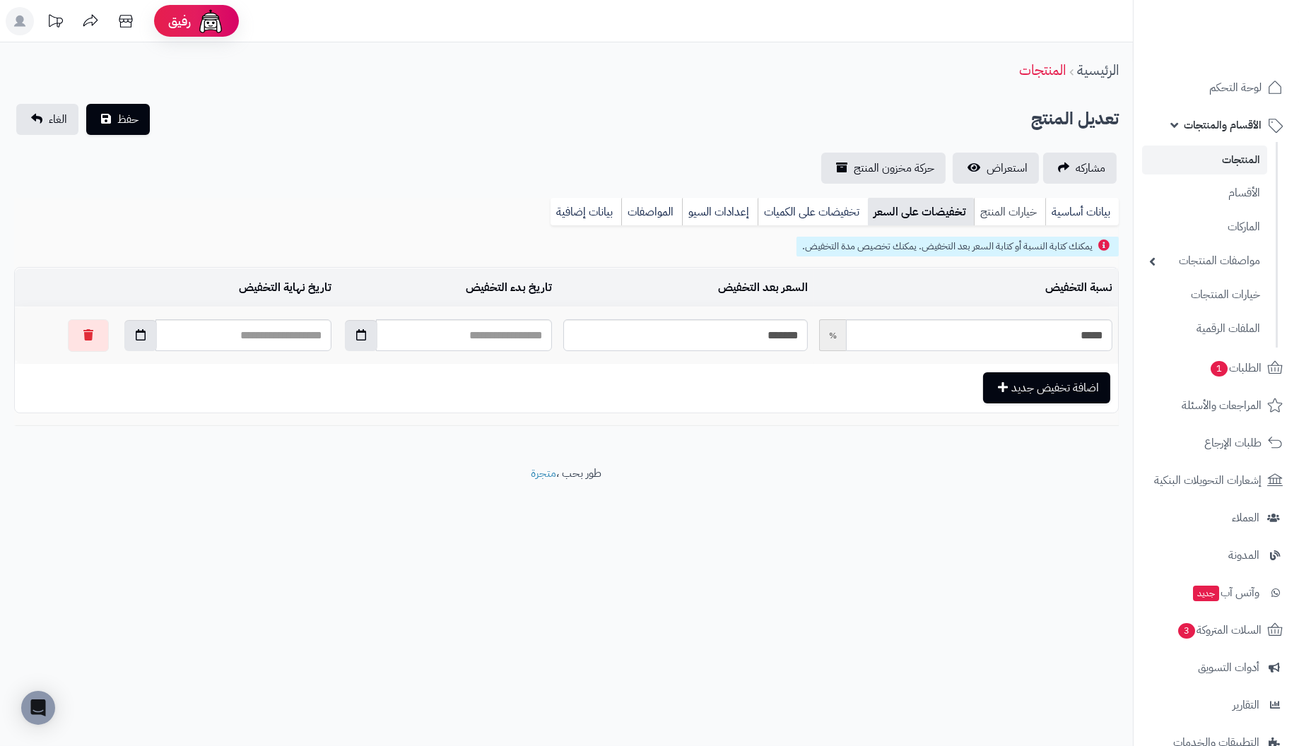
click at [1009, 209] on link "خيارات المنتج" at bounding box center [1009, 212] width 71 height 28
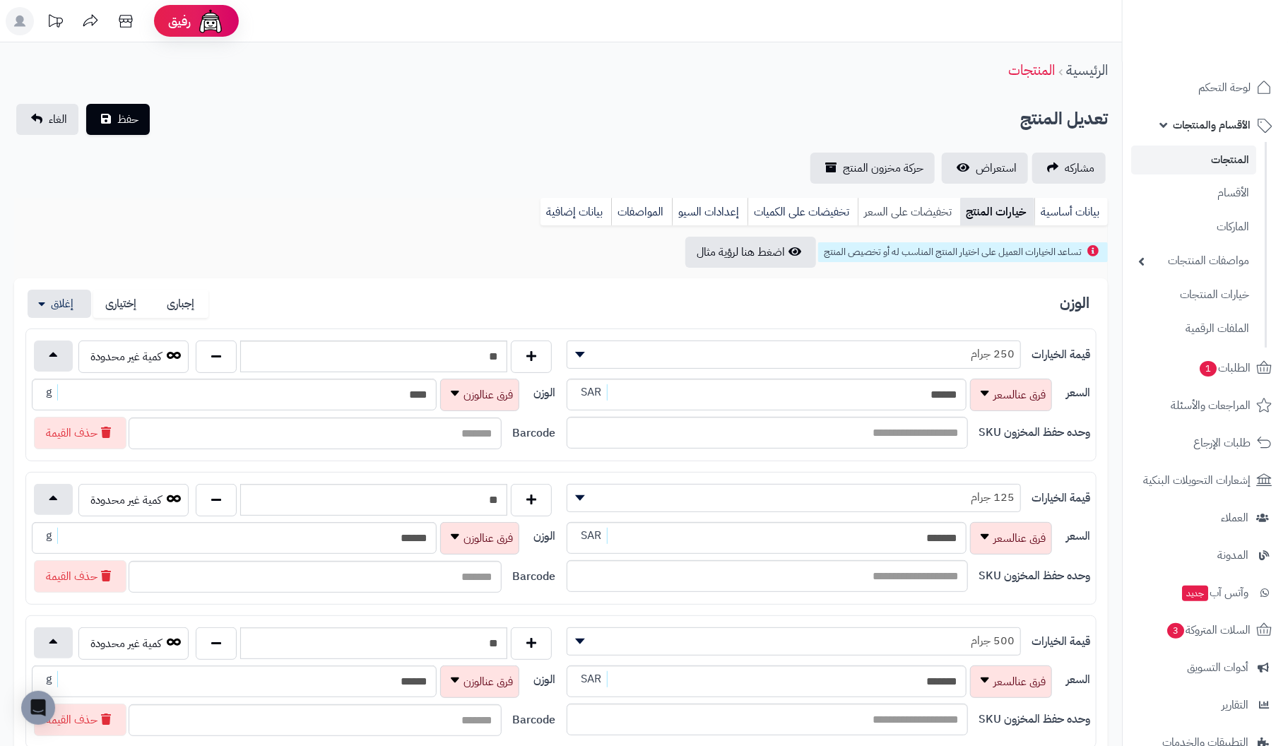
click at [930, 200] on link "تخفيضات على السعر" at bounding box center [909, 212] width 102 height 28
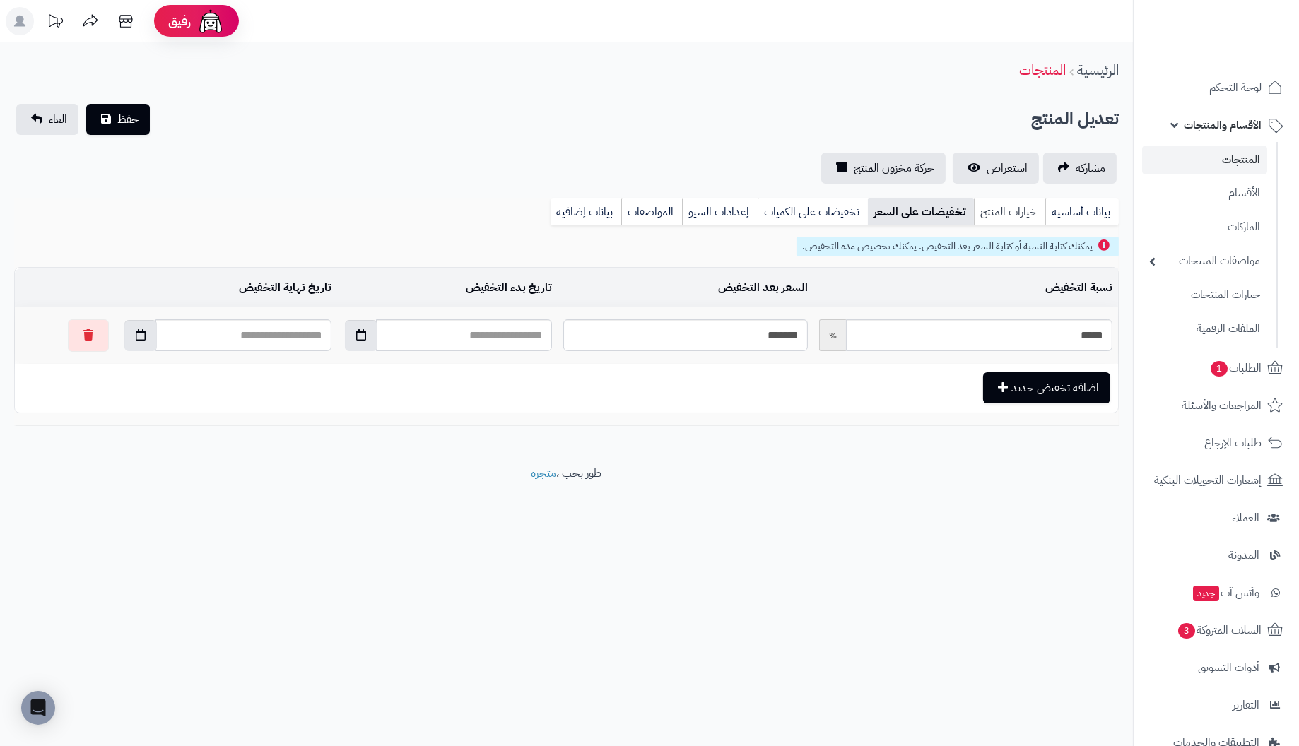
click at [1012, 216] on link "خيارات المنتج" at bounding box center [1009, 212] width 71 height 28
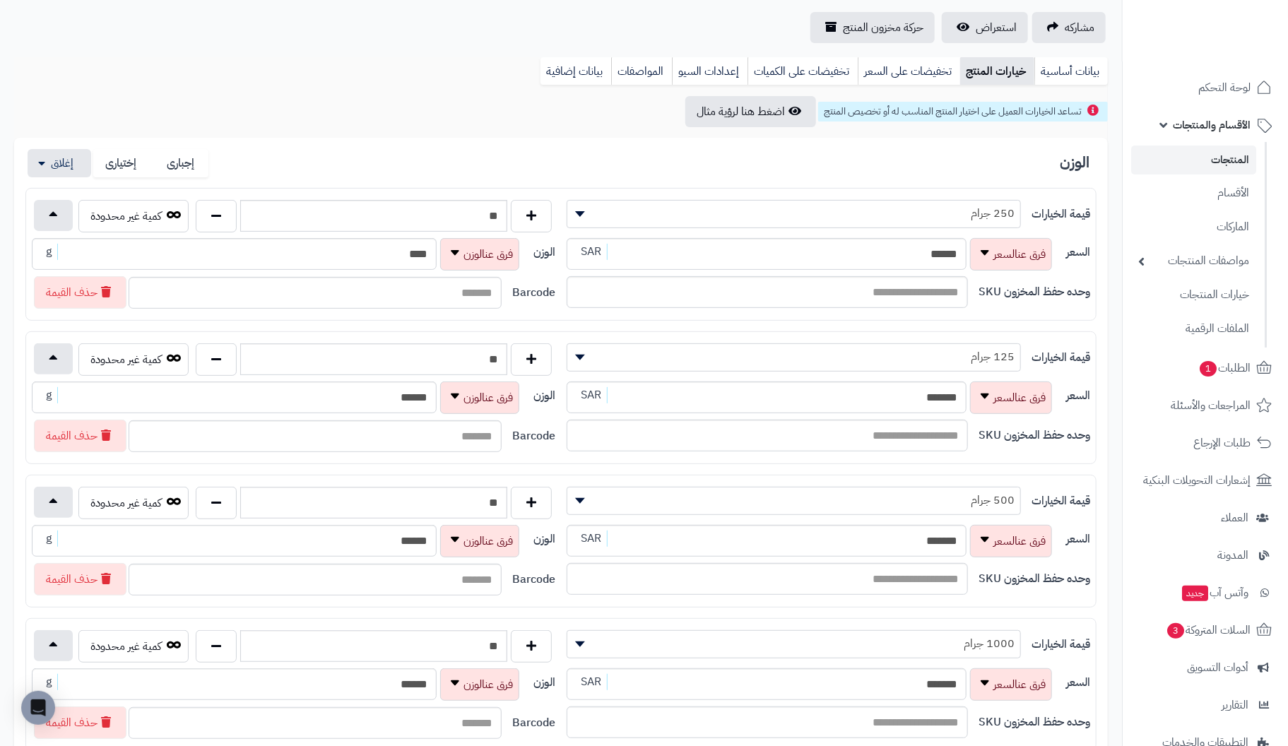
scroll to position [141, 0]
